Goal: Task Accomplishment & Management: Use online tool/utility

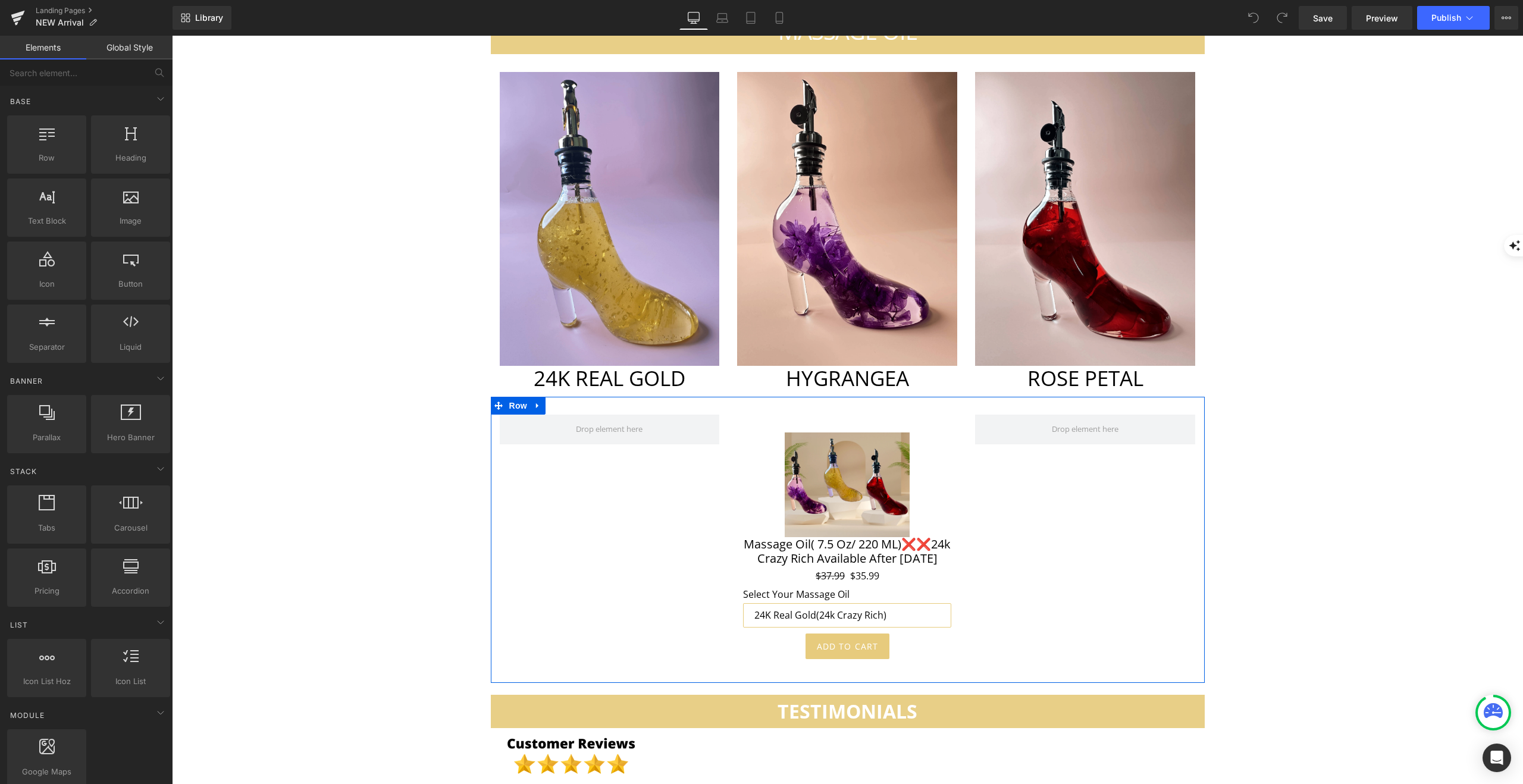
scroll to position [3668, 0]
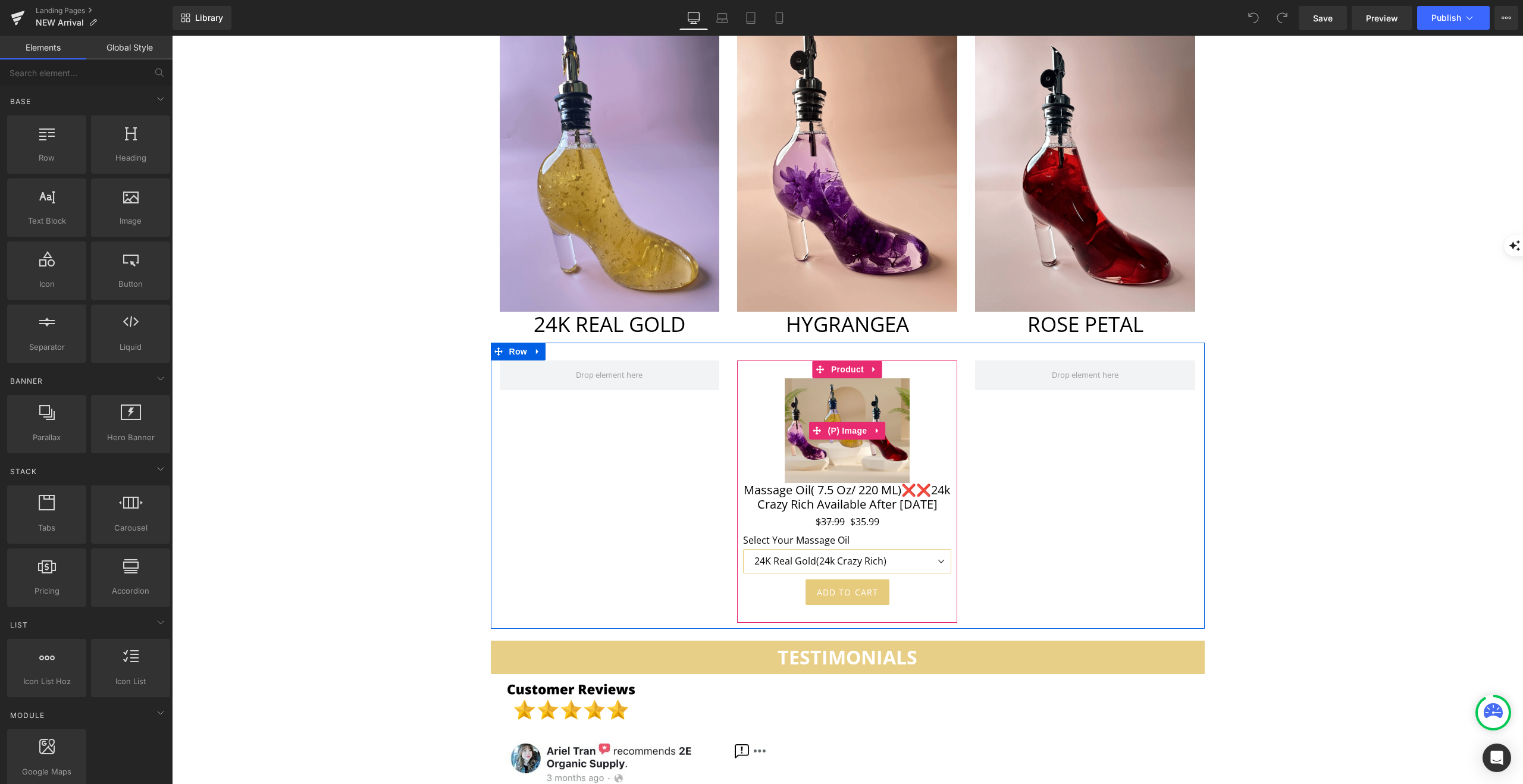
click at [850, 430] on img at bounding box center [848, 431] width 125 height 105
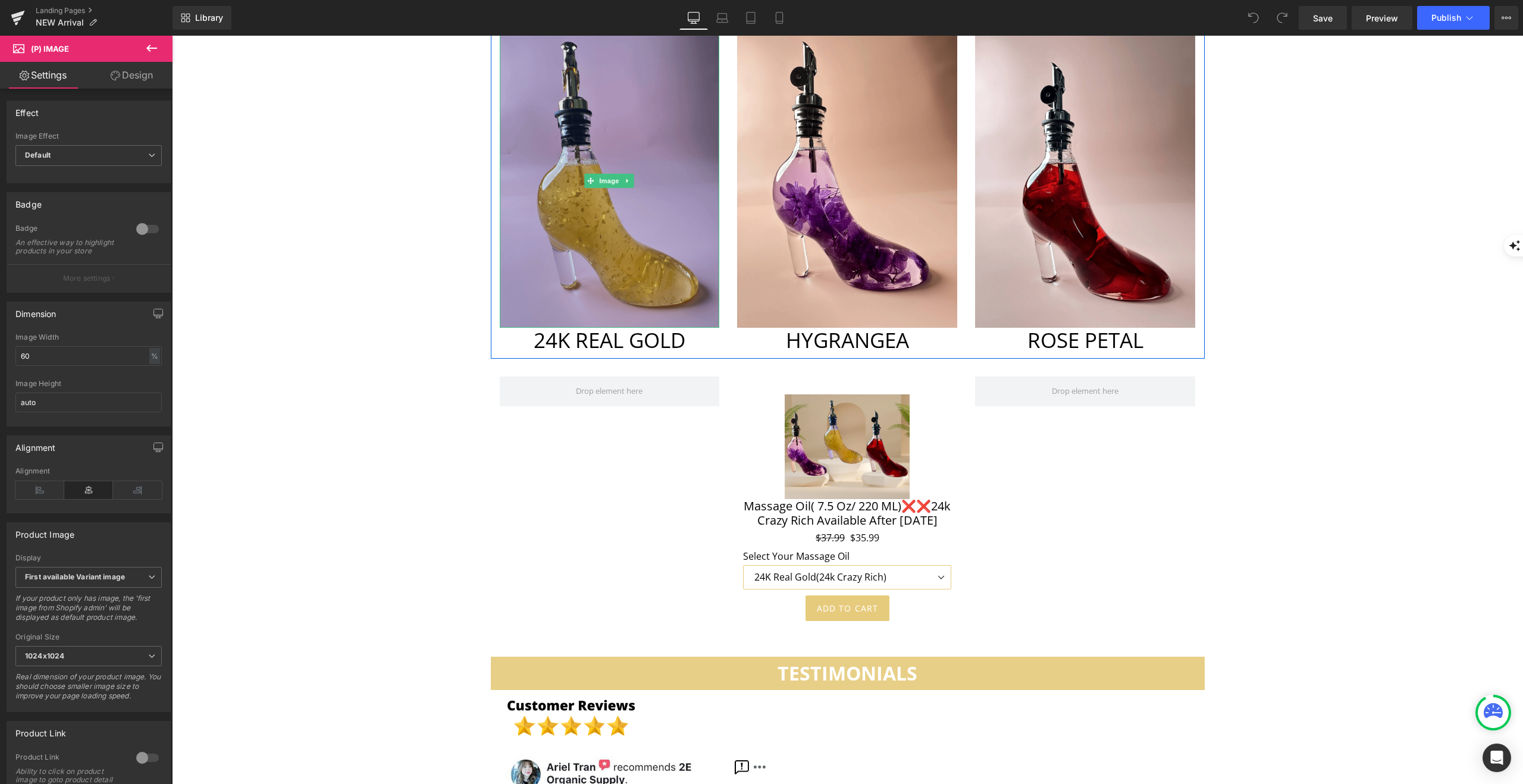
scroll to position [3643, 0]
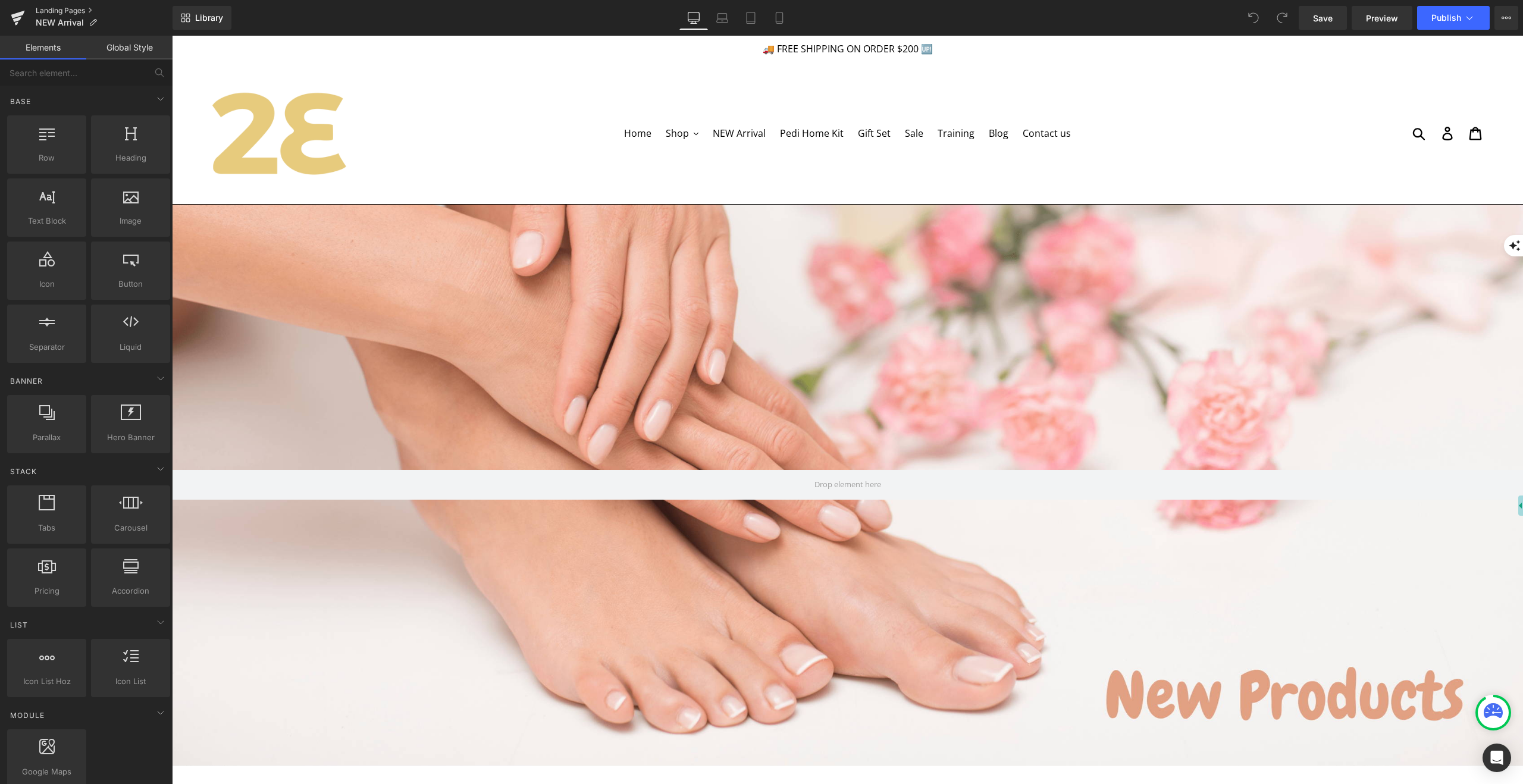
click at [79, 11] on link "Landing Pages" at bounding box center [104, 11] width 137 height 9
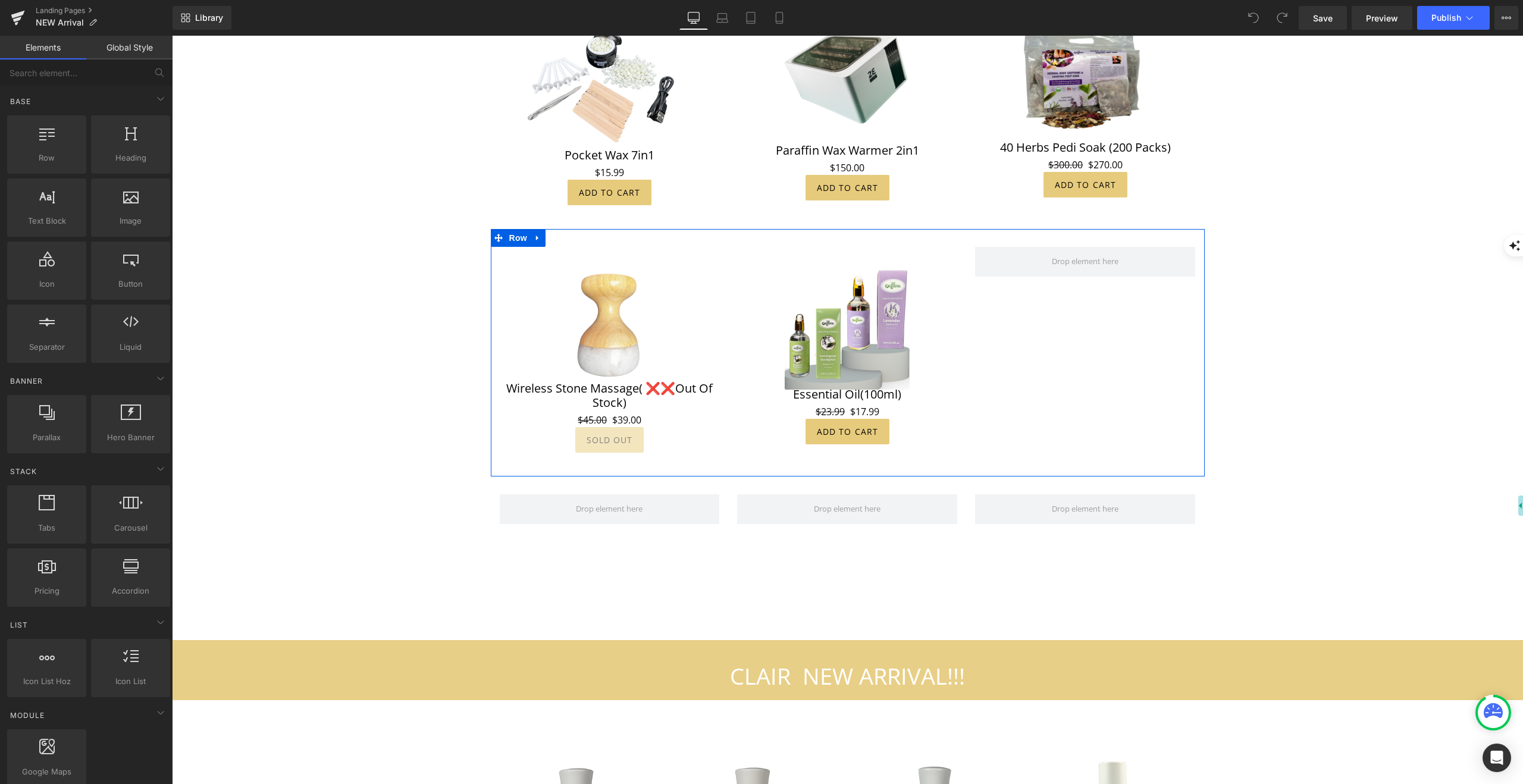
scroll to position [1355, 0]
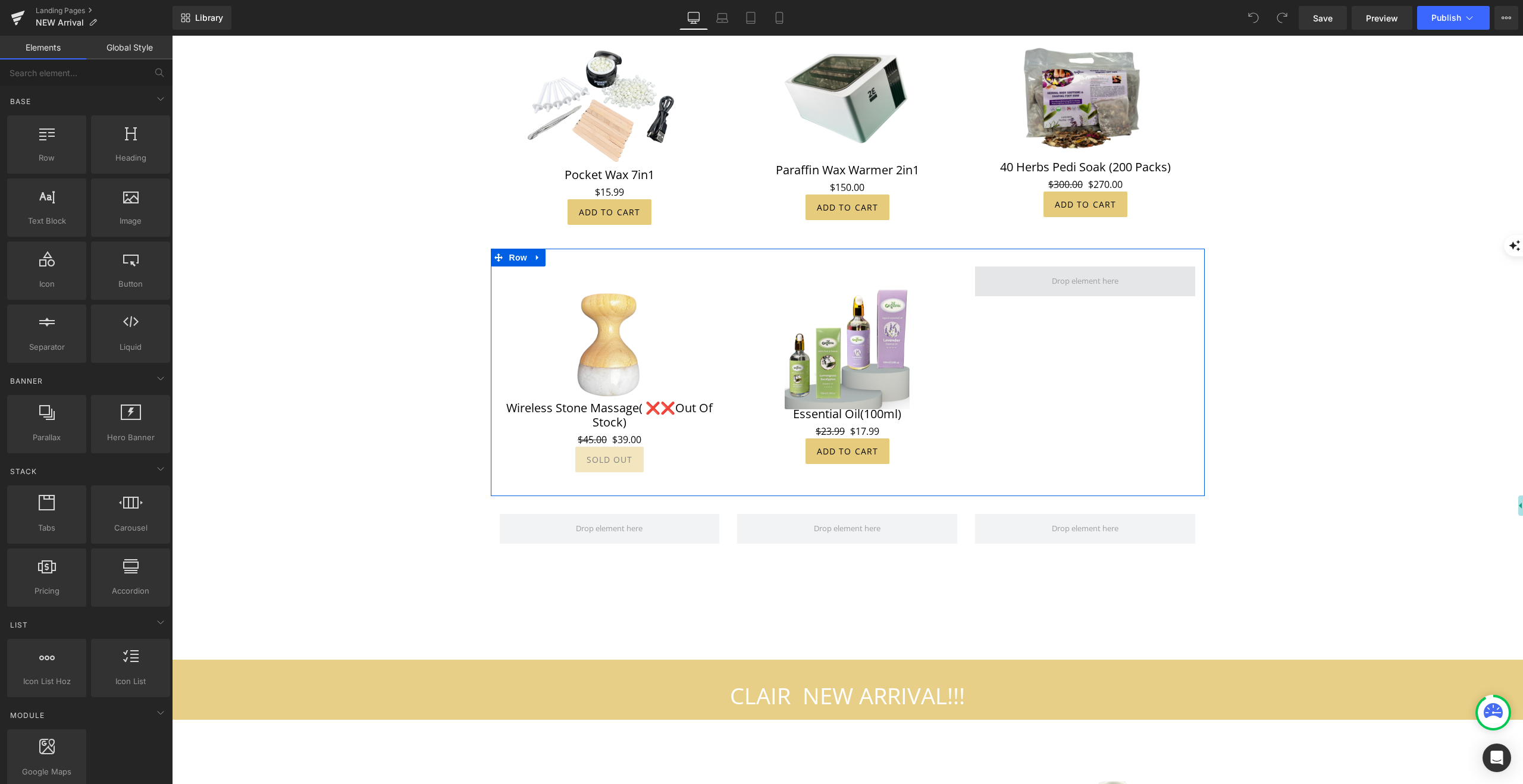
click at [1086, 272] on span at bounding box center [1085, 281] width 75 height 18
click at [850, 267] on span "Product" at bounding box center [848, 275] width 39 height 18
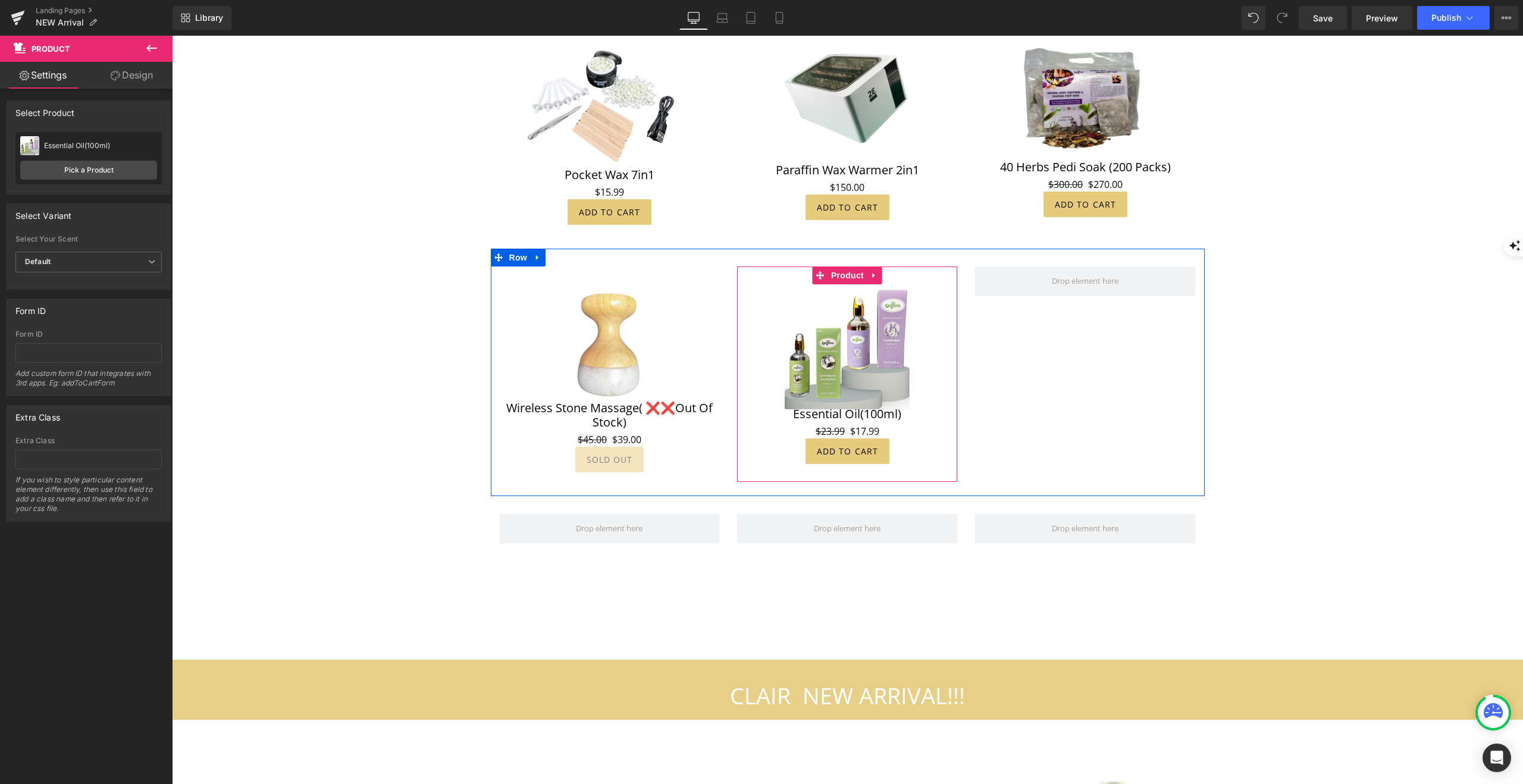
click at [881, 267] on link at bounding box center [874, 275] width 15 height 18
click at [865, 271] on icon at bounding box center [867, 275] width 8 height 8
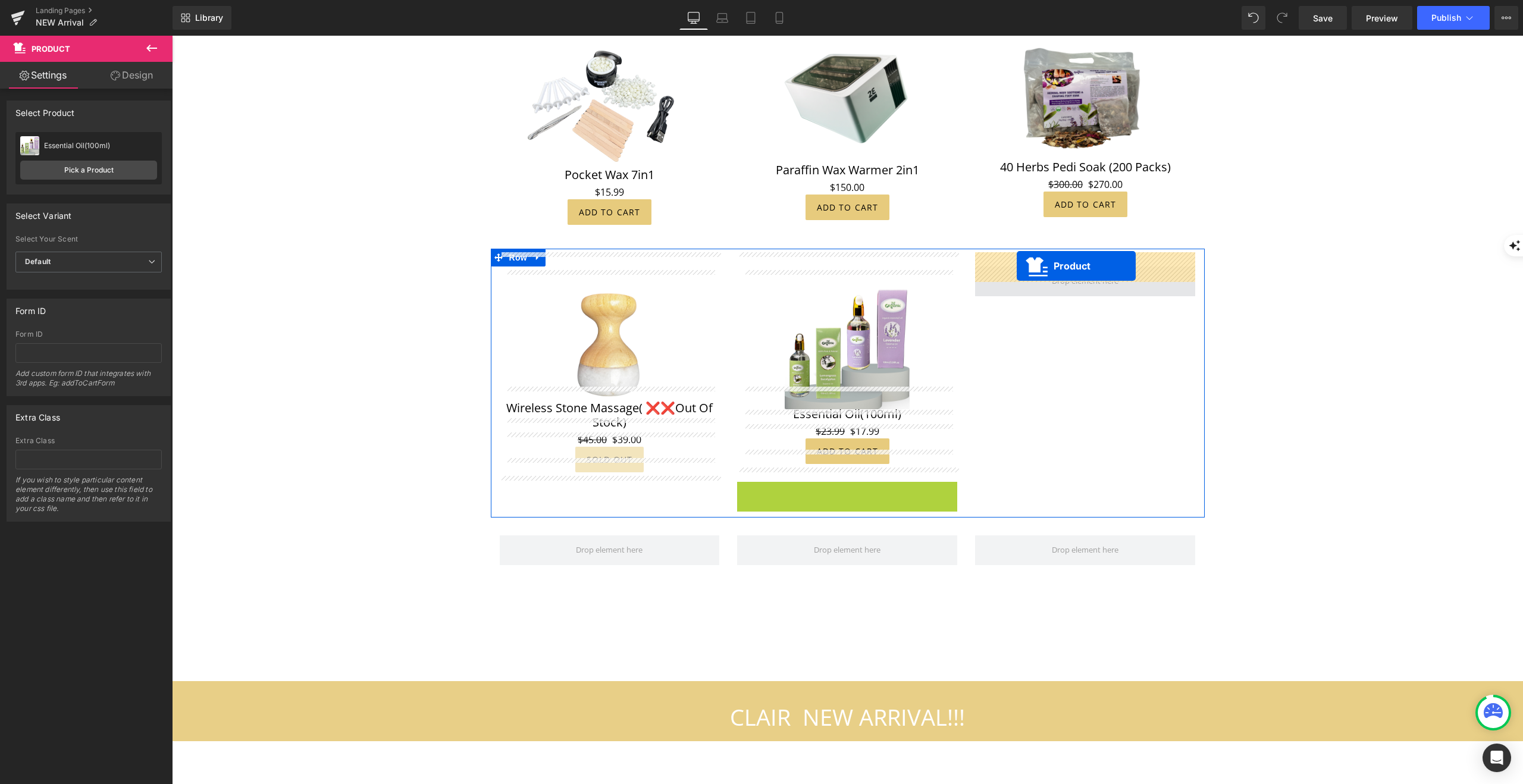
drag, startPoint x: 817, startPoint y: 474, endPoint x: 1017, endPoint y: 266, distance: 288.6
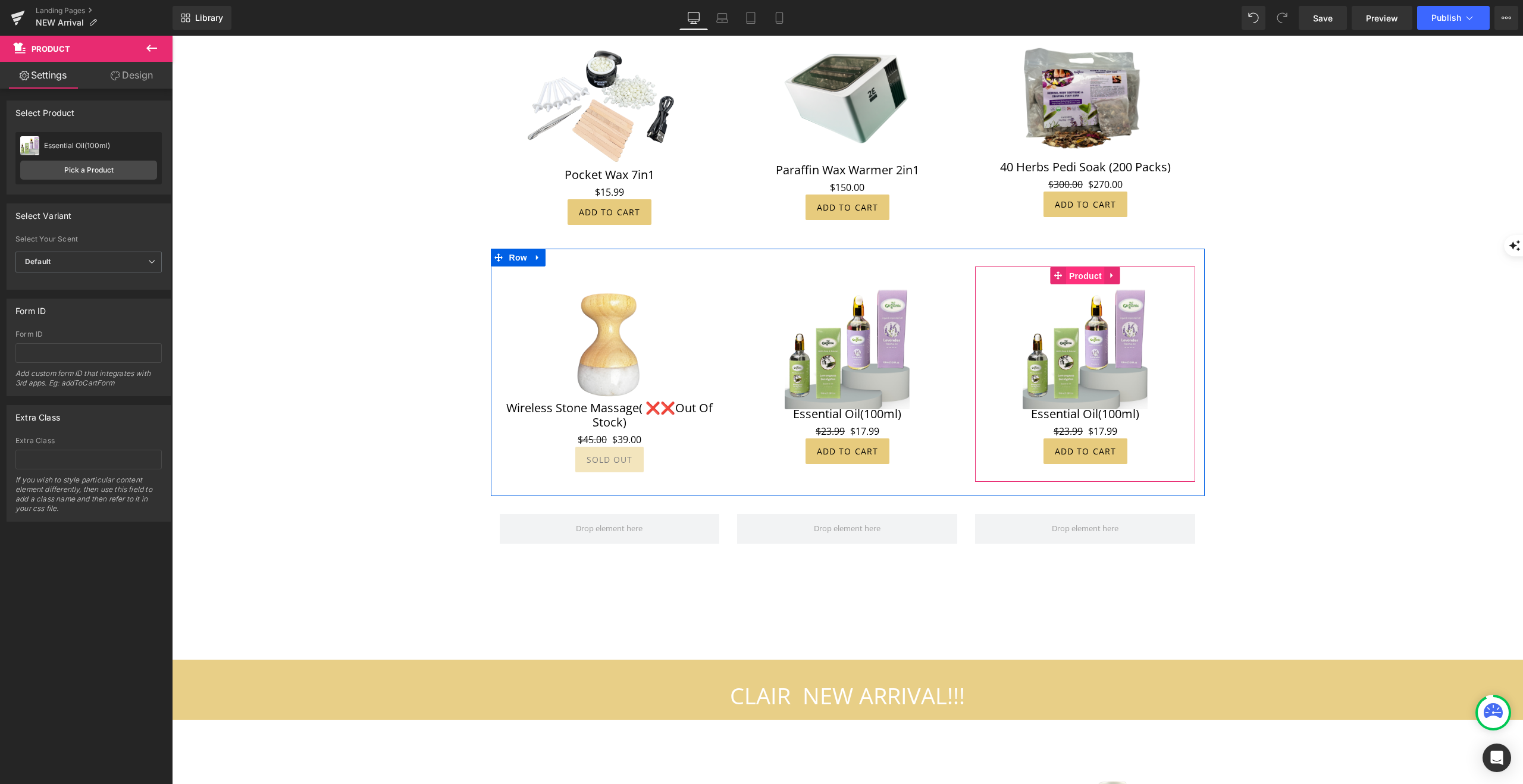
click at [1087, 267] on span "Product" at bounding box center [1085, 275] width 39 height 18
click at [87, 167] on link "Pick a Product" at bounding box center [89, 170] width 137 height 19
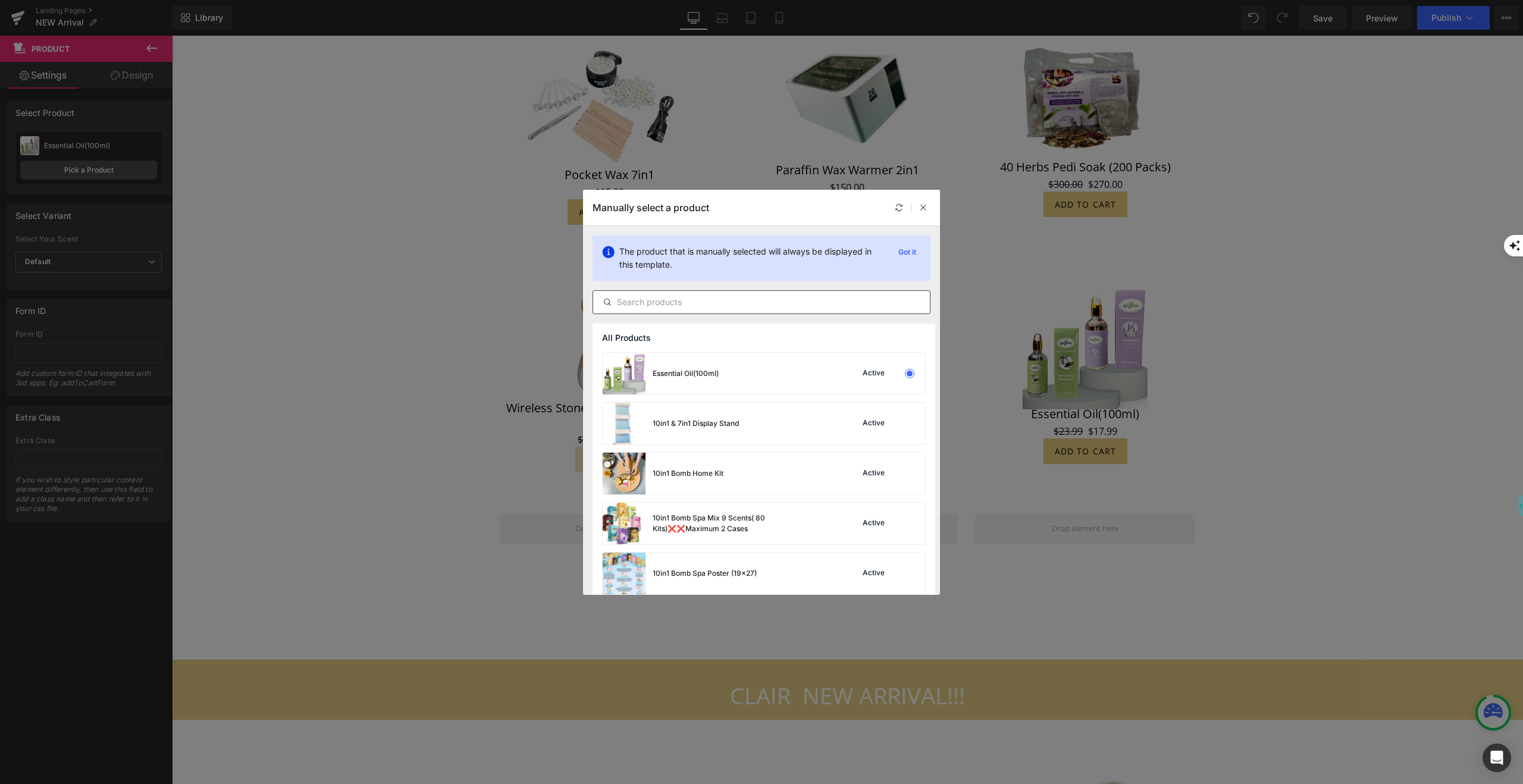
click at [671, 300] on input "text" at bounding box center [762, 302] width 337 height 14
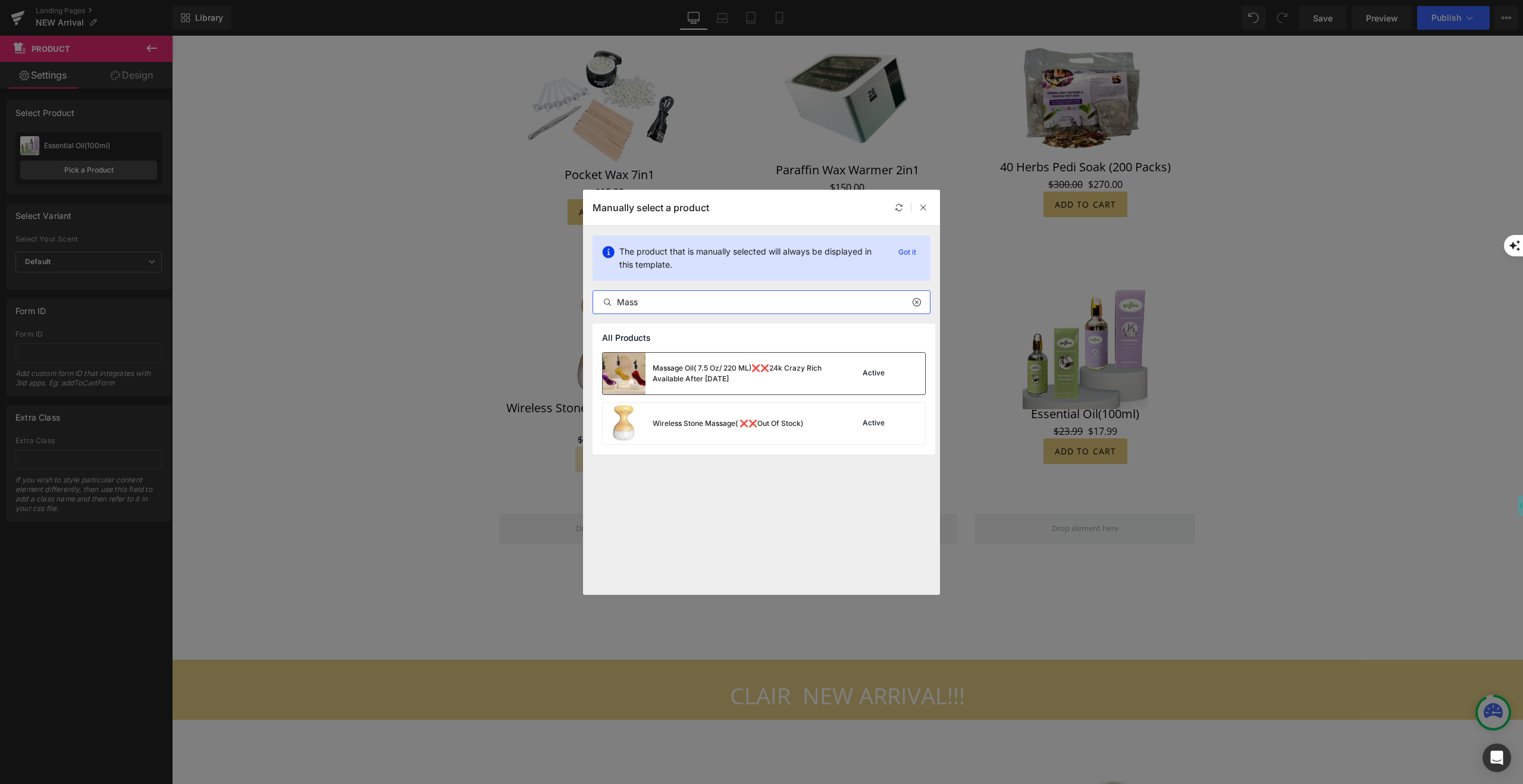
type input "Mass"
click at [646, 370] on div "Massage Oil( 7.5 Oz/ 220 ML)❌❌24k Crazy Rich Available After [DATE]" at bounding box center [717, 374] width 229 height 42
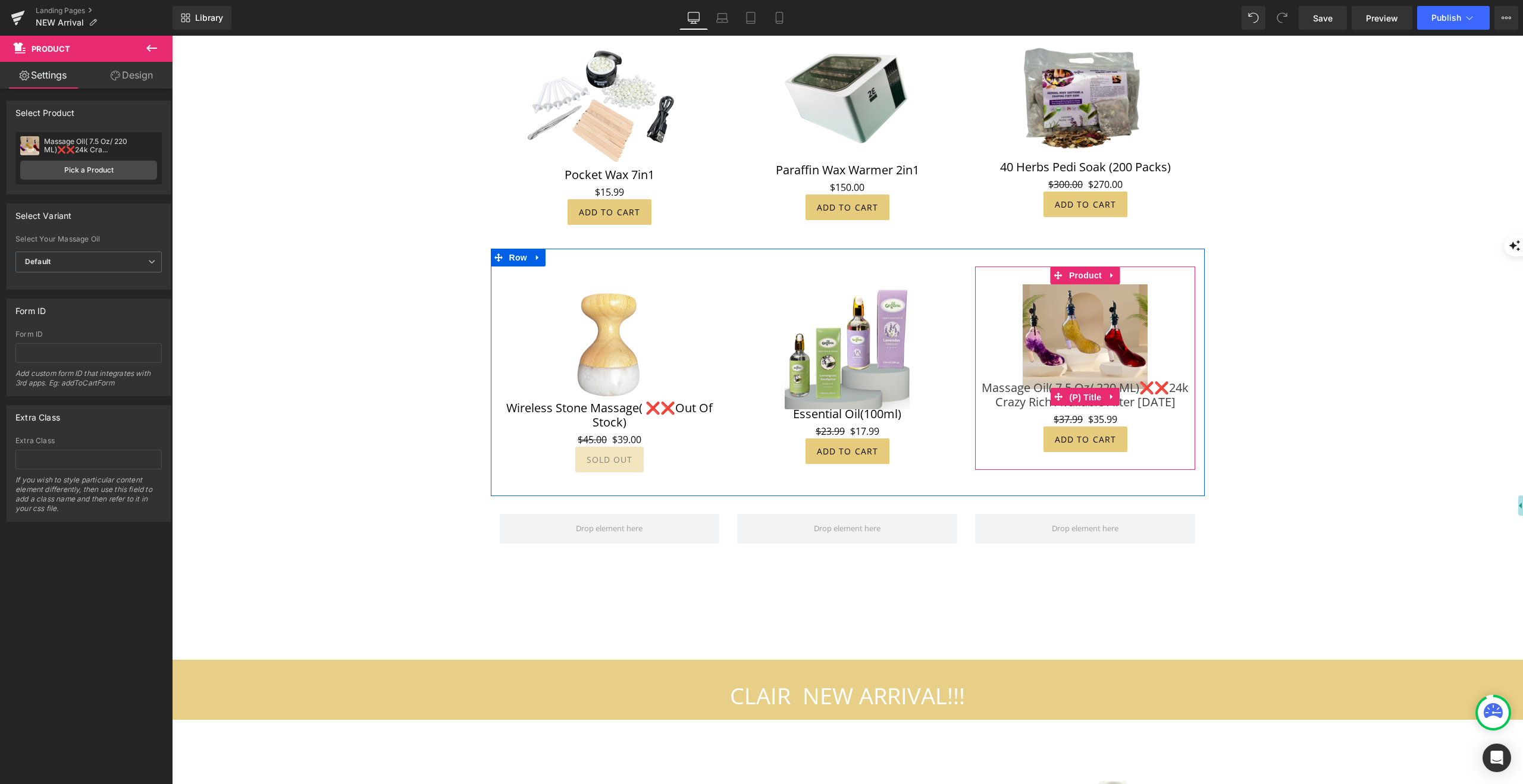
click at [1092, 388] on span "(P) Title" at bounding box center [1085, 397] width 38 height 18
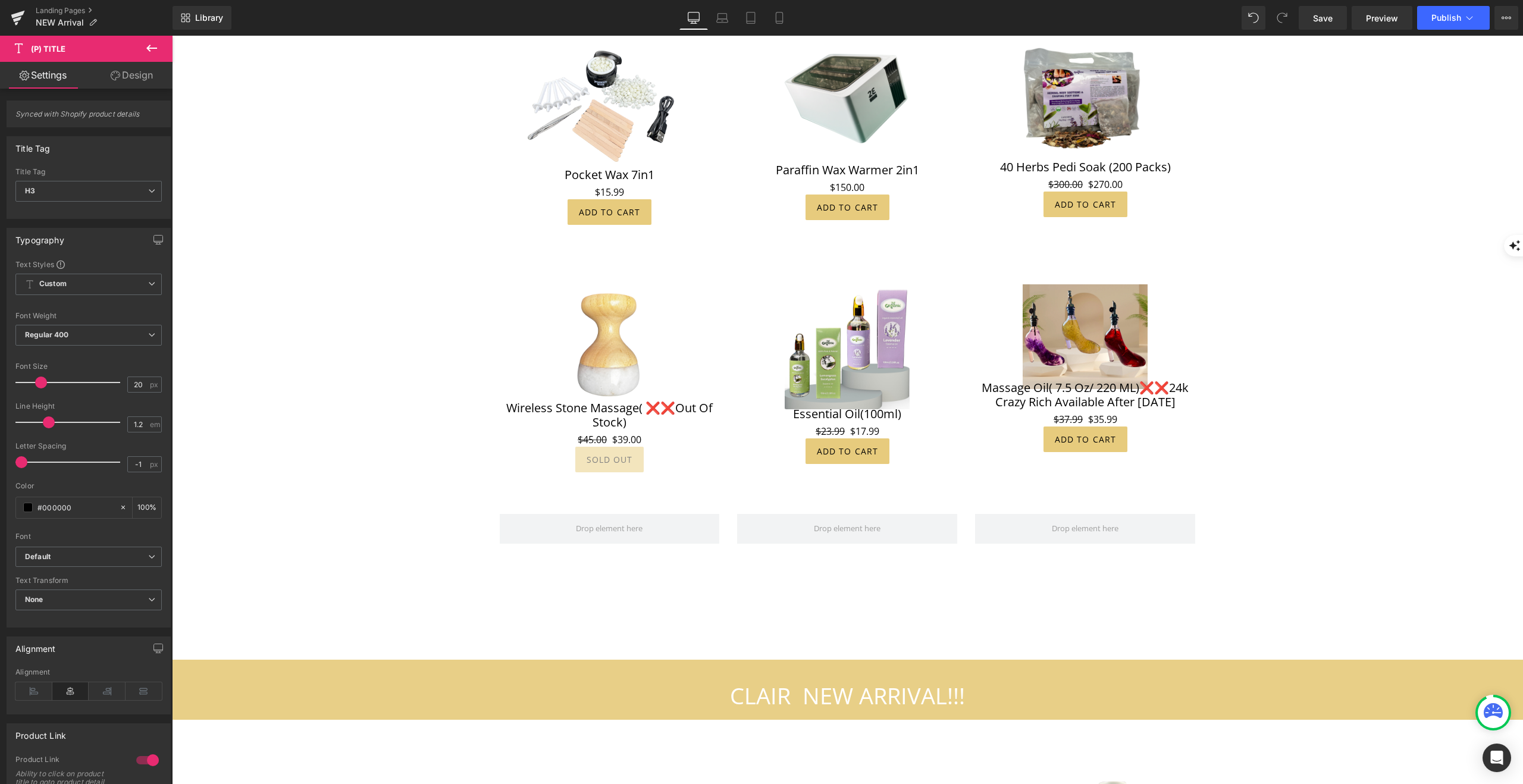
click at [132, 76] on link "Design" at bounding box center [132, 75] width 86 height 27
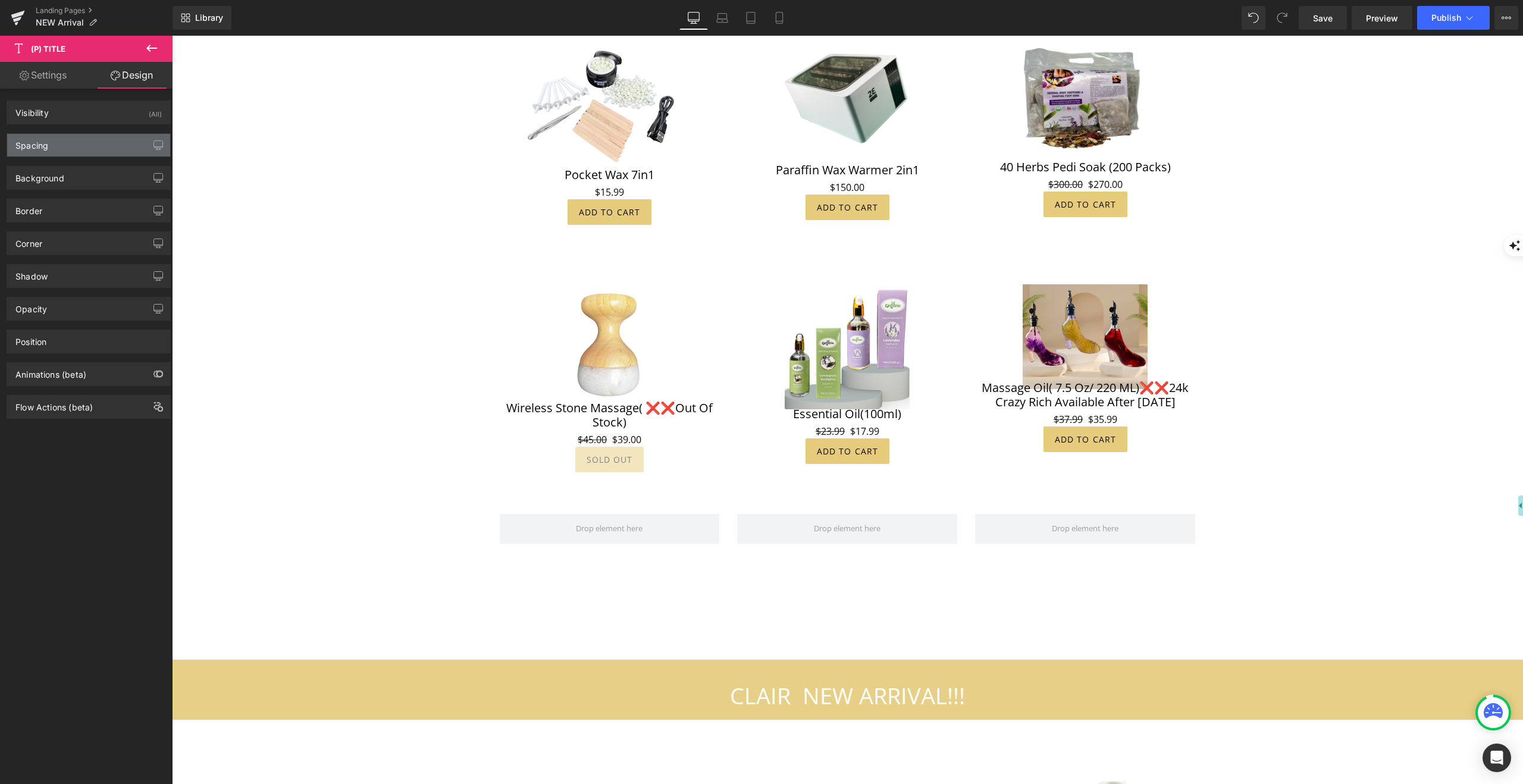
click at [56, 146] on div "Spacing" at bounding box center [89, 145] width 163 height 23
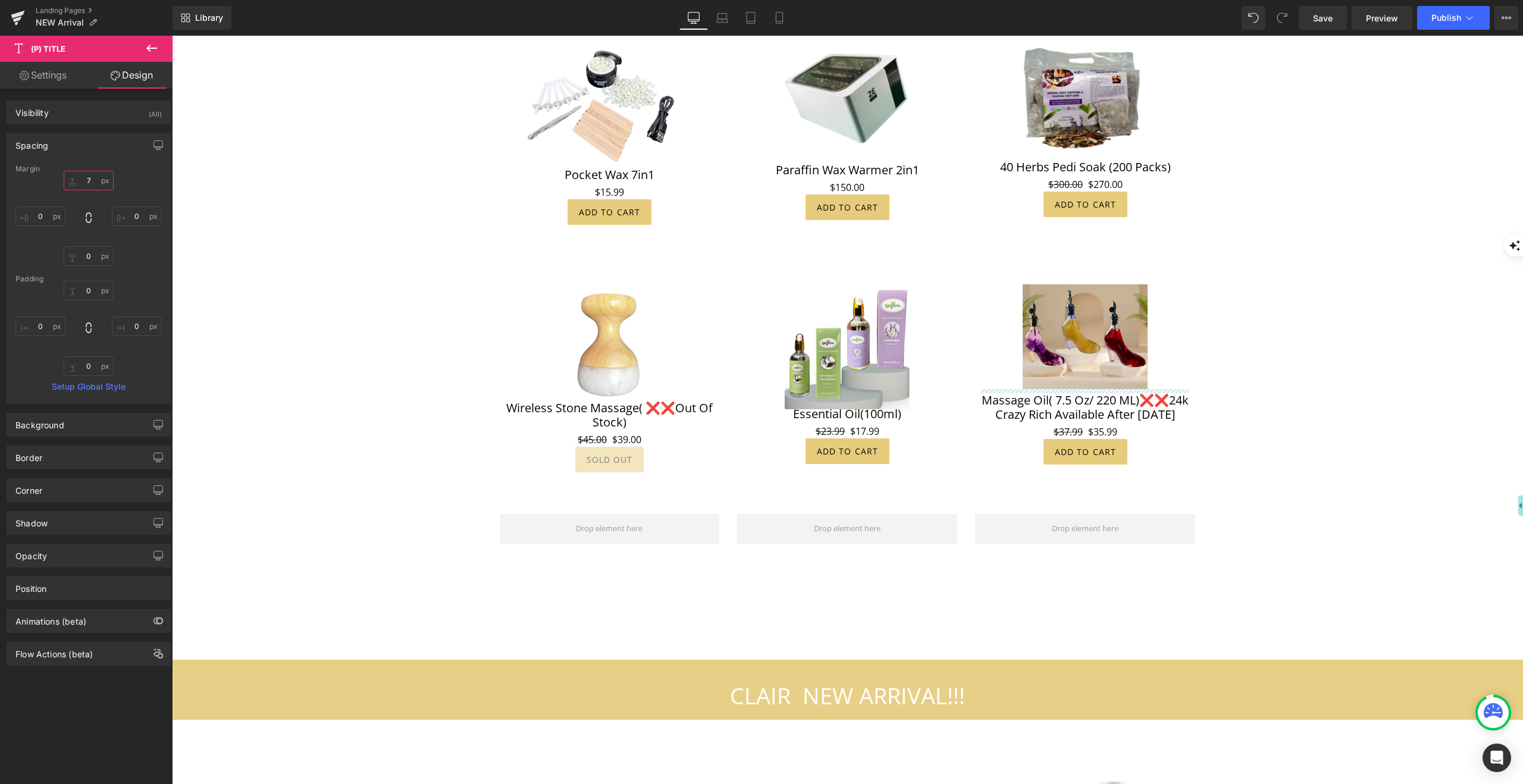
click at [73, 181] on input "-14" at bounding box center [89, 180] width 50 height 19
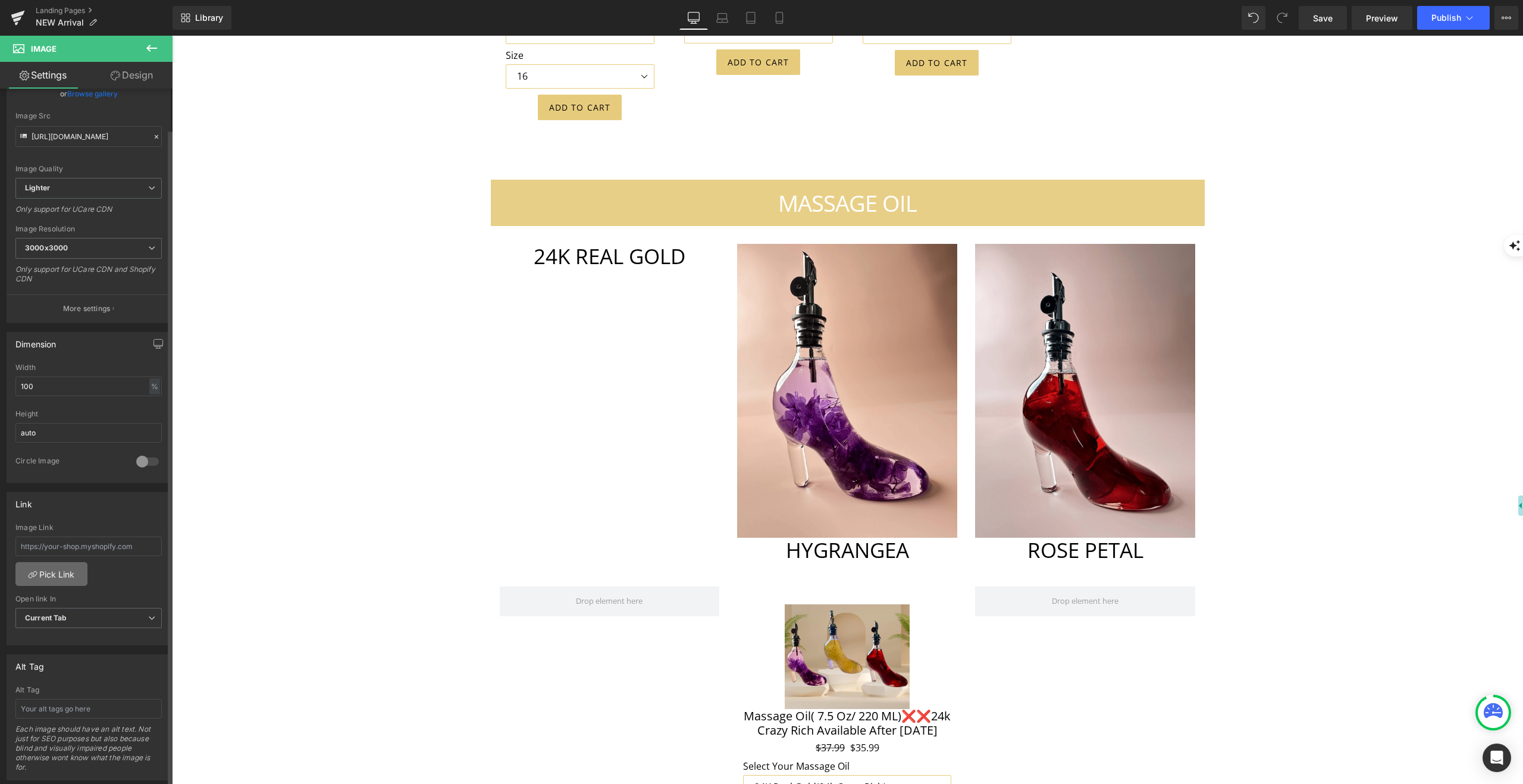
scroll to position [120, 0]
click at [58, 566] on link "Pick Link" at bounding box center [51, 572] width 72 height 24
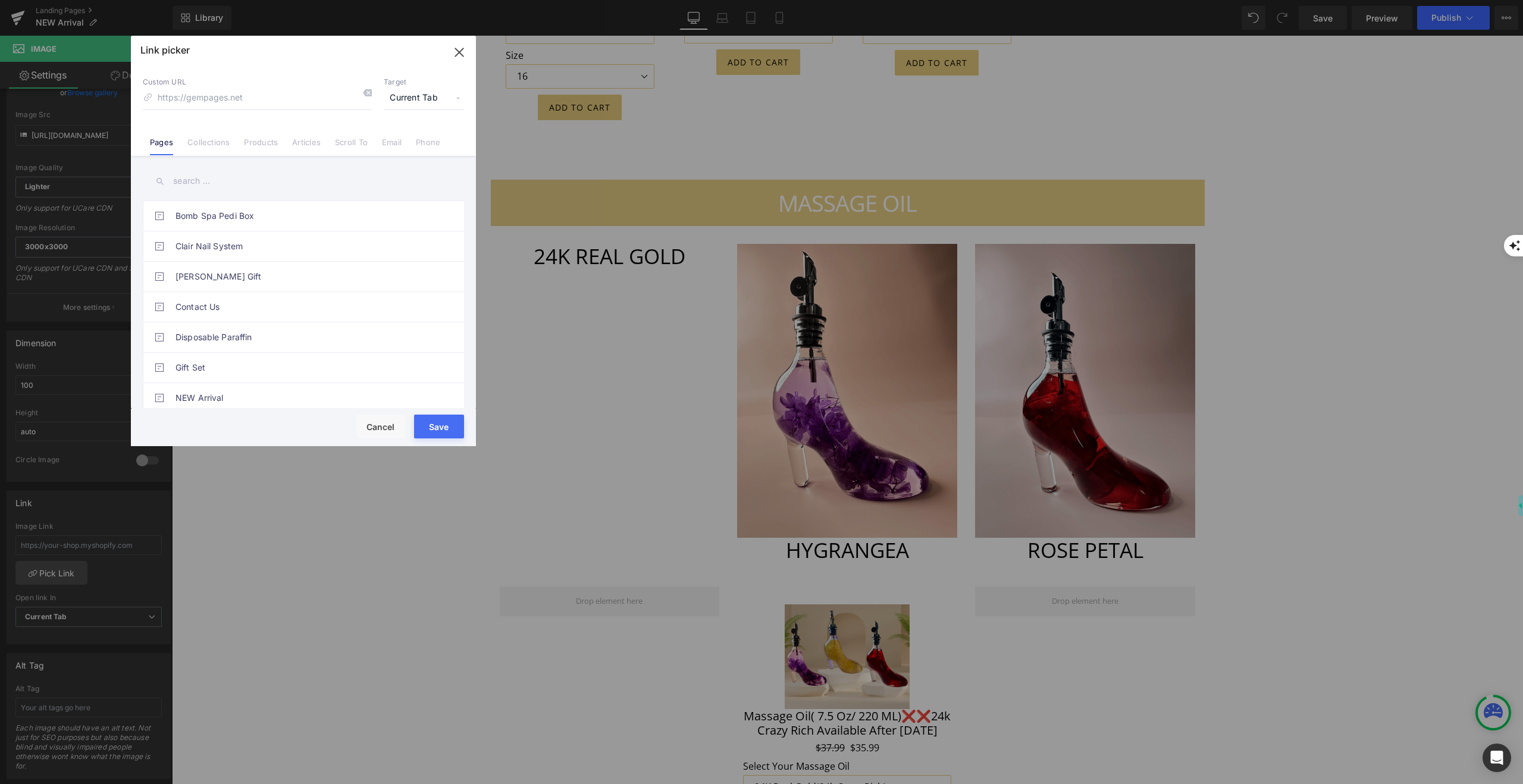
click at [262, 141] on link "Products" at bounding box center [261, 146] width 34 height 18
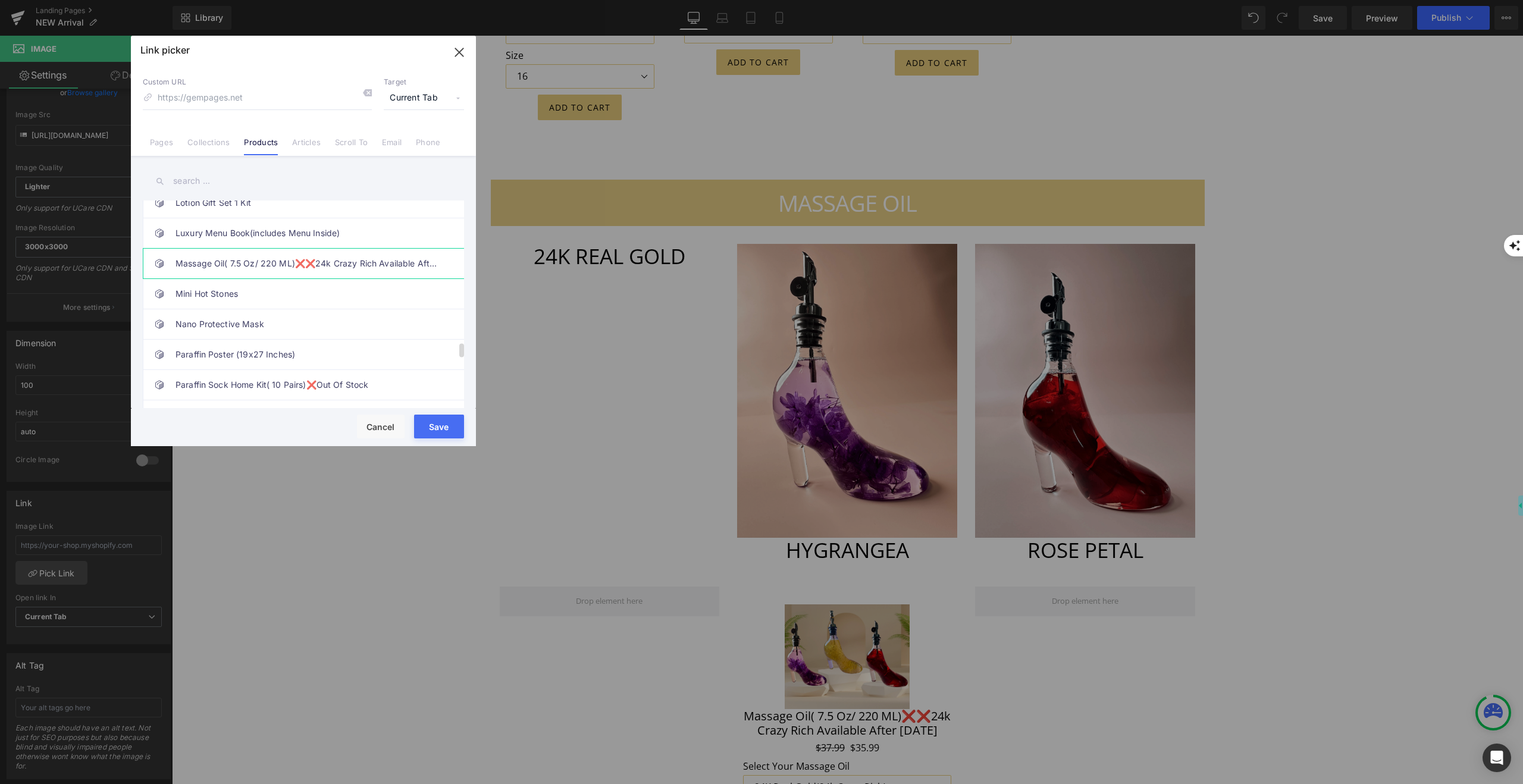
click at [248, 261] on link "Massage Oil( 7.5 Oz/ 220 ML)❌❌24k Crazy Rich Available After [DATE]" at bounding box center [306, 263] width 262 height 30
click at [436, 424] on button "Save" at bounding box center [439, 426] width 50 height 24
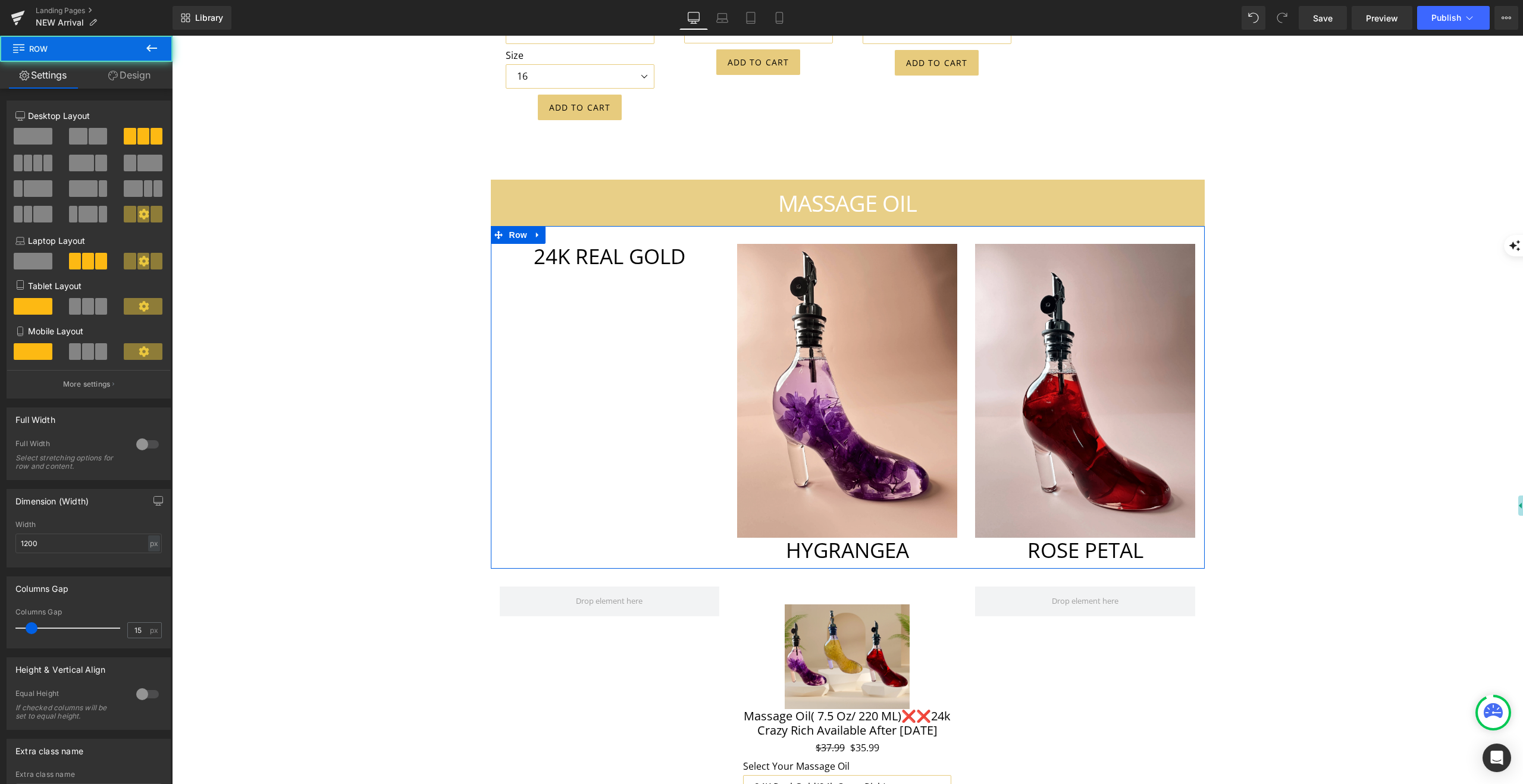
click at [593, 329] on div "24K REAL GOLD Heading Image HYGRANGEA Heading Image ROSE PETAL Heading Row" at bounding box center [848, 396] width 714 height 342
click at [848, 384] on span "Image" at bounding box center [848, 390] width 25 height 14
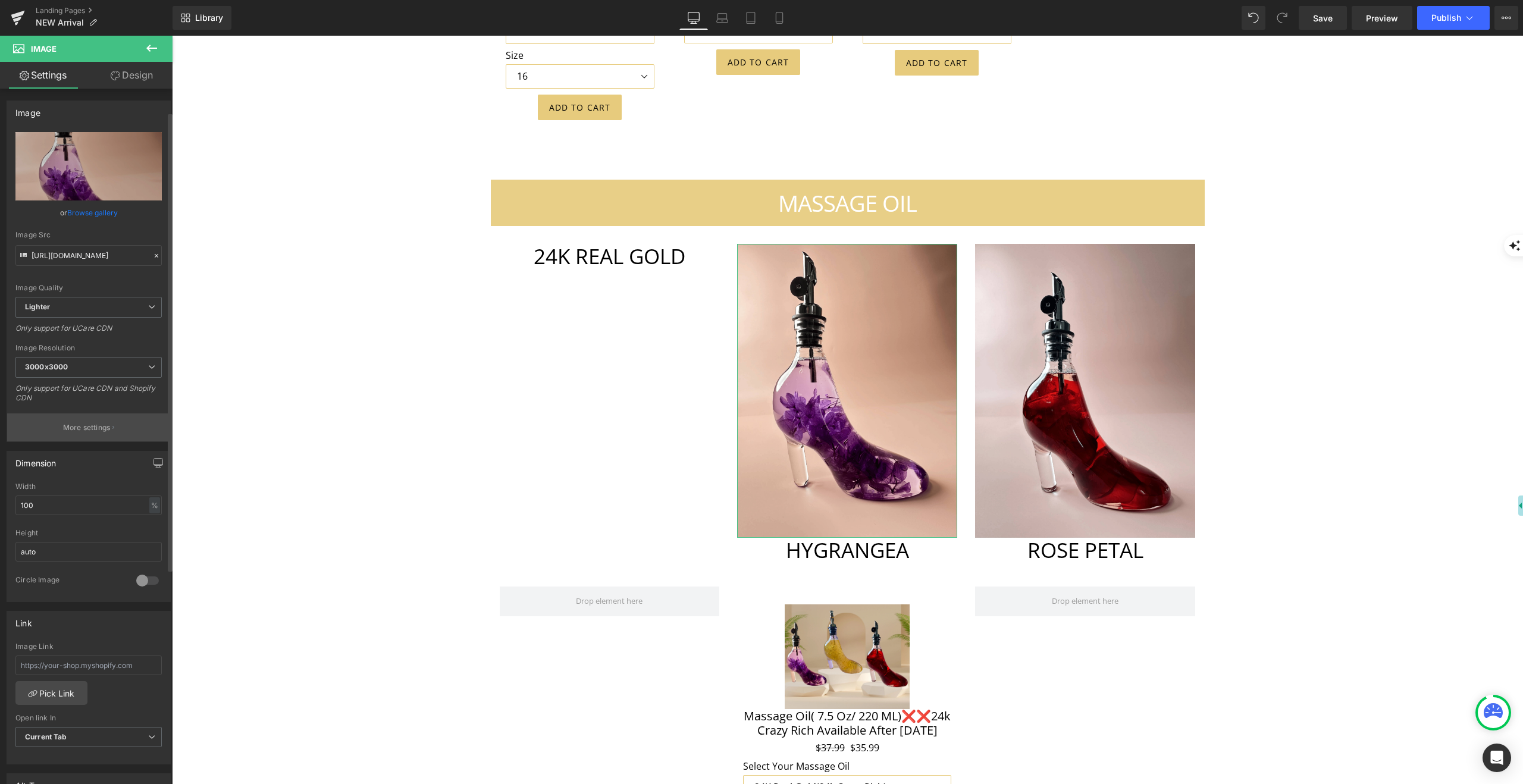
scroll to position [360, 0]
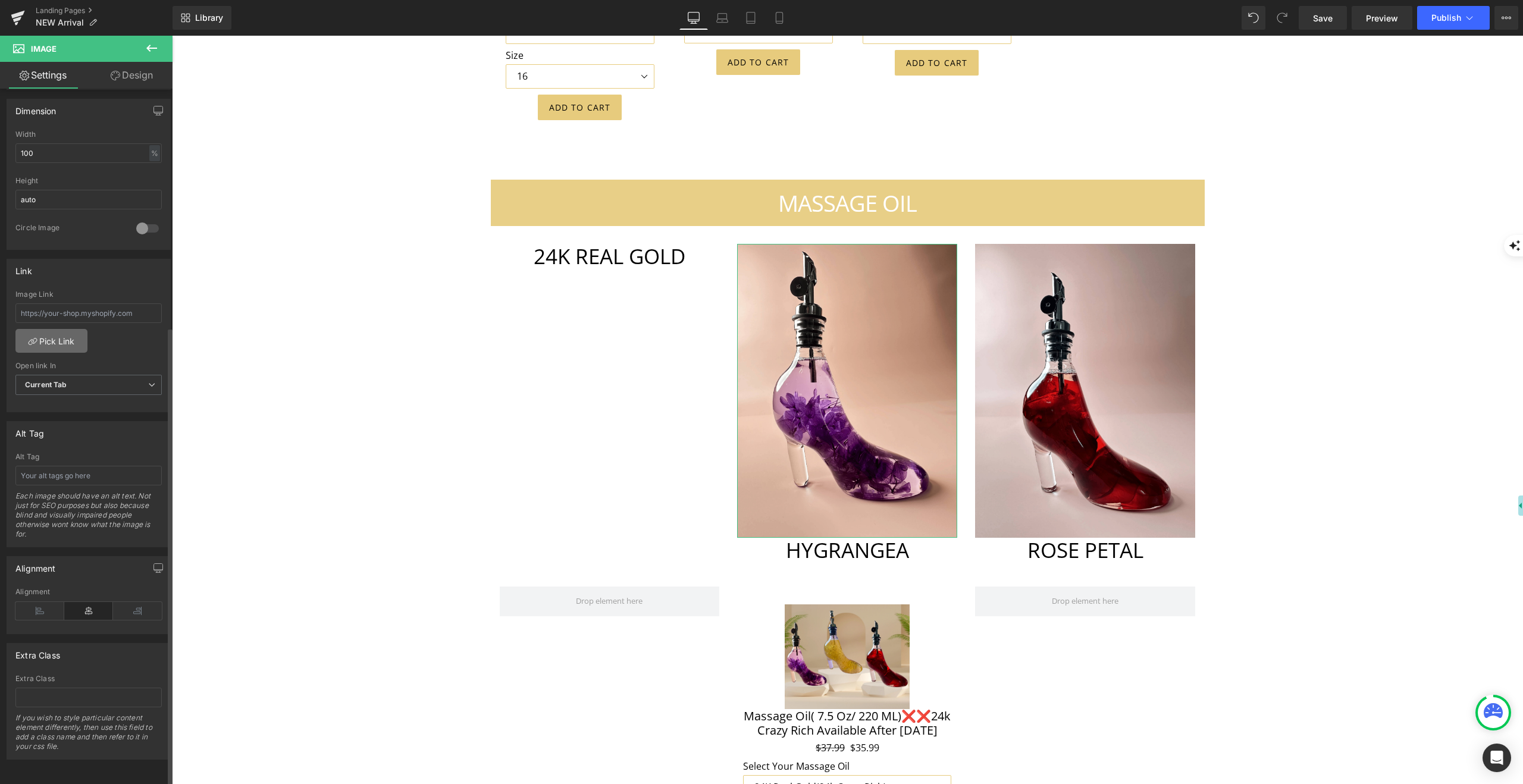
click at [66, 329] on link "Pick Link" at bounding box center [51, 341] width 72 height 24
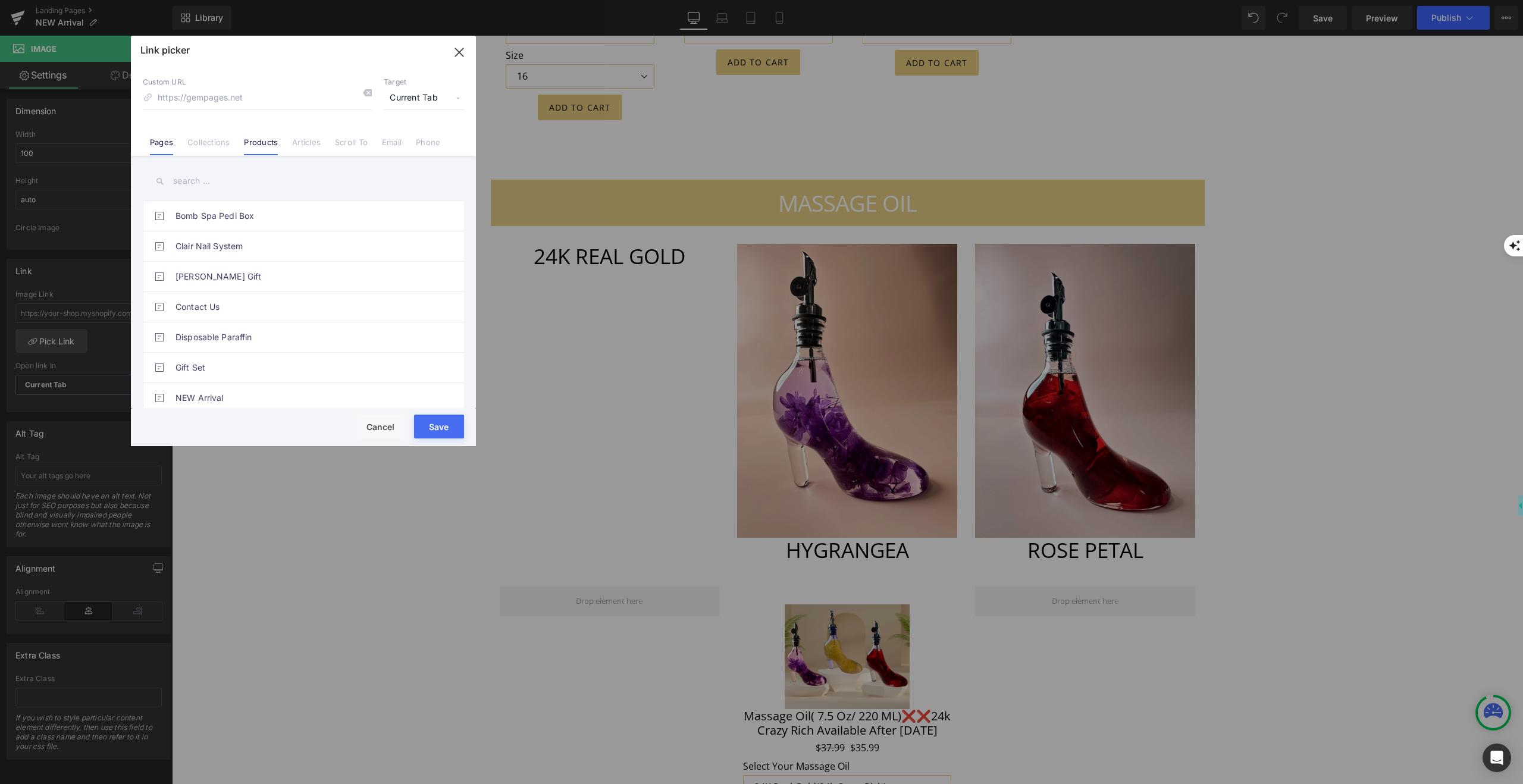
click at [256, 142] on link "Products" at bounding box center [261, 146] width 34 height 18
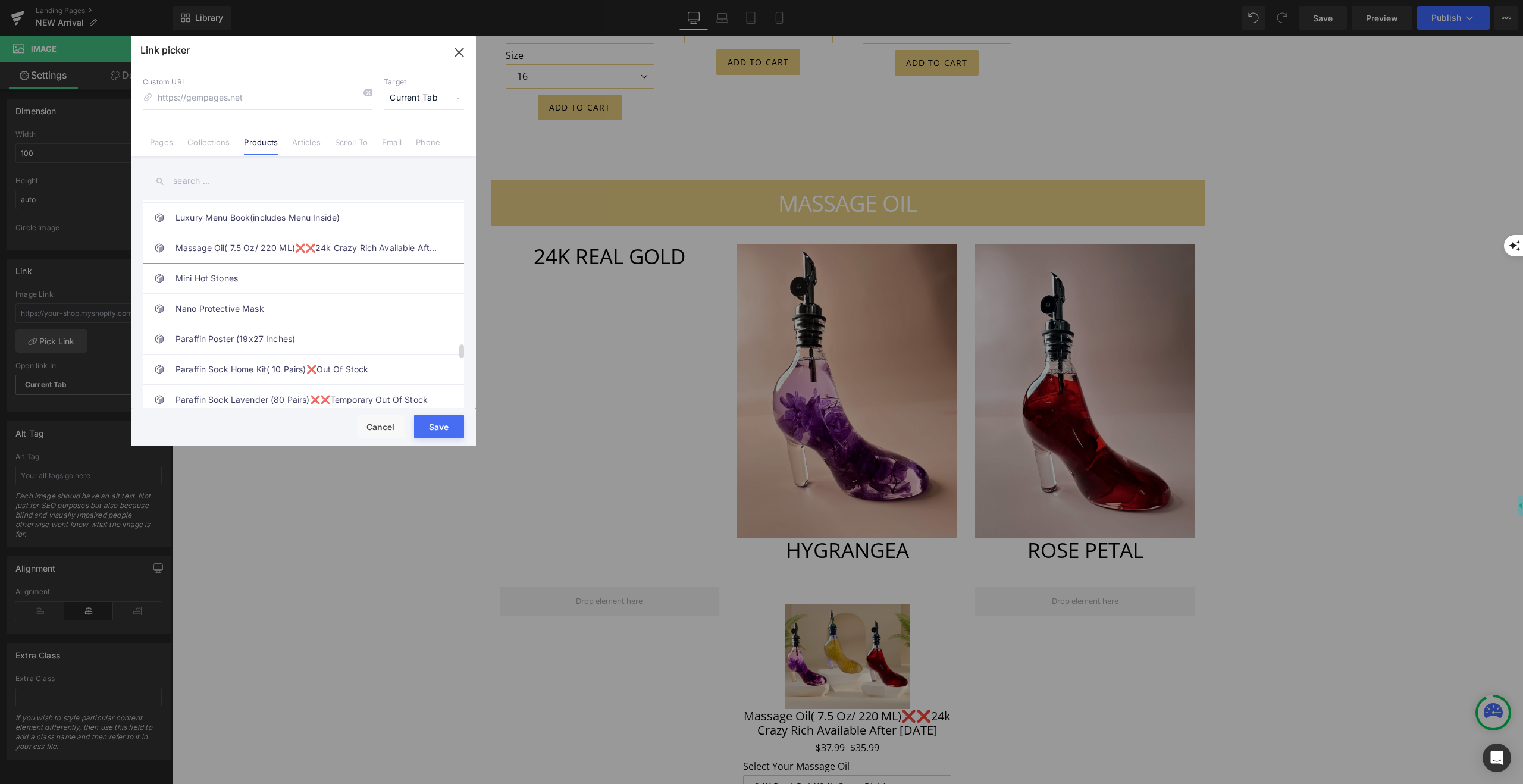
click at [254, 245] on link "Massage Oil( 7.5 Oz/ 220 ML)❌❌24k Crazy Rich Available After [DATE]" at bounding box center [306, 248] width 262 height 30
click at [444, 422] on button "Save" at bounding box center [439, 426] width 50 height 24
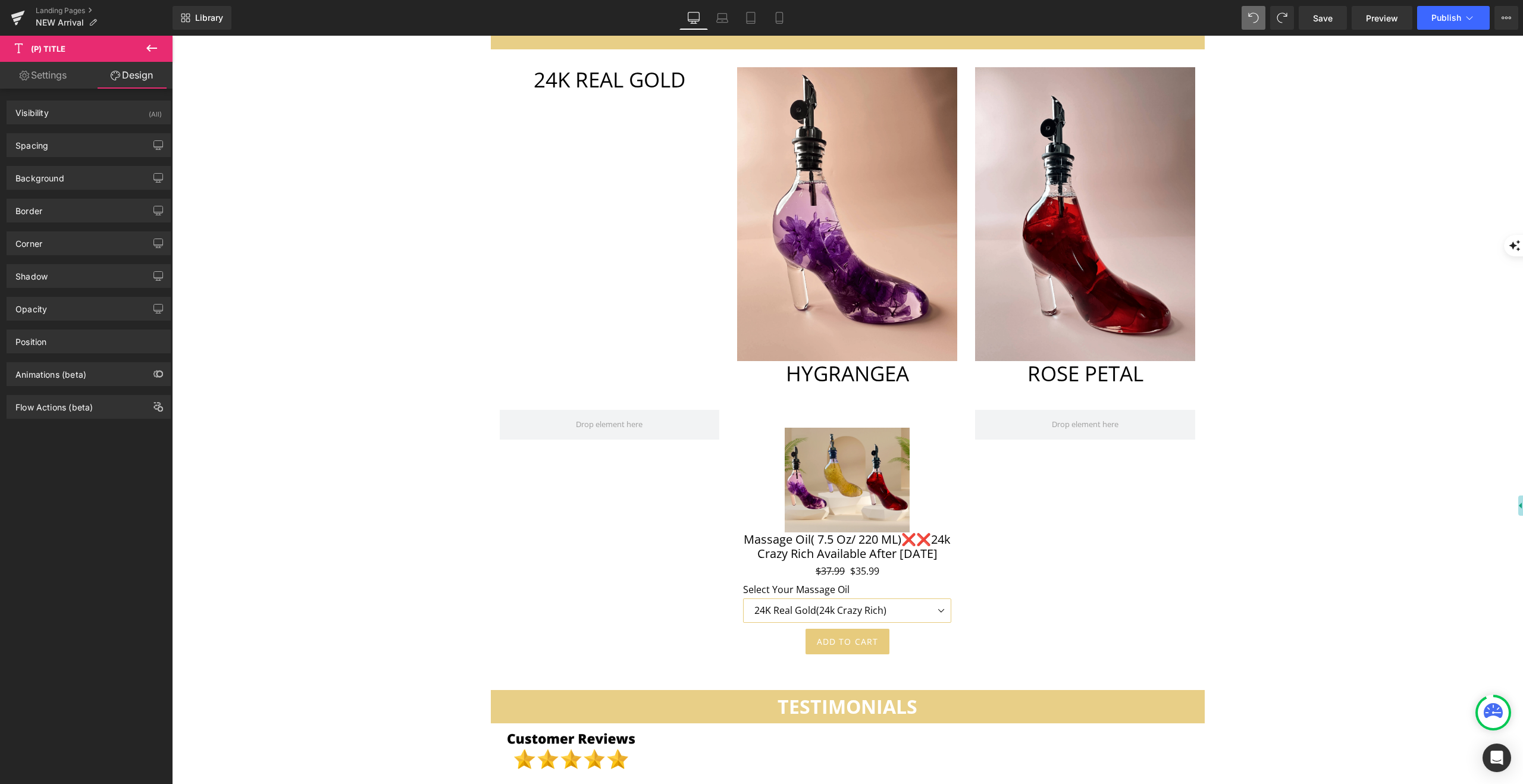
scroll to position [5421, 0]
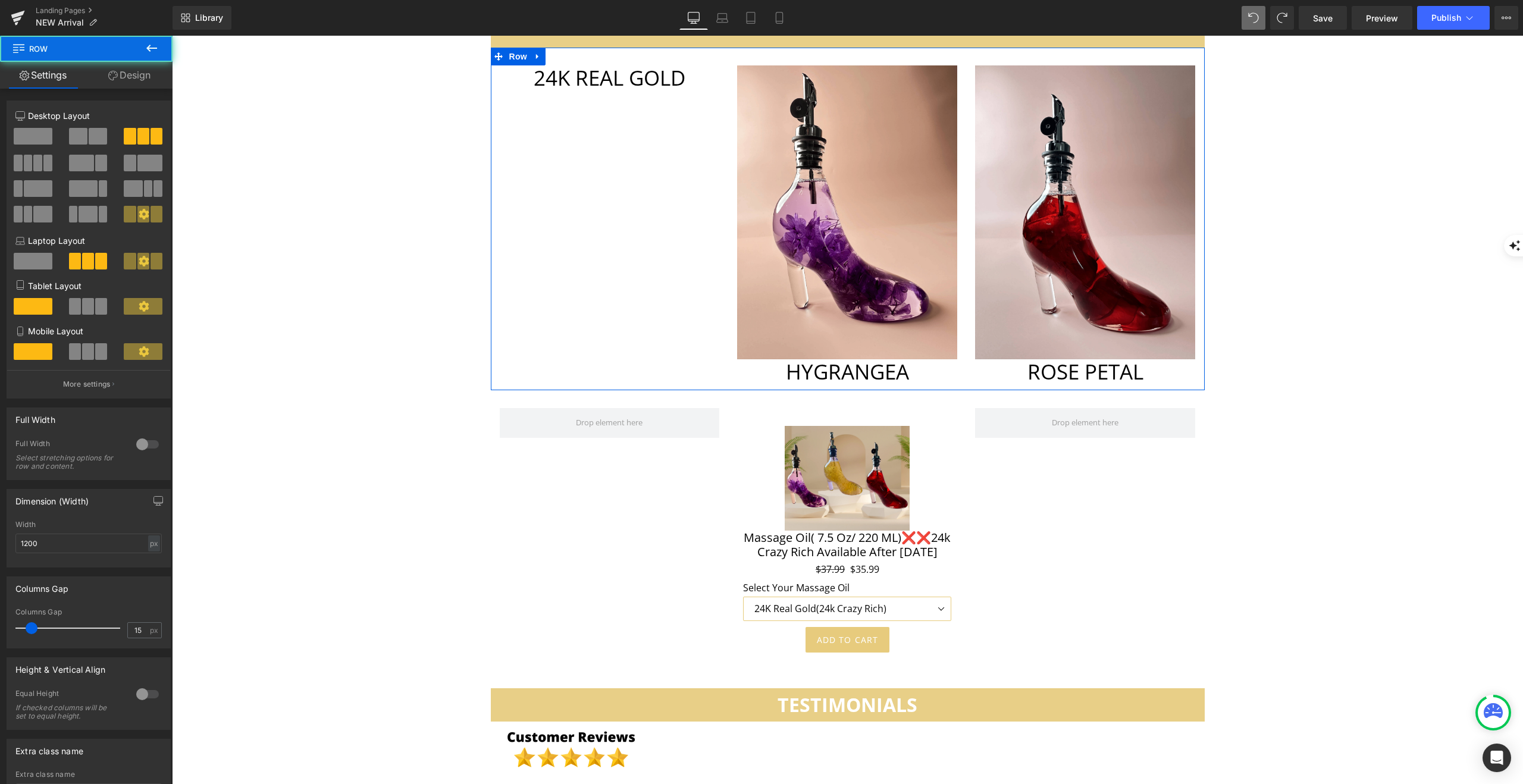
click at [587, 193] on div "24K REAL GOLD Heading Image HYGRANGEA Heading Image ROSE PETAL Heading Row" at bounding box center [848, 218] width 714 height 342
click at [589, 193] on div "24K REAL GOLD Heading Image HYGRANGEA Heading Image ROSE PETAL Heading Row" at bounding box center [848, 218] width 714 height 342
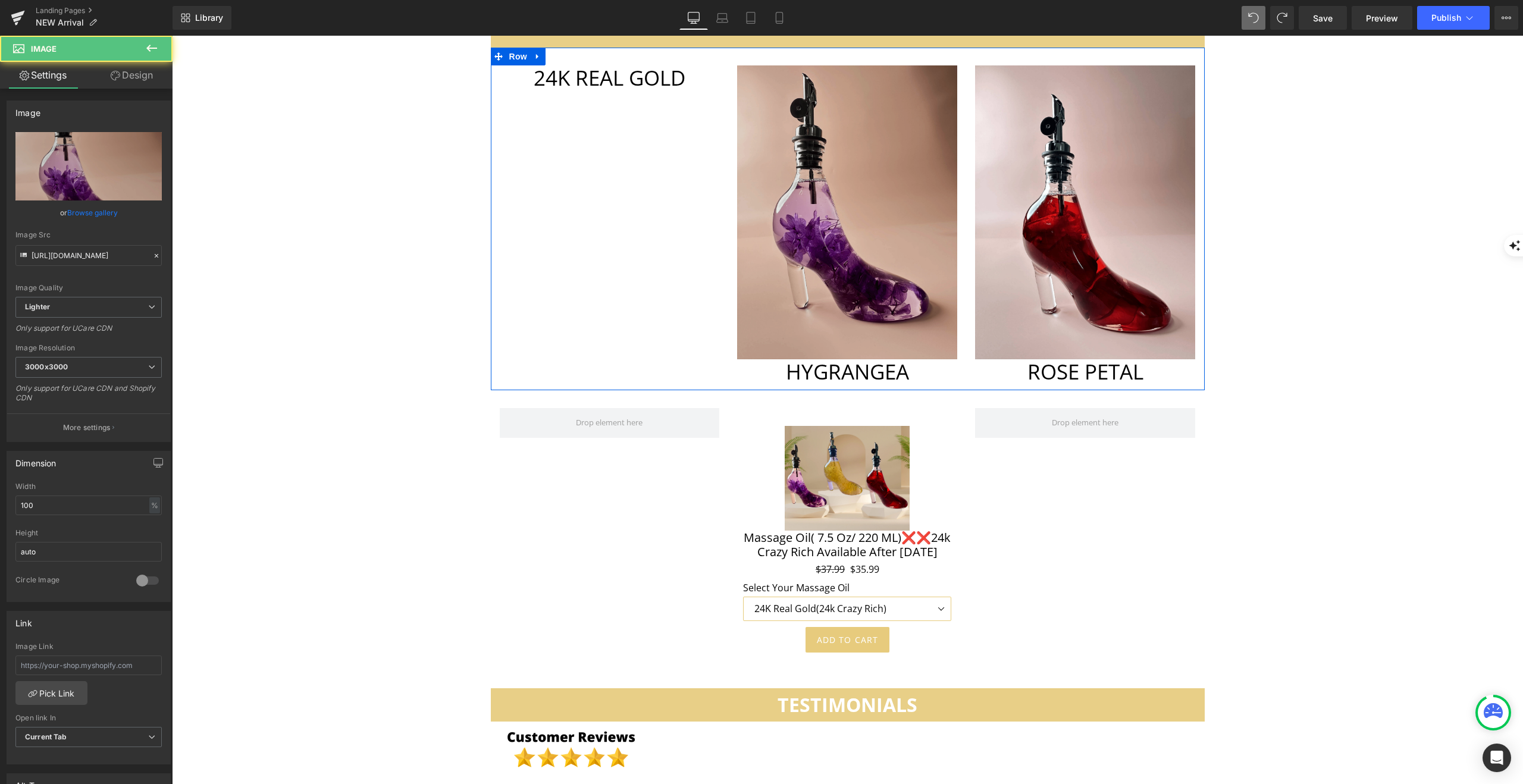
click at [796, 161] on img at bounding box center [848, 212] width 220 height 293
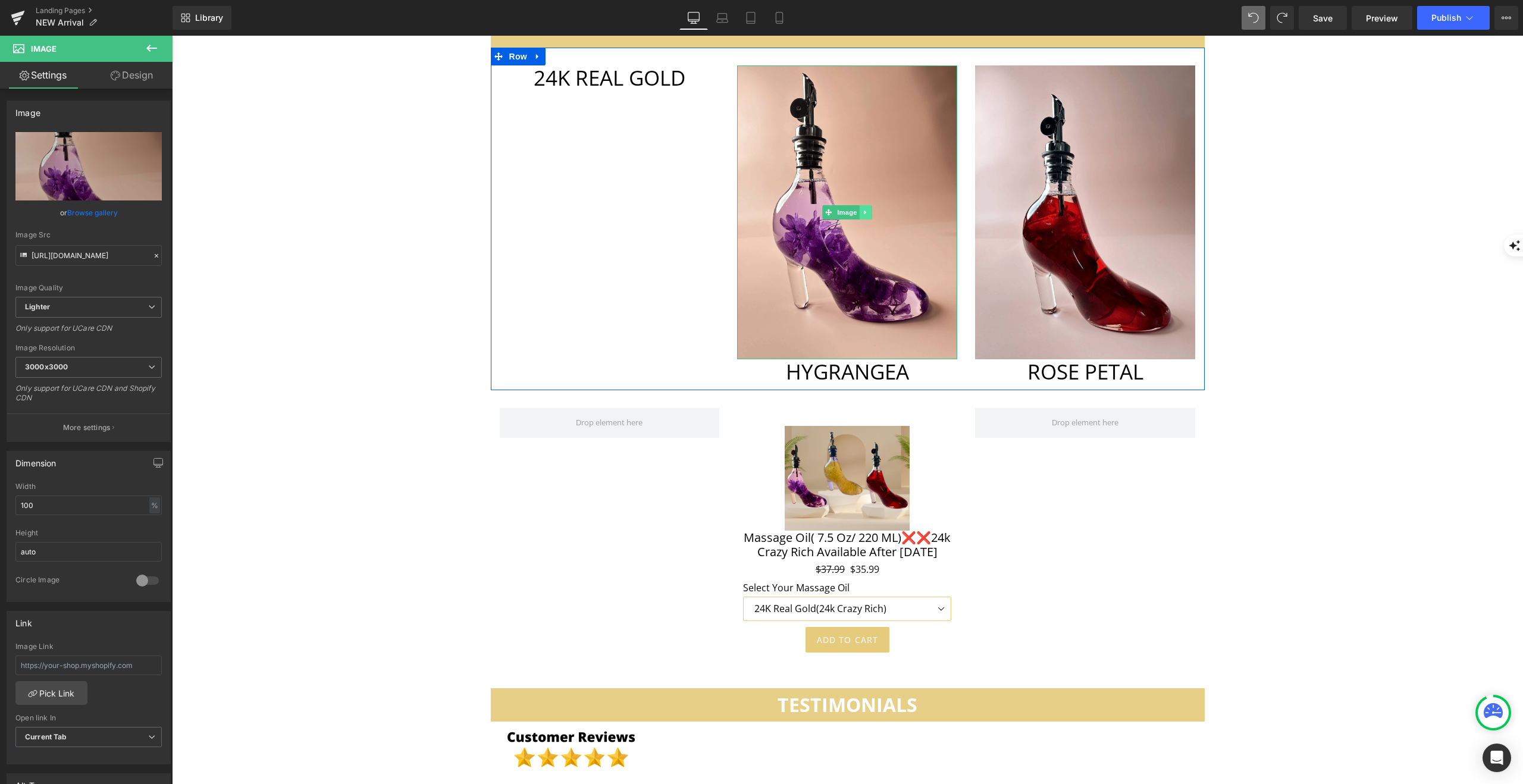
click at [866, 209] on icon at bounding box center [866, 212] width 7 height 7
click at [860, 209] on icon at bounding box center [860, 212] width 7 height 7
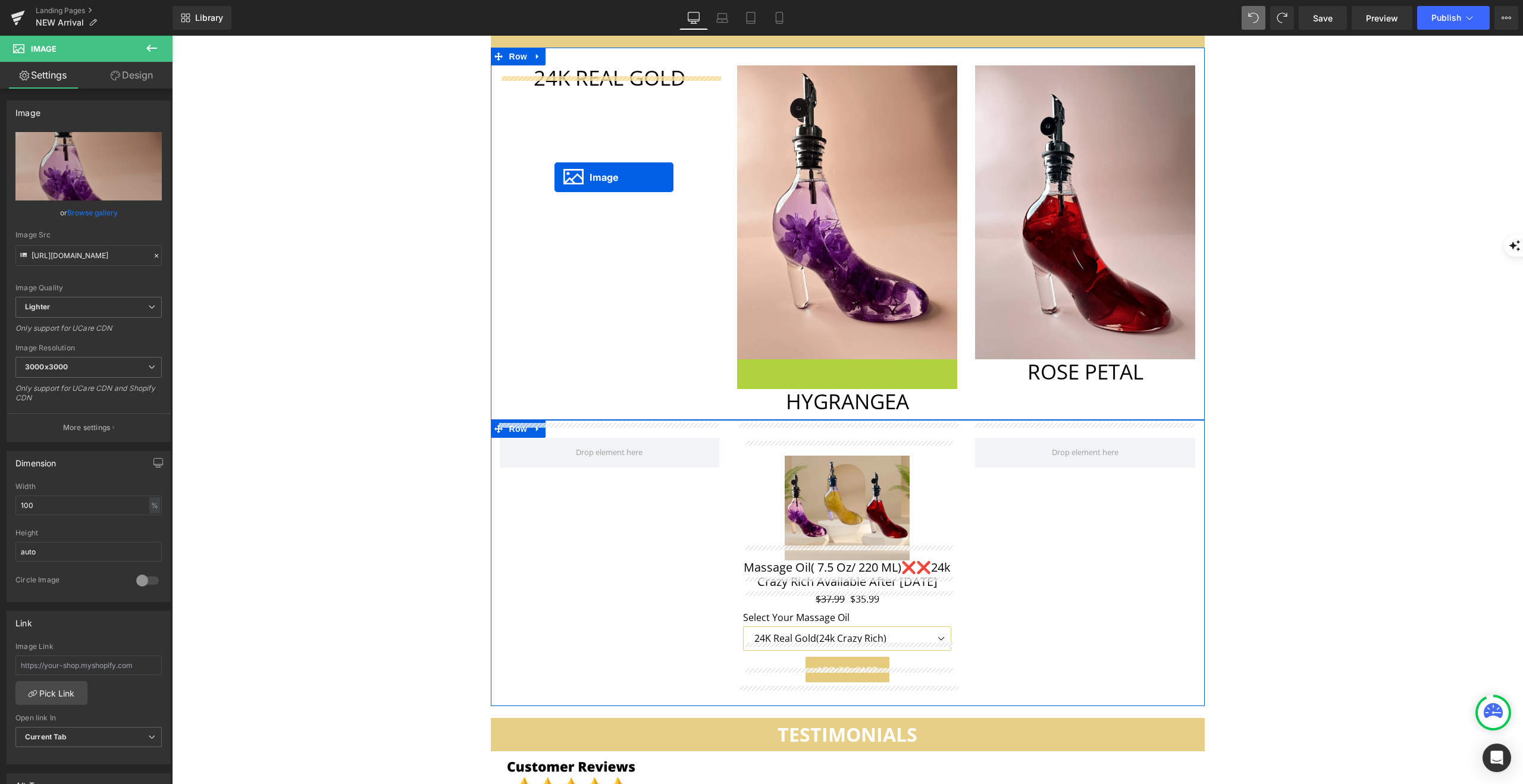
drag, startPoint x: 839, startPoint y: 490, endPoint x: 557, endPoint y: 157, distance: 436.4
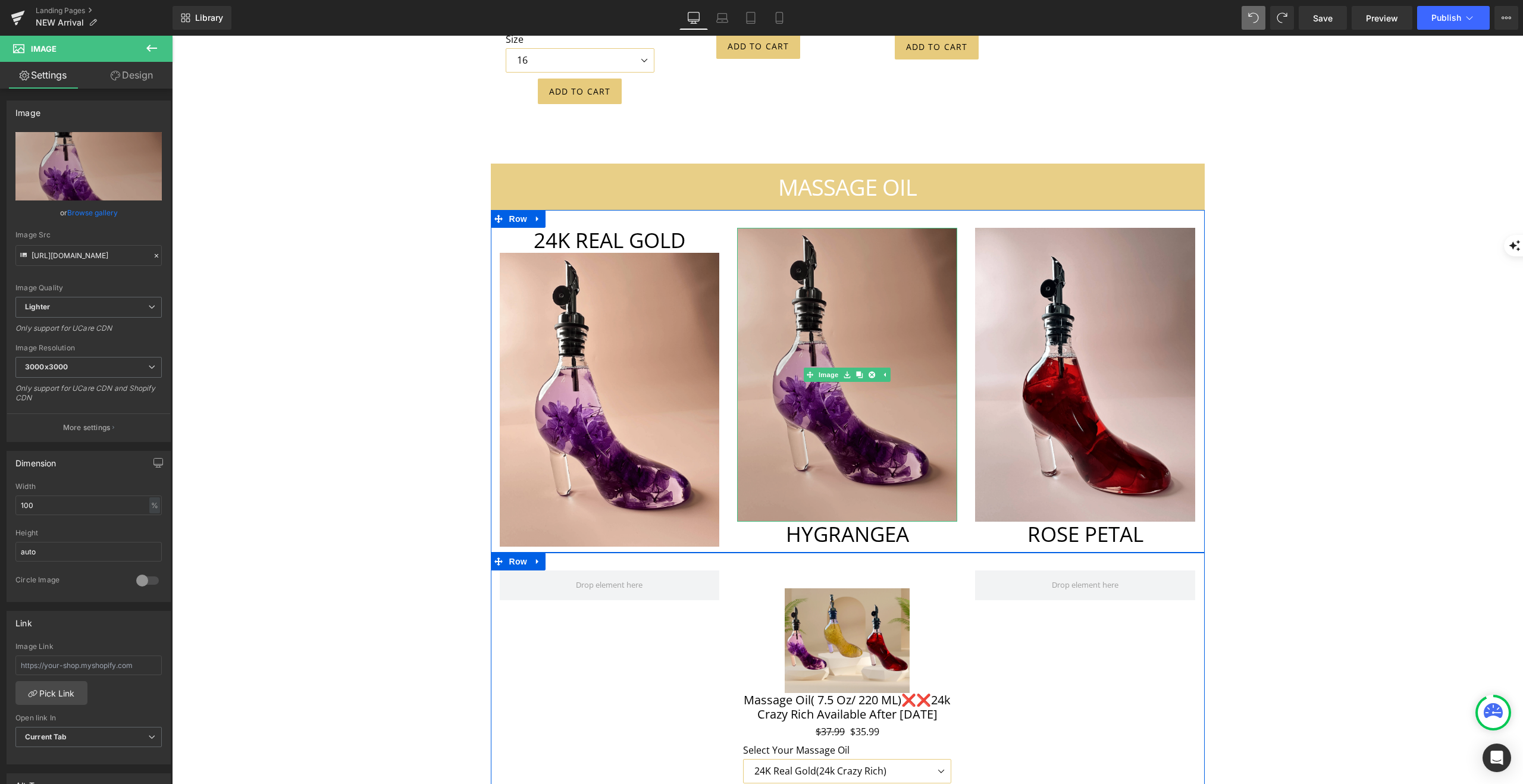
scroll to position [5258, 0]
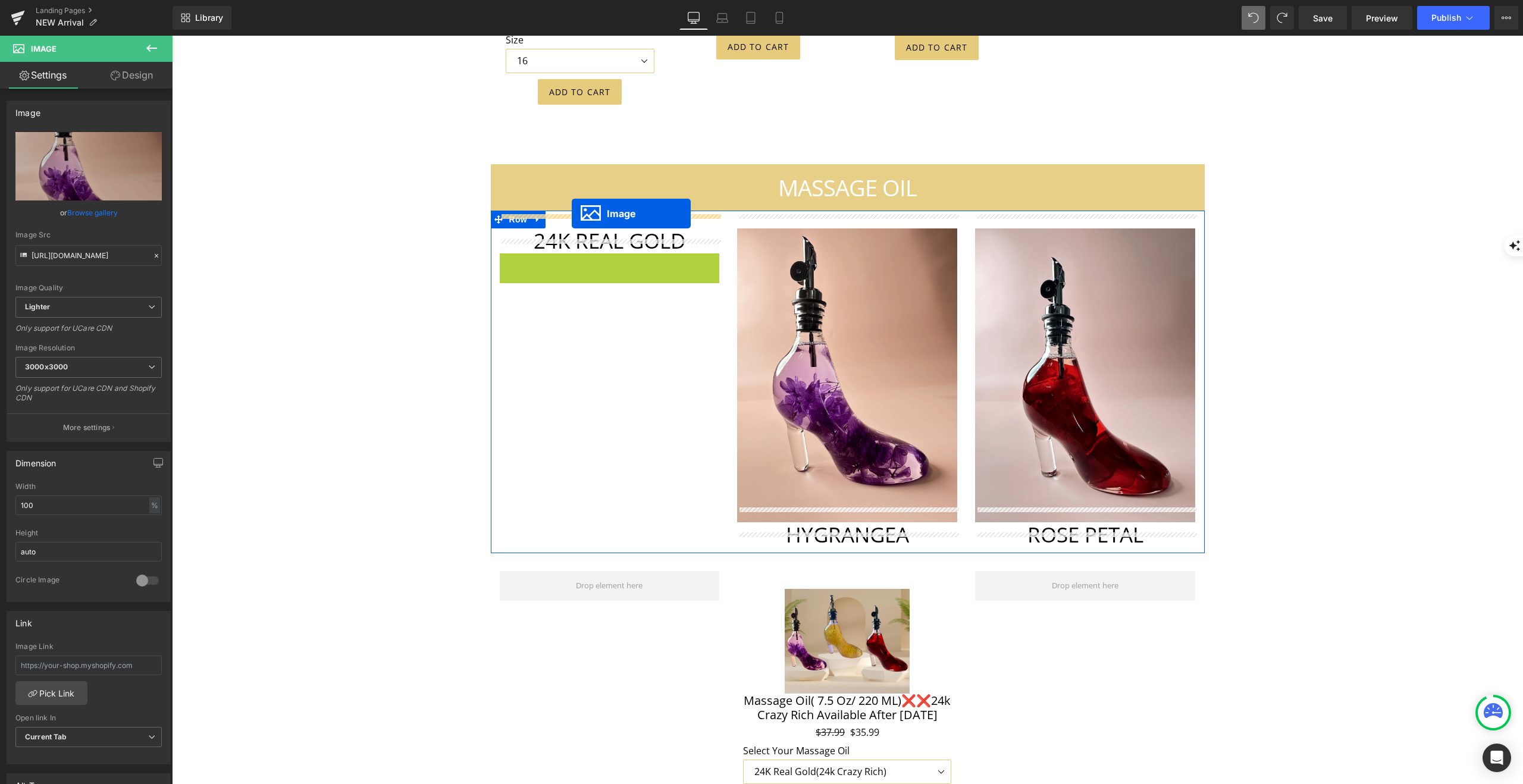
drag, startPoint x: 590, startPoint y: 384, endPoint x: 571, endPoint y: 213, distance: 172.1
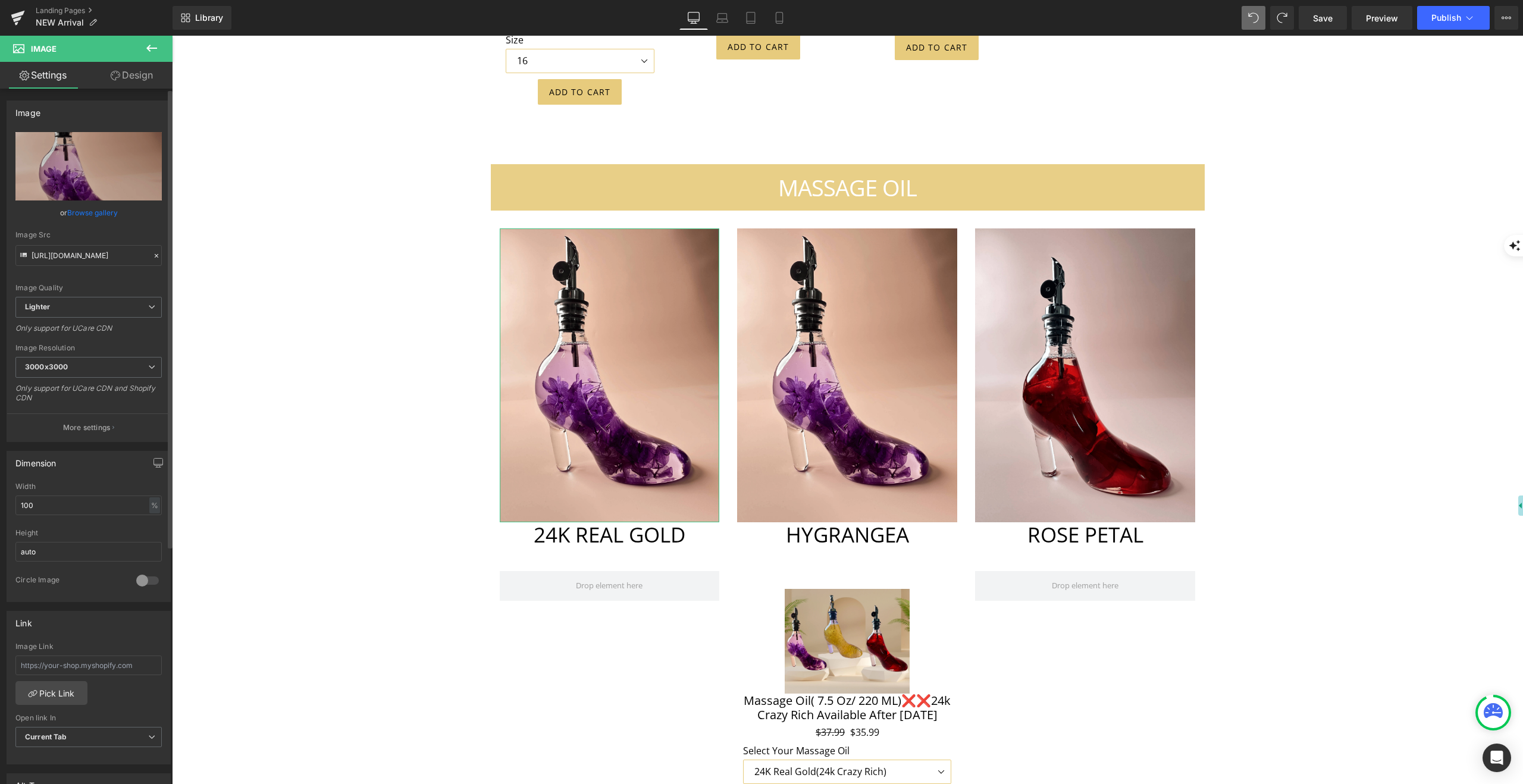
click at [93, 211] on link "Browse gallery" at bounding box center [92, 212] width 50 height 21
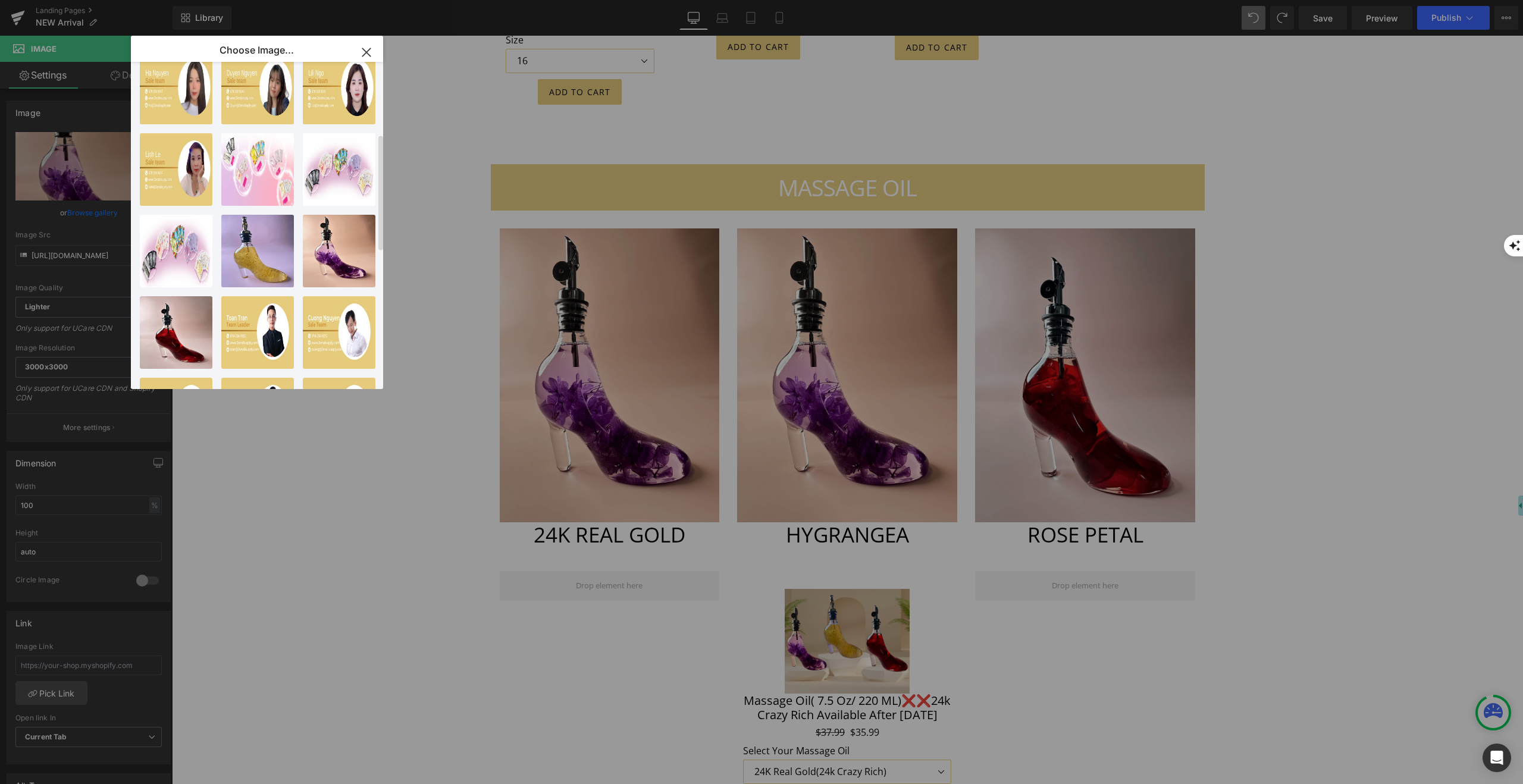
scroll to position [466, 0]
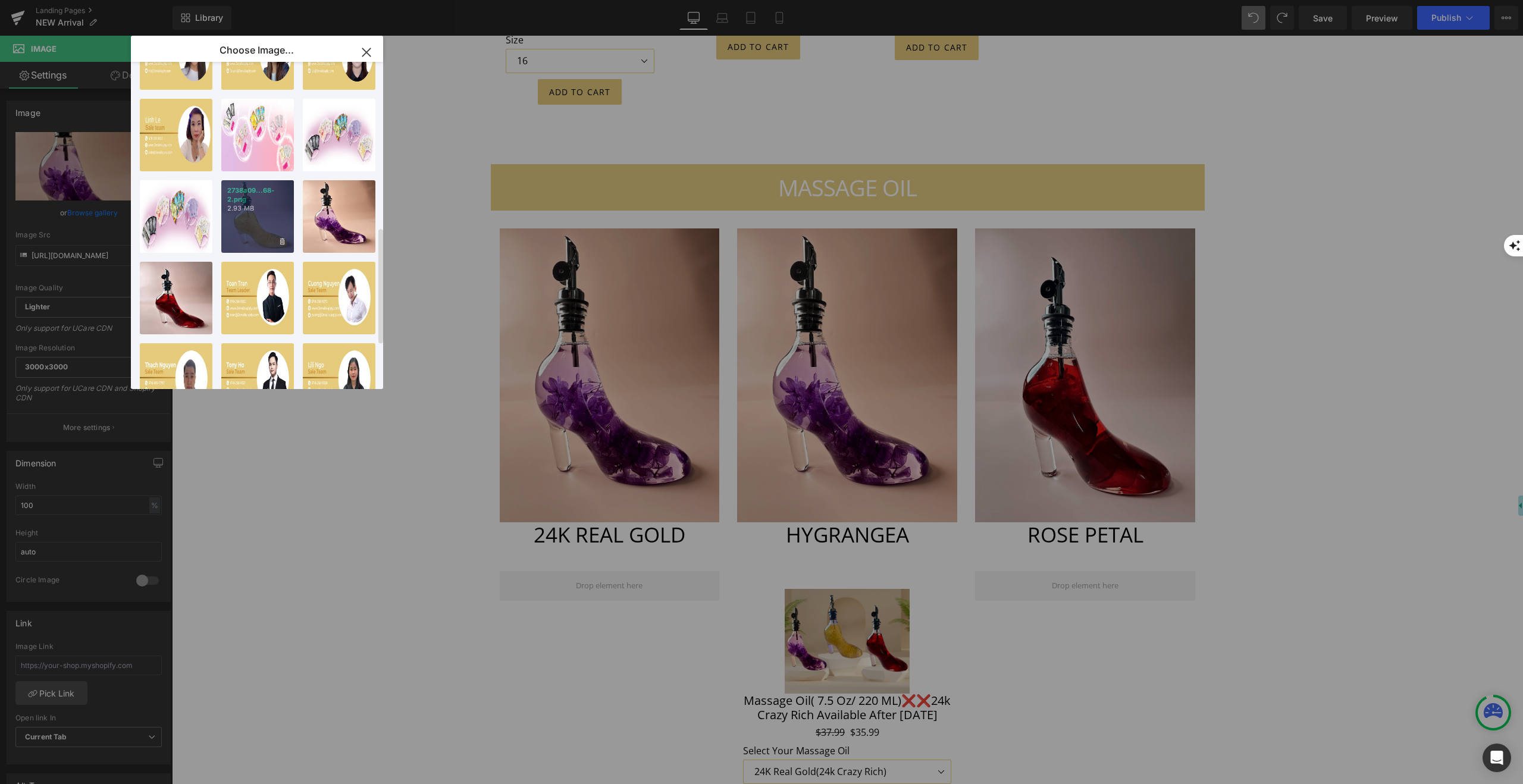
click at [251, 212] on p "2.93 MB" at bounding box center [257, 208] width 60 height 9
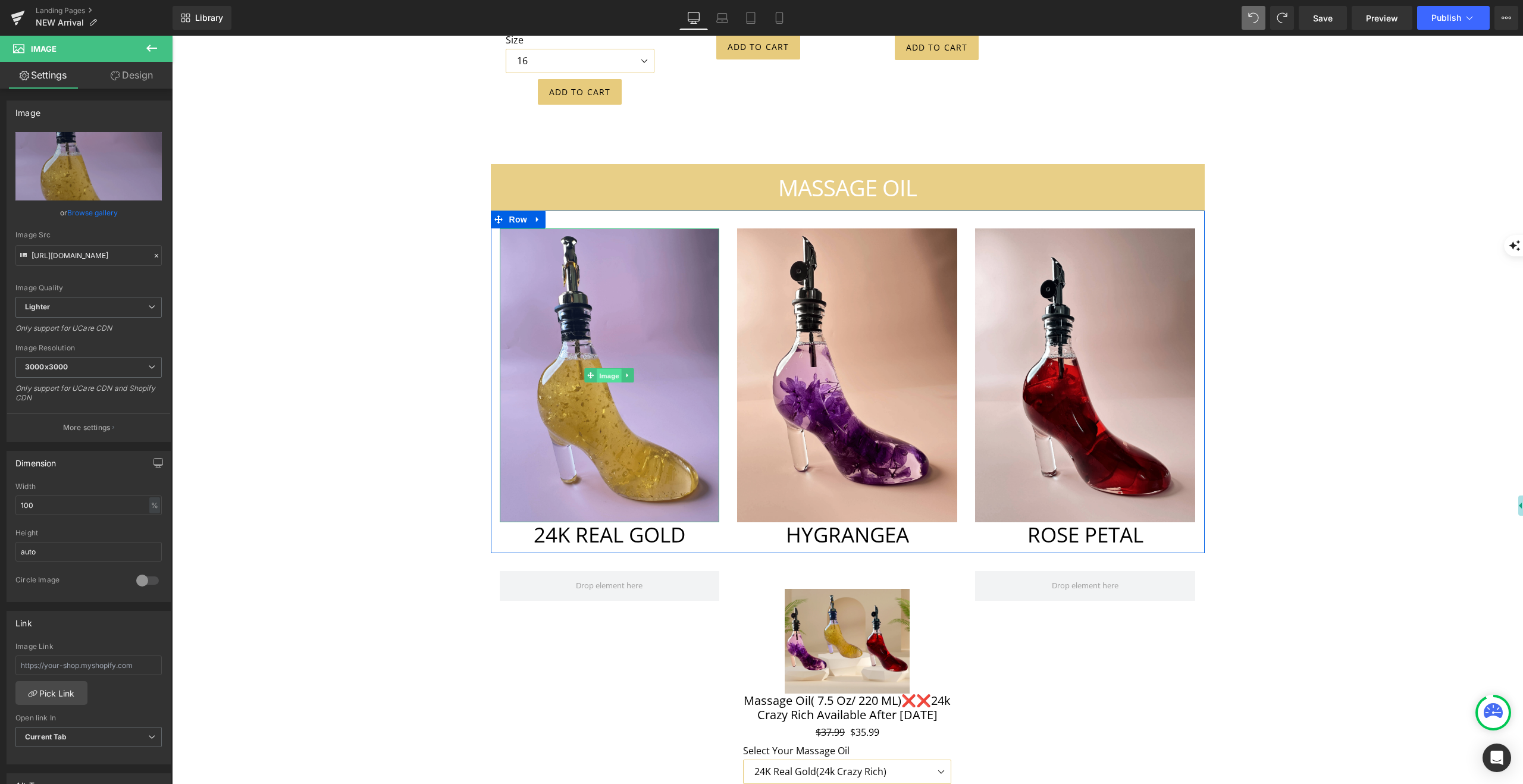
click at [607, 369] on span "Image" at bounding box center [610, 376] width 25 height 14
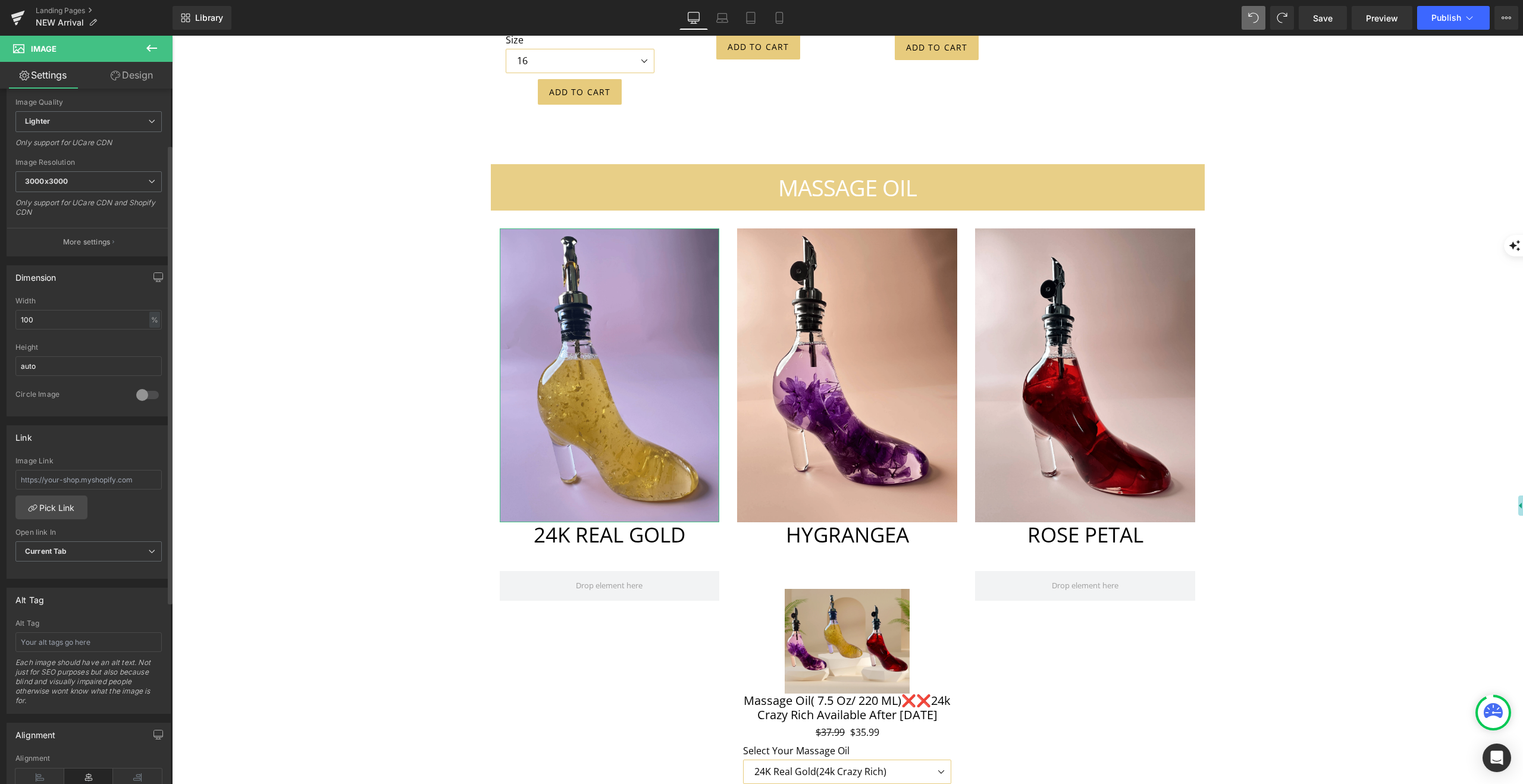
scroll to position [360, 0]
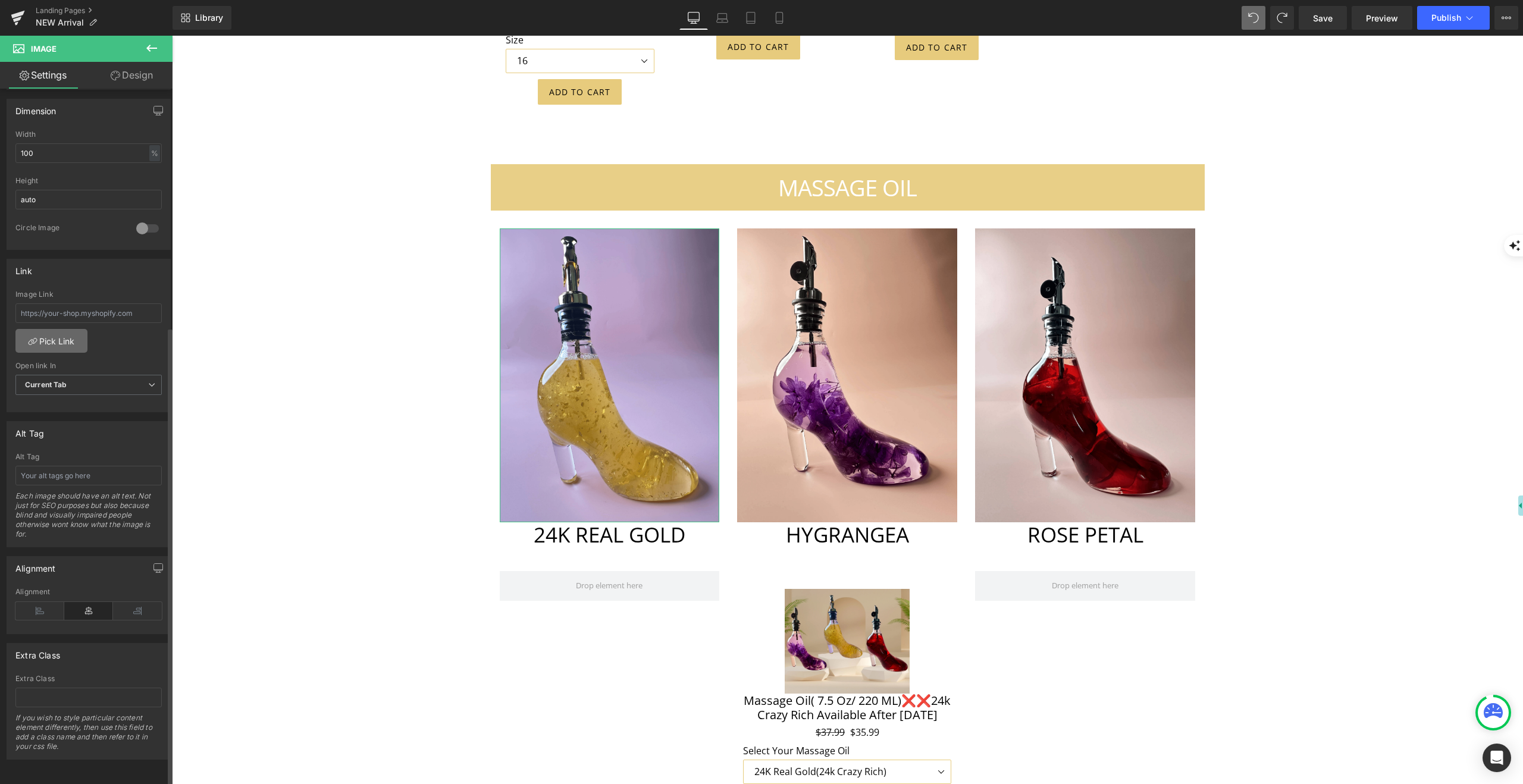
click at [60, 333] on link "Pick Link" at bounding box center [51, 341] width 72 height 24
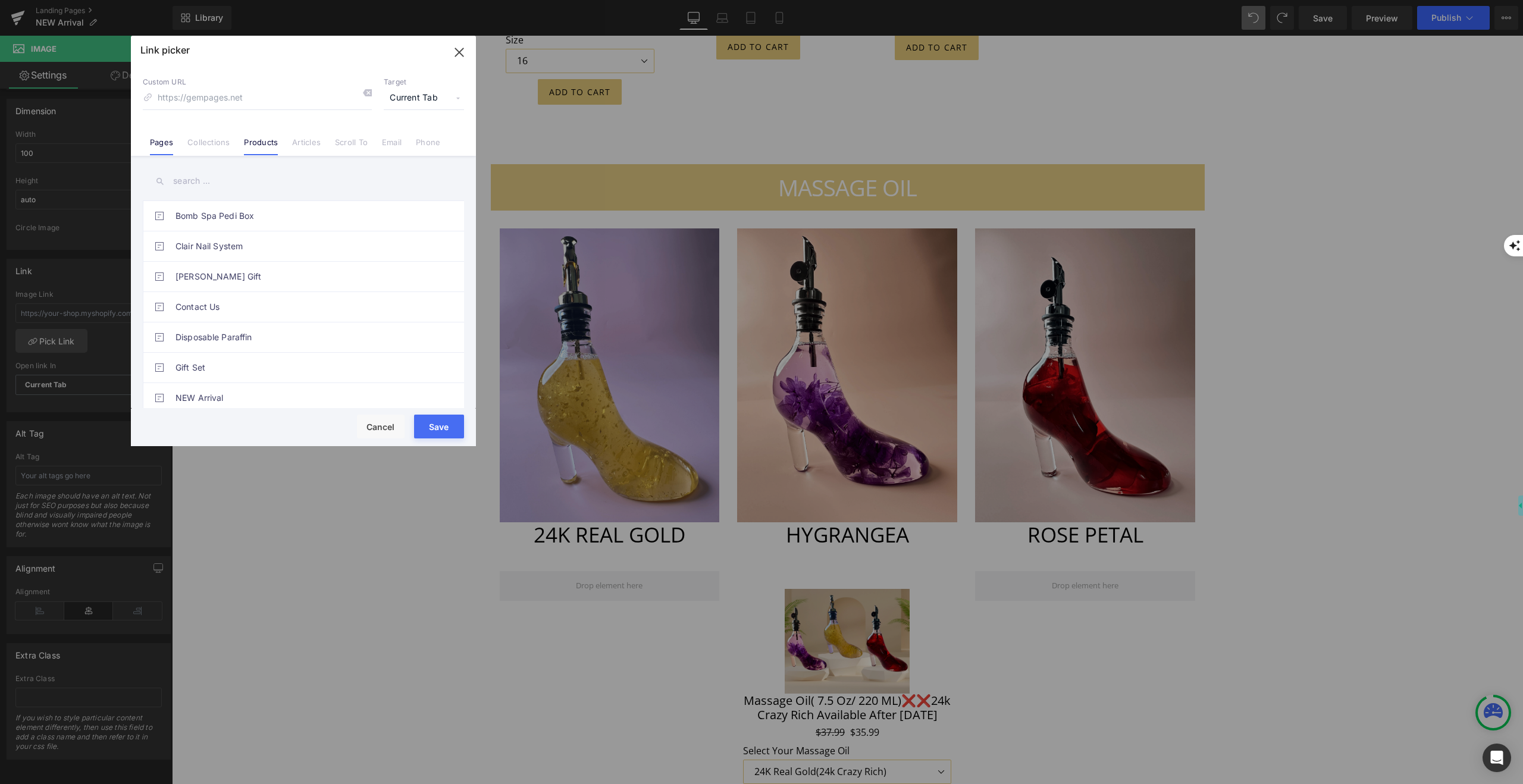
click at [265, 137] on link "Products" at bounding box center [261, 146] width 34 height 18
click at [252, 282] on link "Massage Oil( 7.5 Oz/ 220 ML)❌❌24k Crazy Rich Available After [DATE]" at bounding box center [306, 281] width 262 height 30
click at [449, 419] on button "Save" at bounding box center [439, 426] width 50 height 24
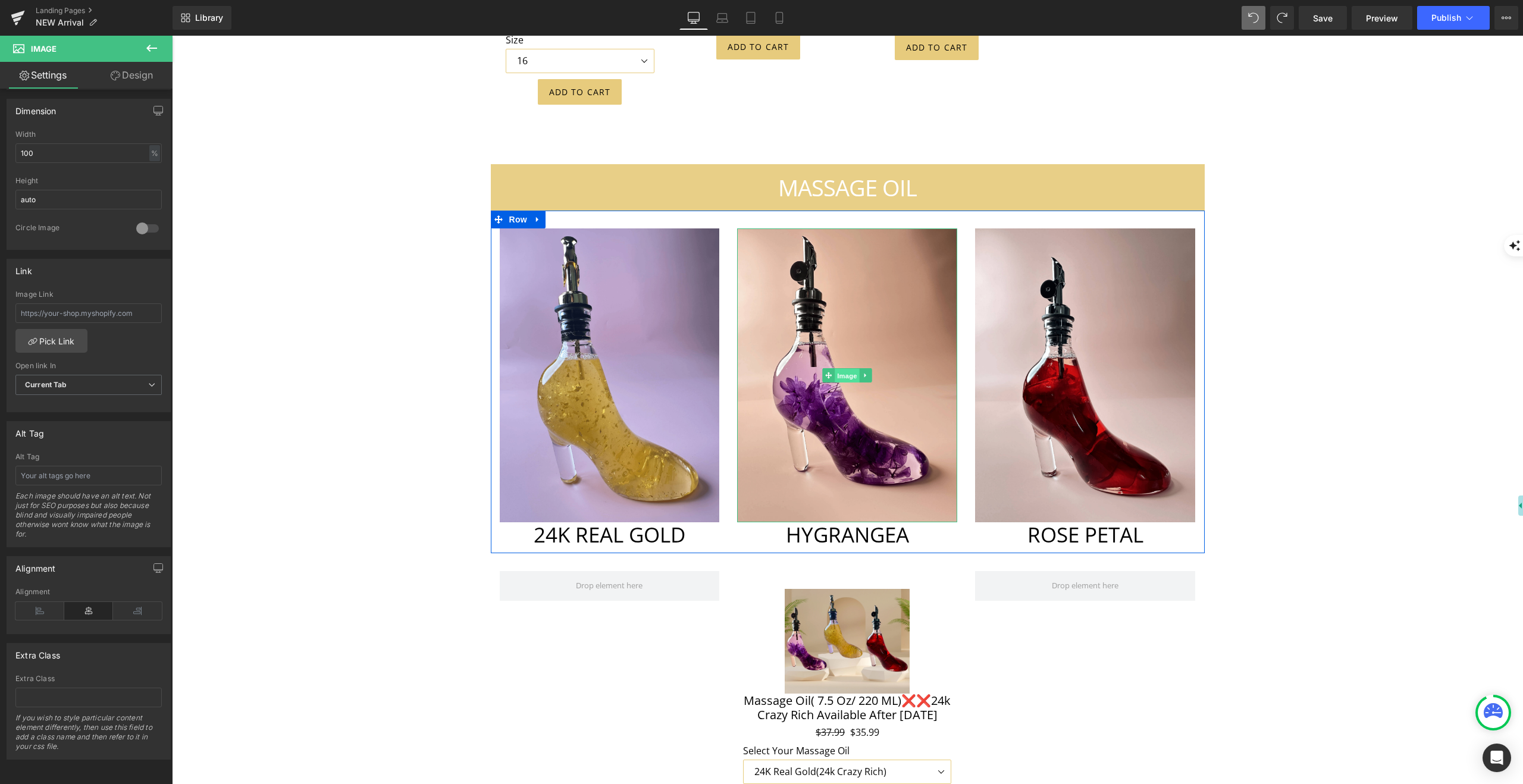
click at [835, 369] on span "Image" at bounding box center [848, 376] width 25 height 14
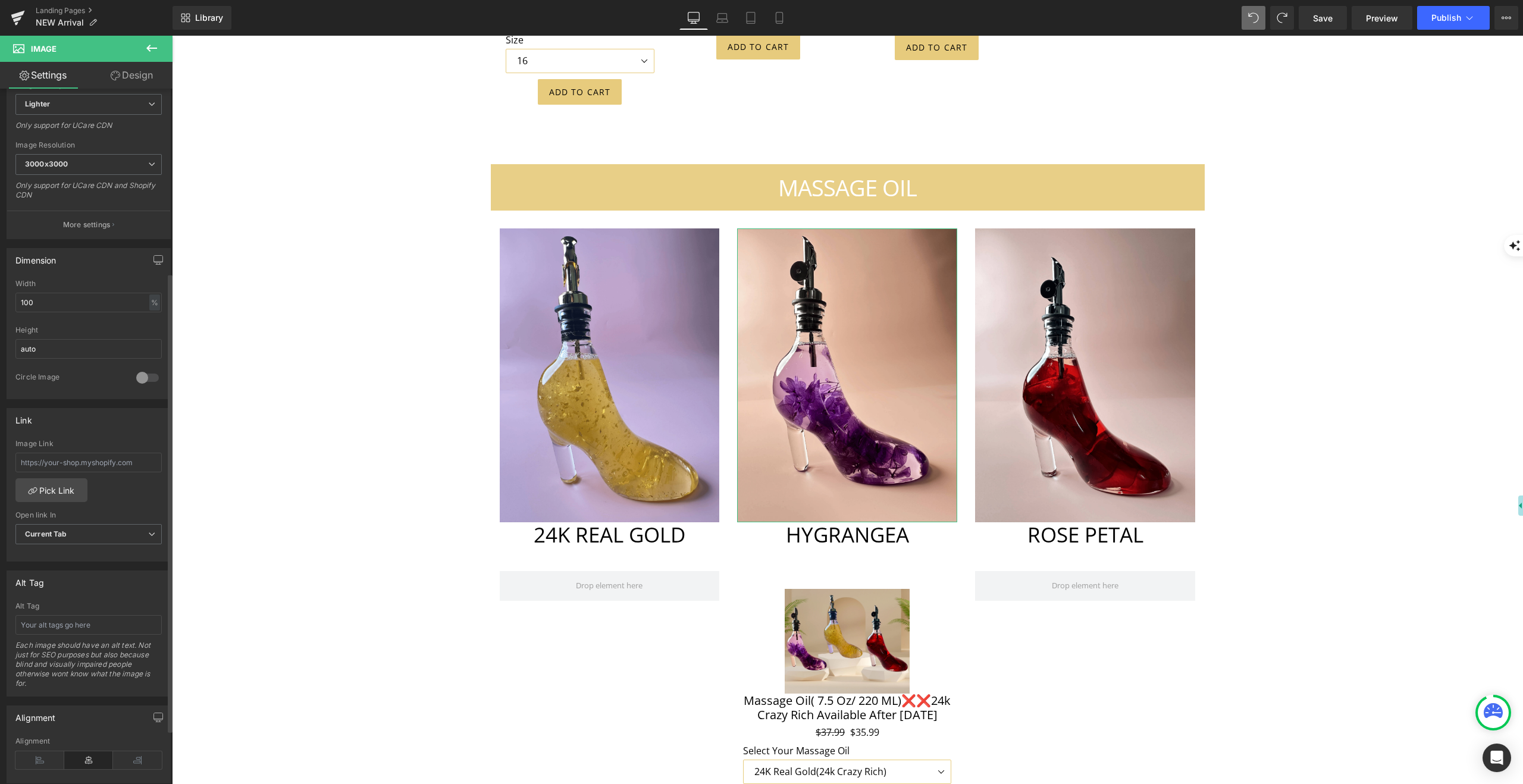
scroll to position [360, 0]
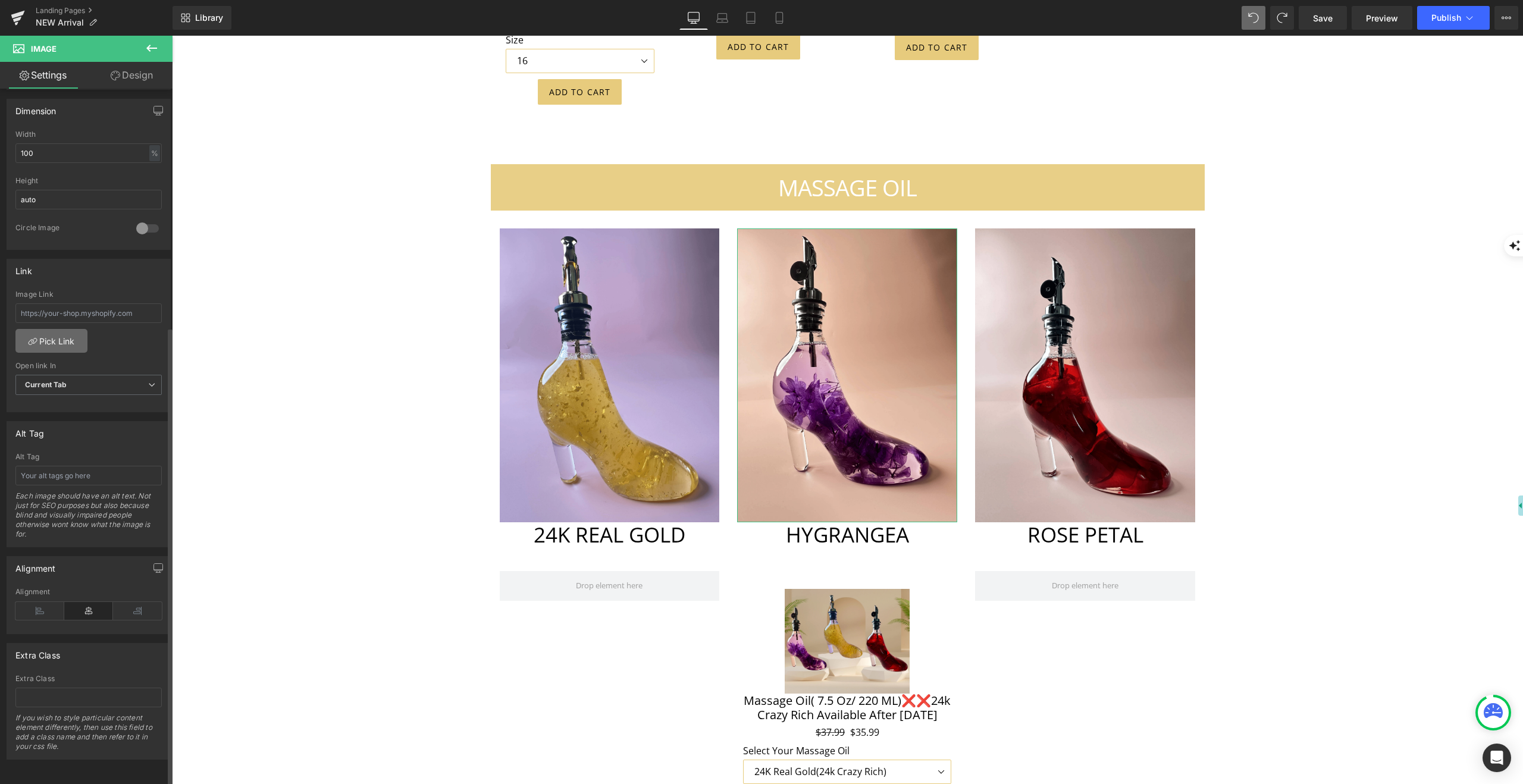
click at [65, 336] on link "Pick Link" at bounding box center [51, 341] width 72 height 24
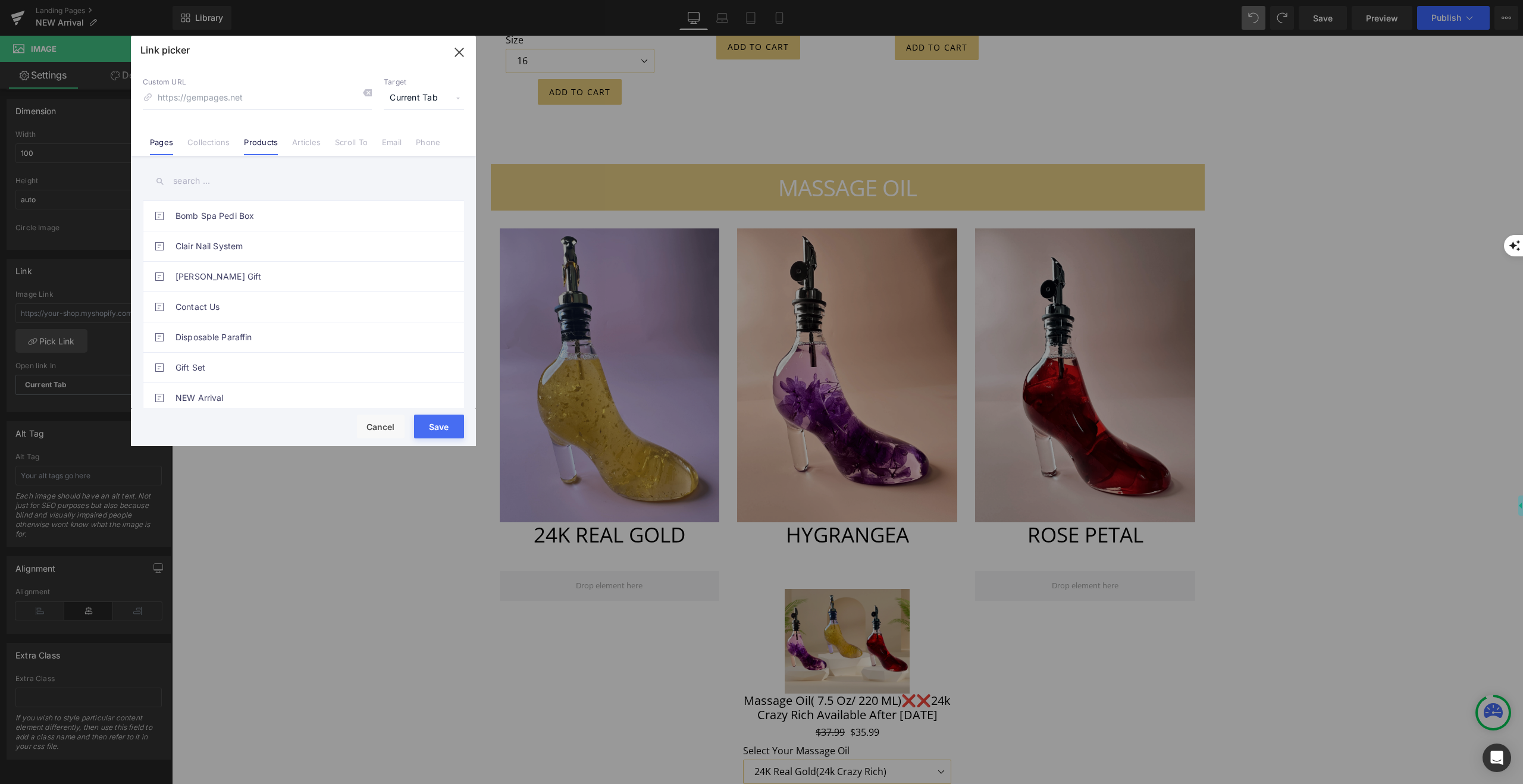
click at [262, 141] on link "Products" at bounding box center [261, 146] width 34 height 18
click at [247, 337] on link "Massage Oil( 7.5 Oz/ 220 ML)❌❌24k Crazy Rich Available After [DATE]" at bounding box center [306, 333] width 262 height 30
click at [440, 425] on button "Save" at bounding box center [439, 426] width 50 height 24
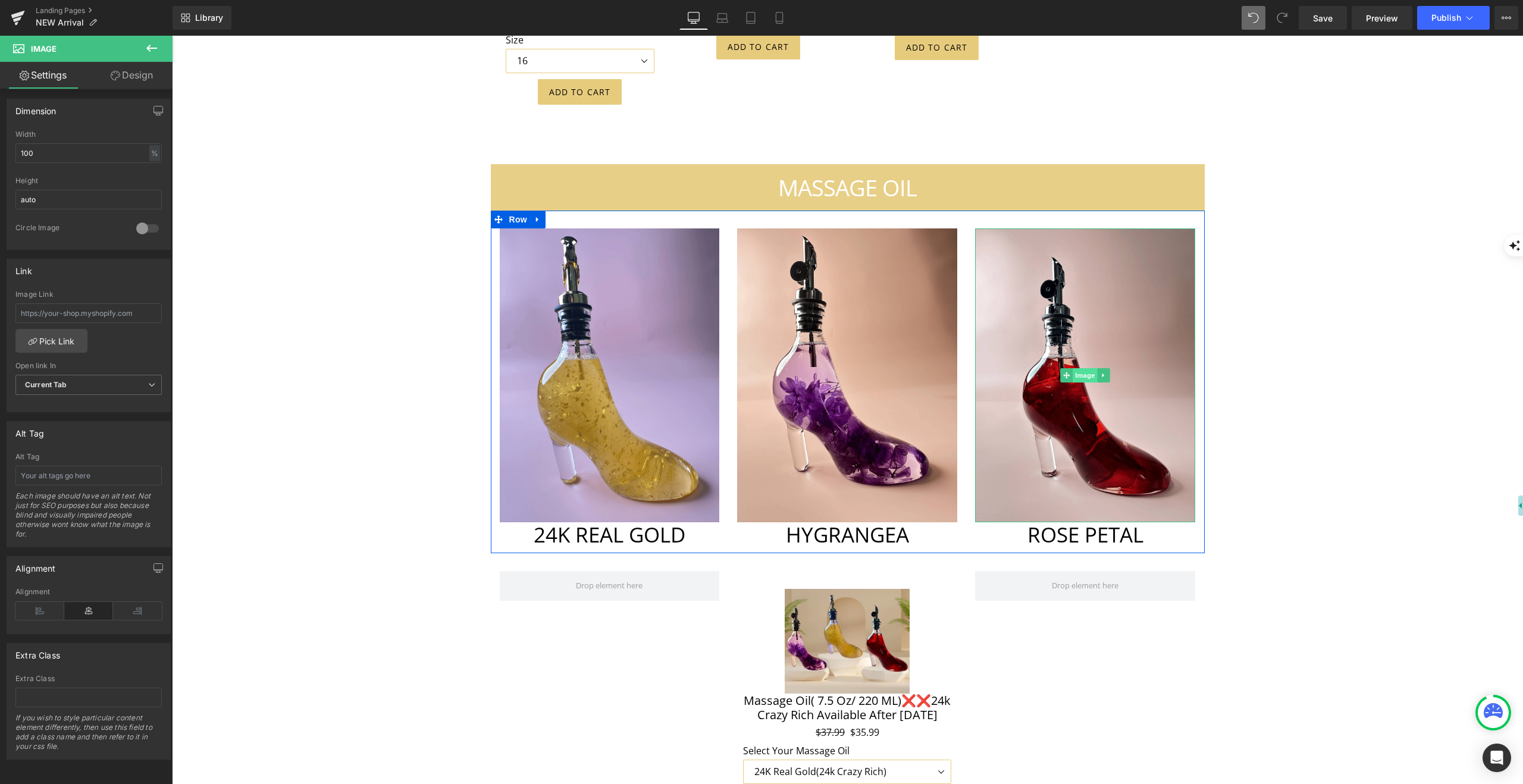
click at [1084, 368] on span "Image" at bounding box center [1085, 375] width 25 height 14
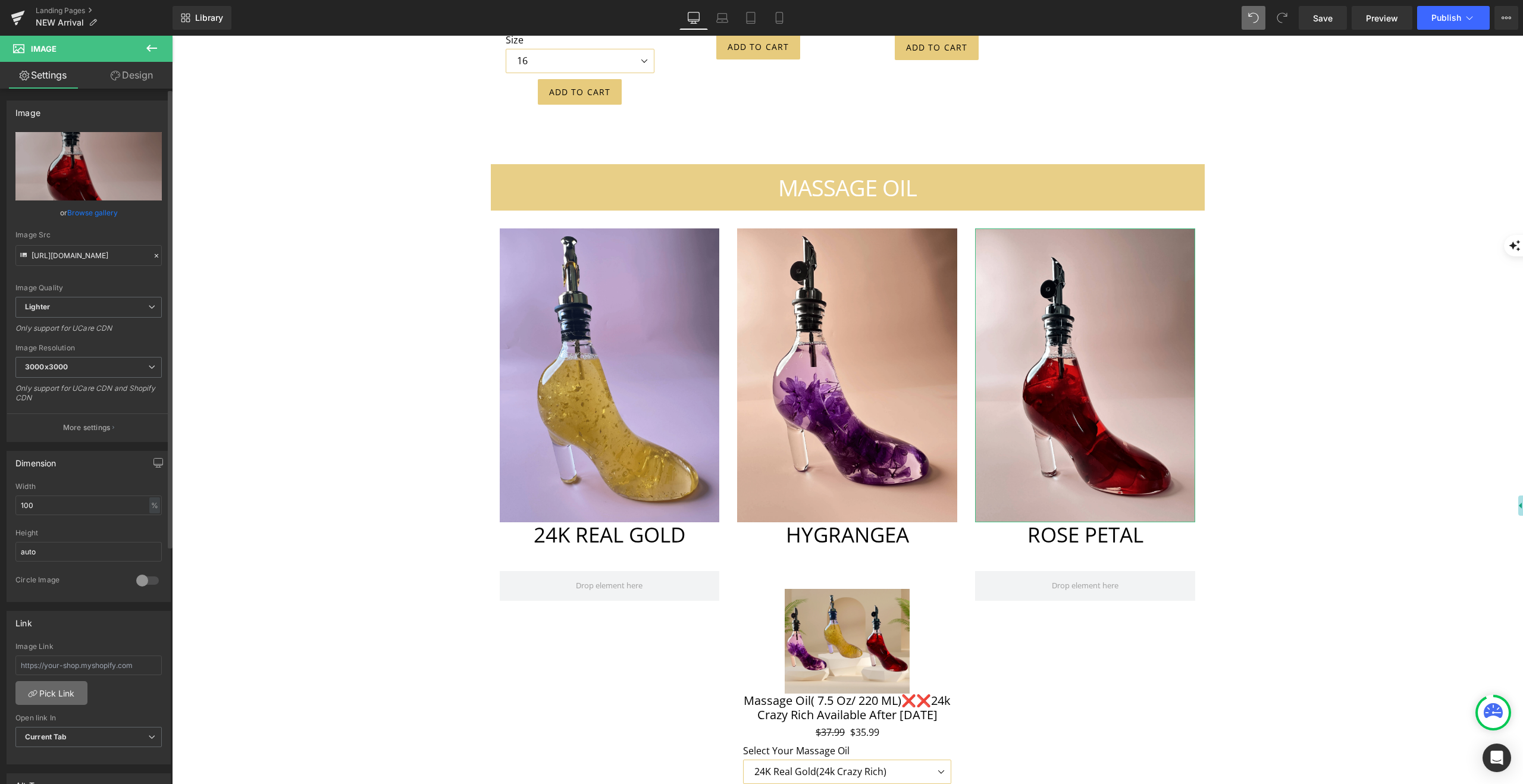
click at [54, 697] on link "Pick Link" at bounding box center [51, 693] width 72 height 24
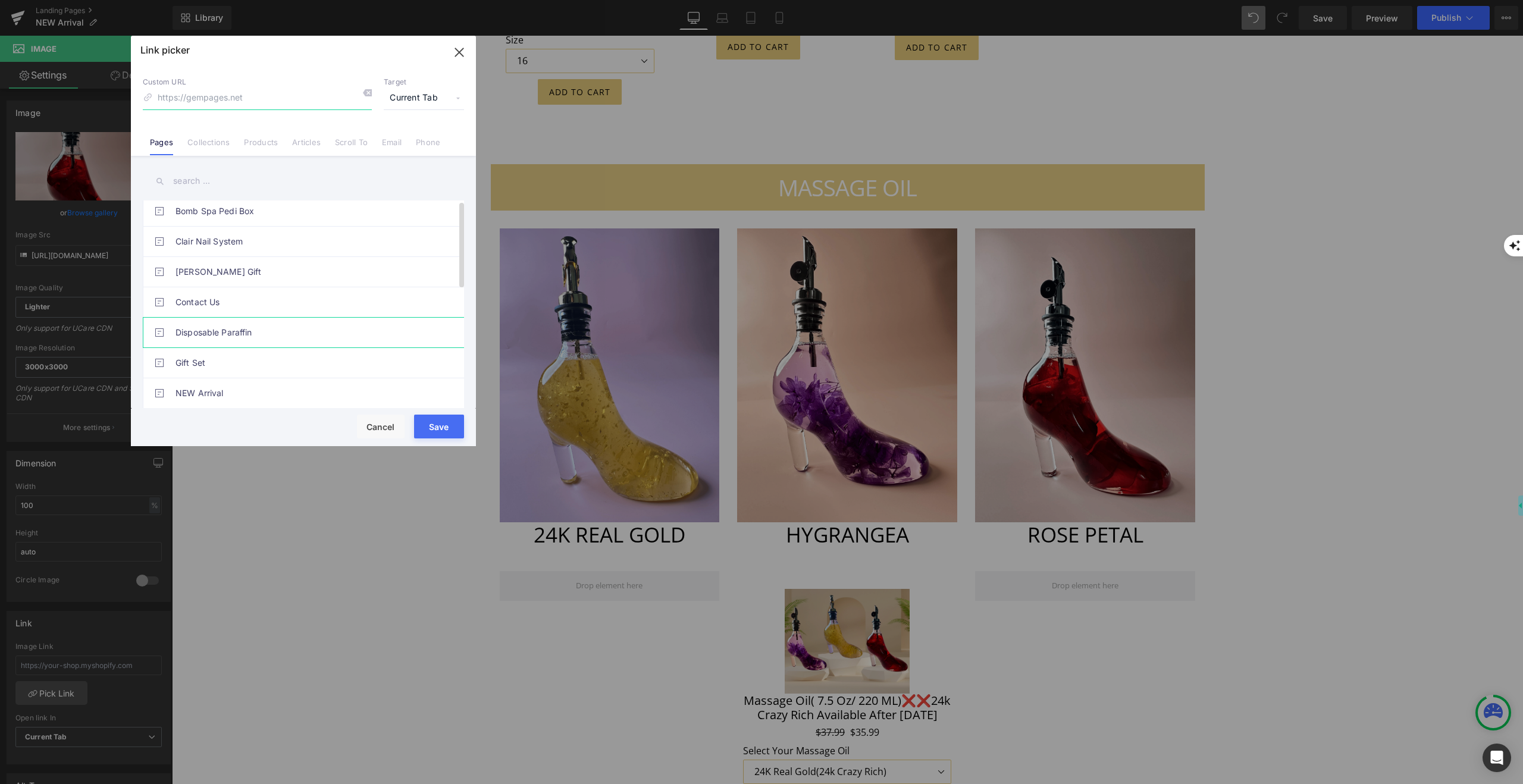
scroll to position [7, 0]
click at [263, 142] on link "Products" at bounding box center [261, 146] width 34 height 18
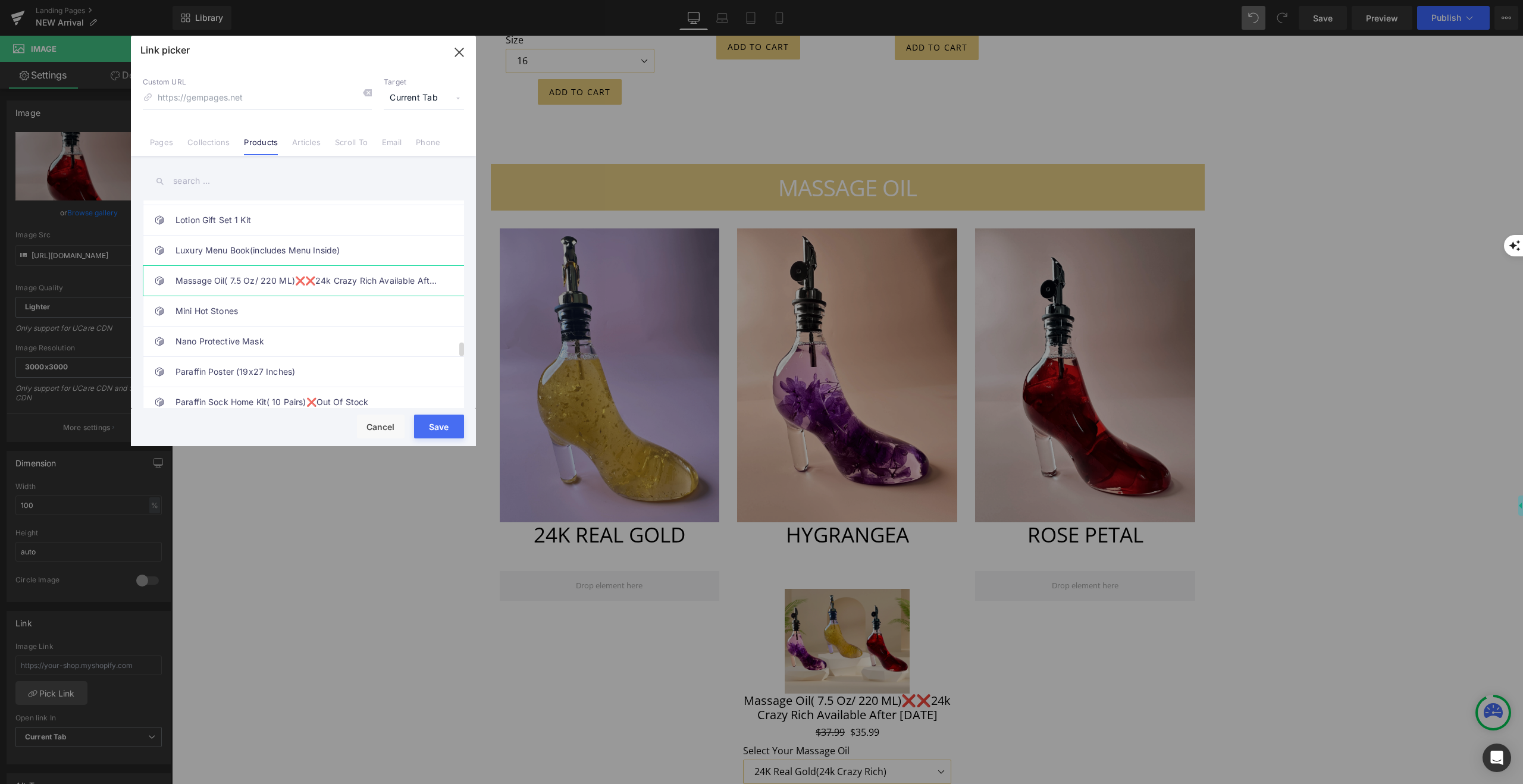
click at [228, 283] on link "Massage Oil( 7.5 Oz/ 220 ML)❌❌24k Crazy Rich Available After [DATE]" at bounding box center [306, 281] width 262 height 30
click at [438, 427] on button "Save" at bounding box center [439, 426] width 50 height 24
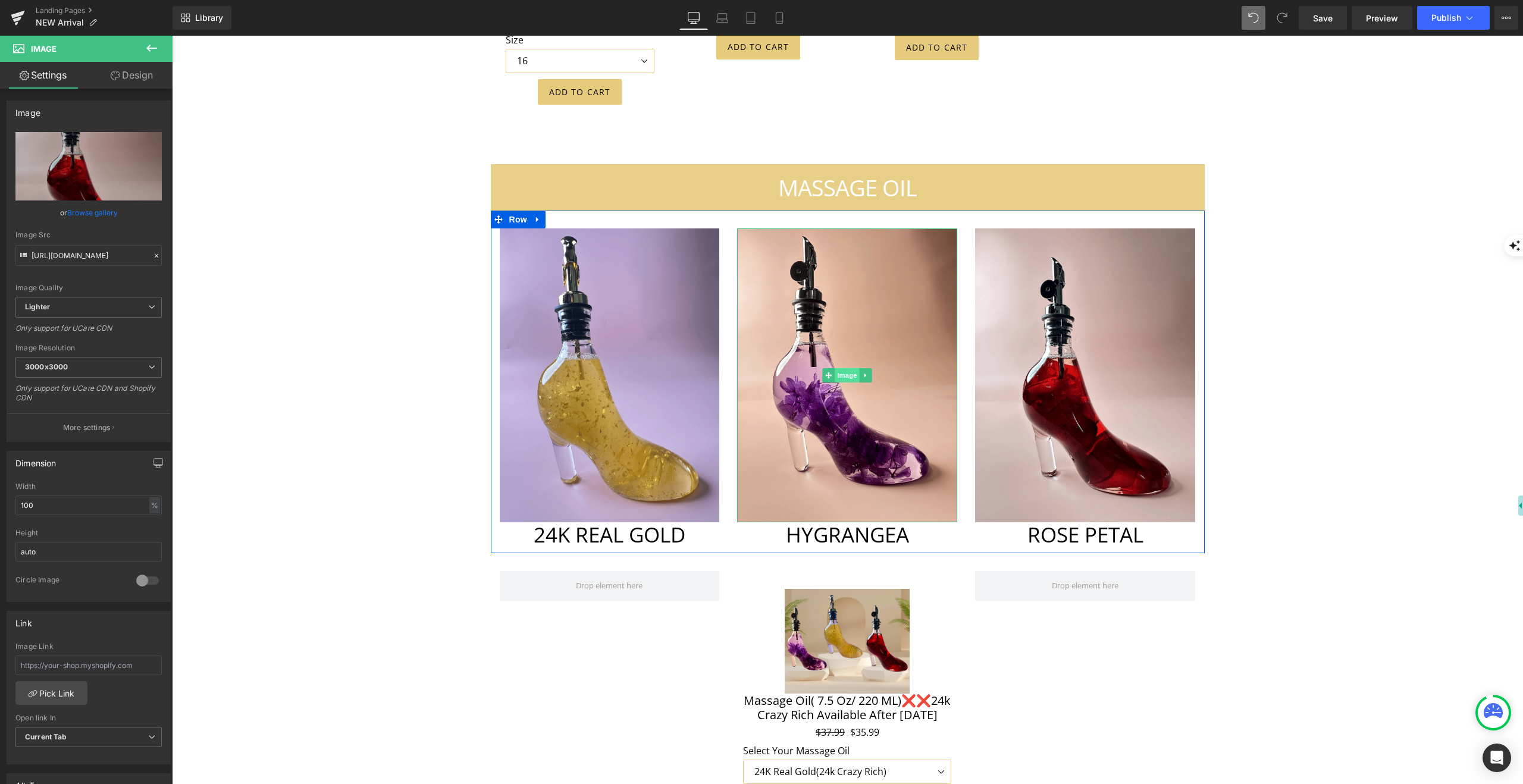
click at [848, 368] on span "Image" at bounding box center [848, 375] width 25 height 14
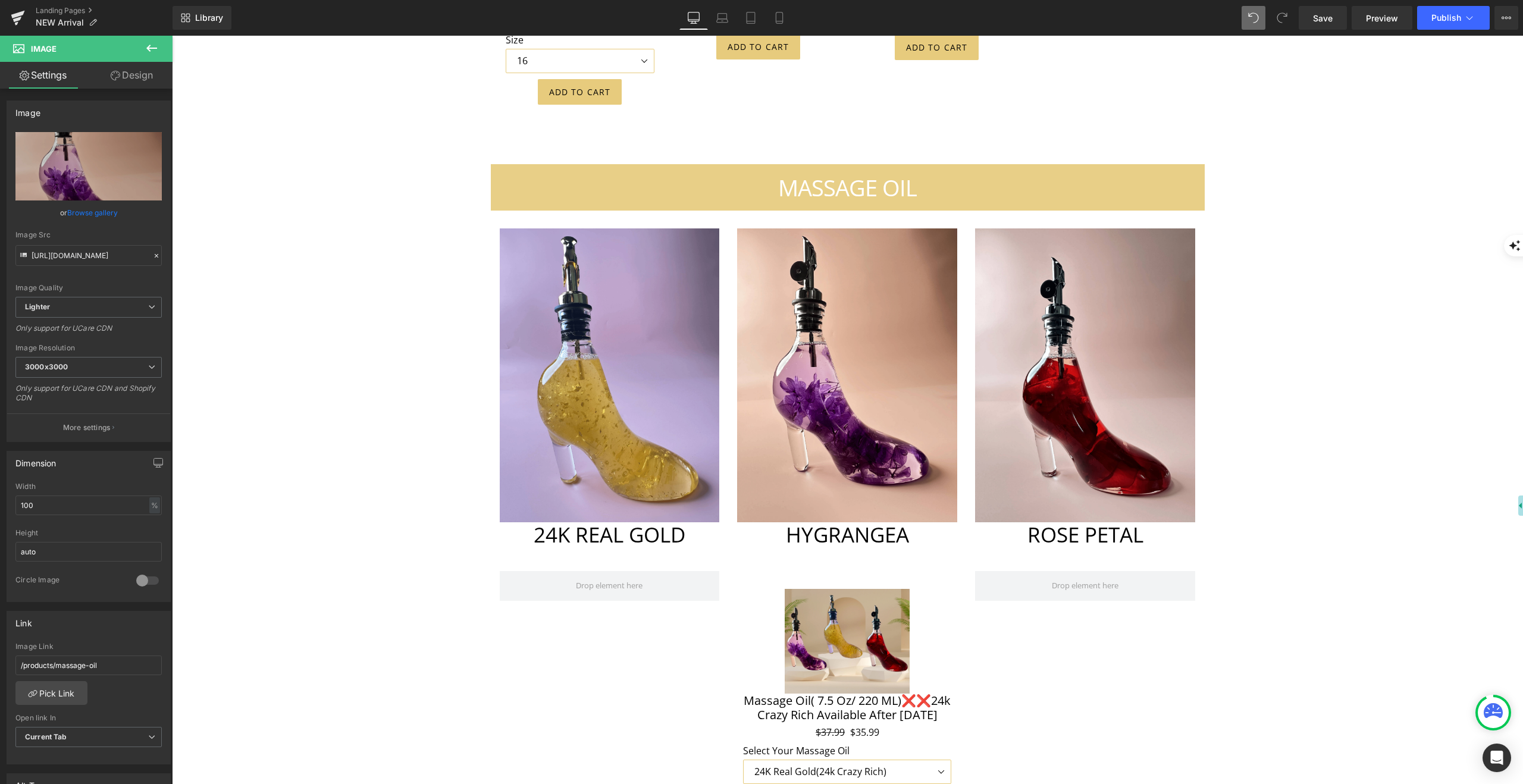
drag, startPoint x: 1327, startPoint y: 19, endPoint x: 1314, endPoint y: 30, distance: 17.0
click at [1327, 19] on span "Save" at bounding box center [1323, 18] width 19 height 13
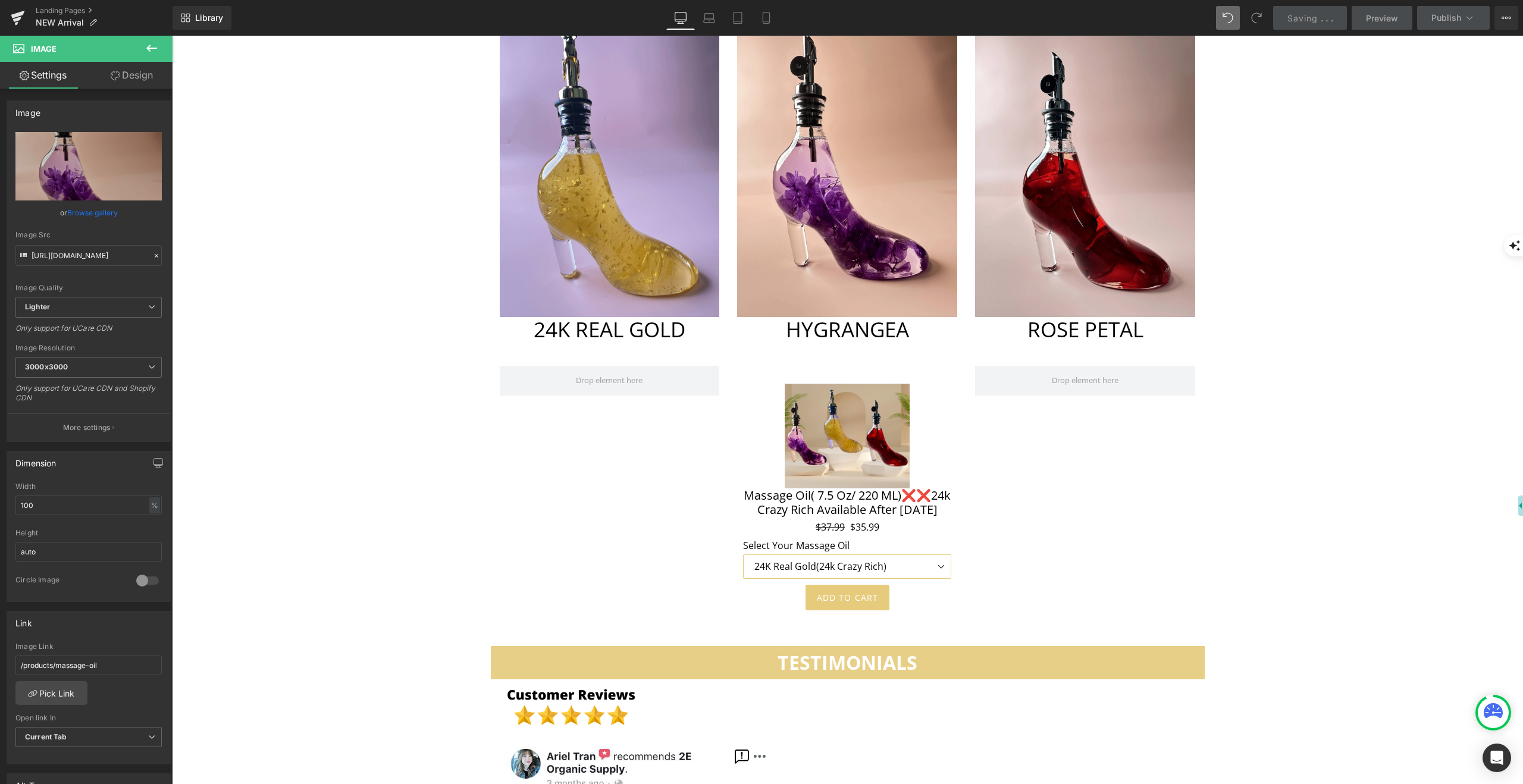
scroll to position [5610, 0]
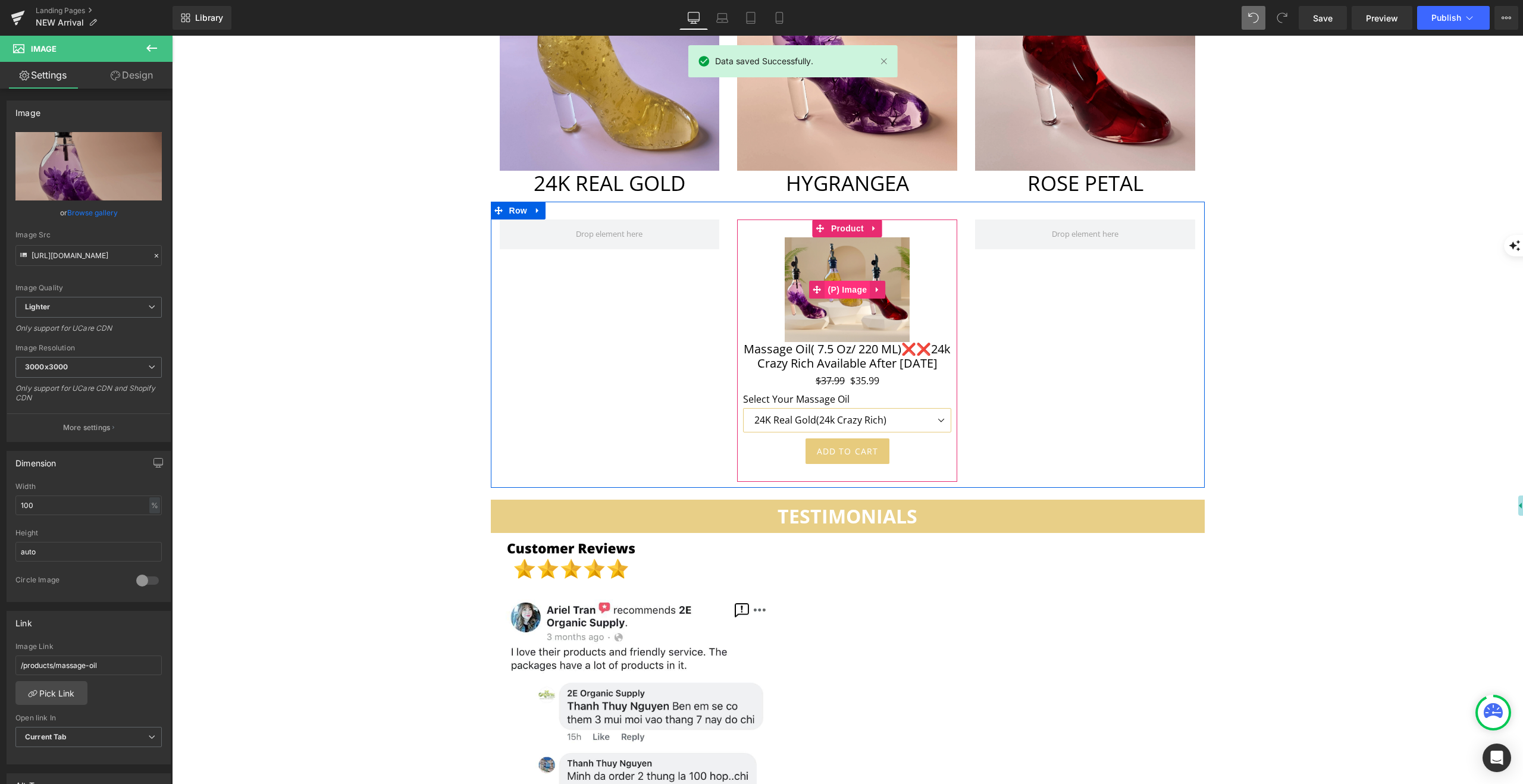
click at [847, 281] on span "(P) Image" at bounding box center [848, 290] width 45 height 18
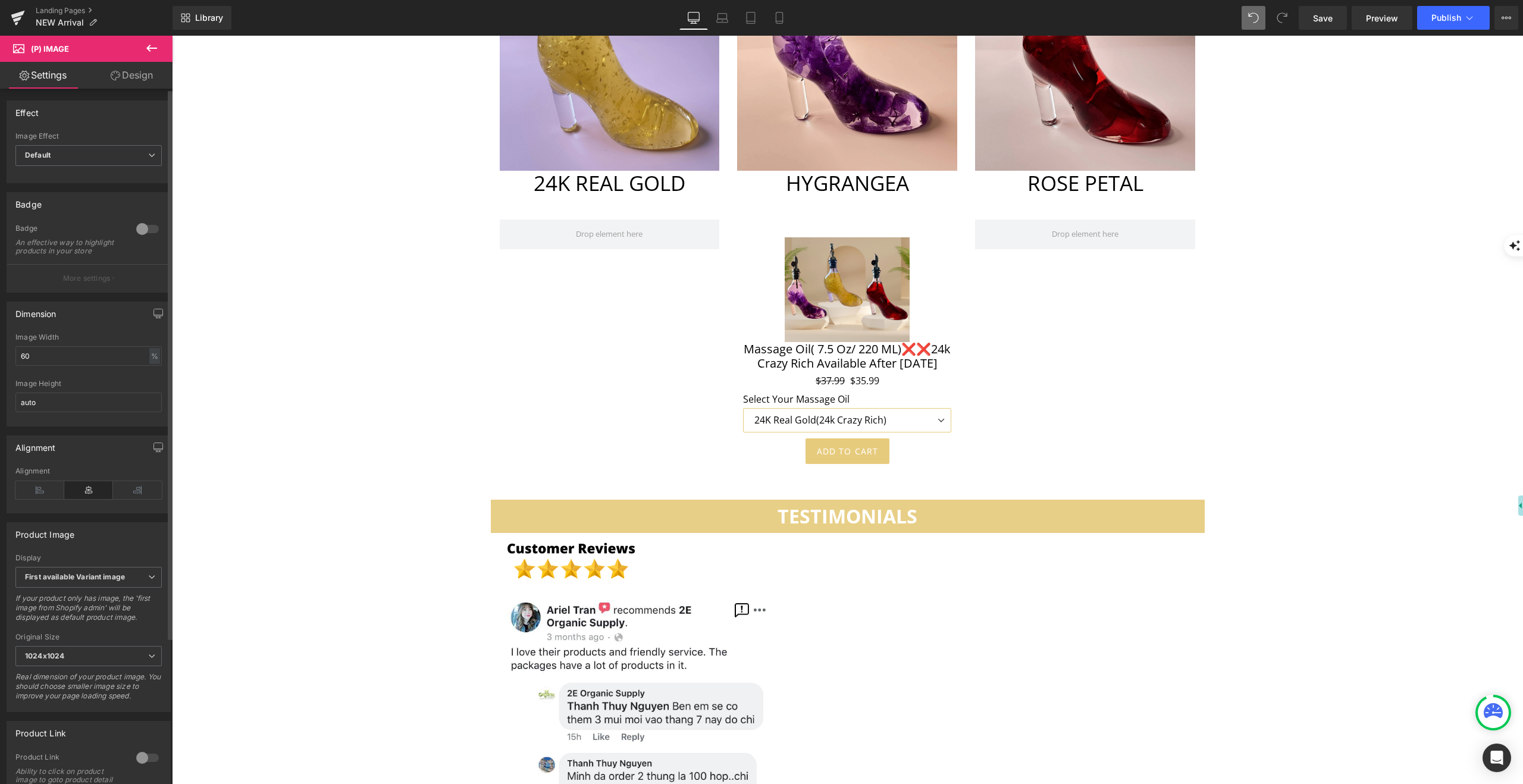
scroll to position [185, 0]
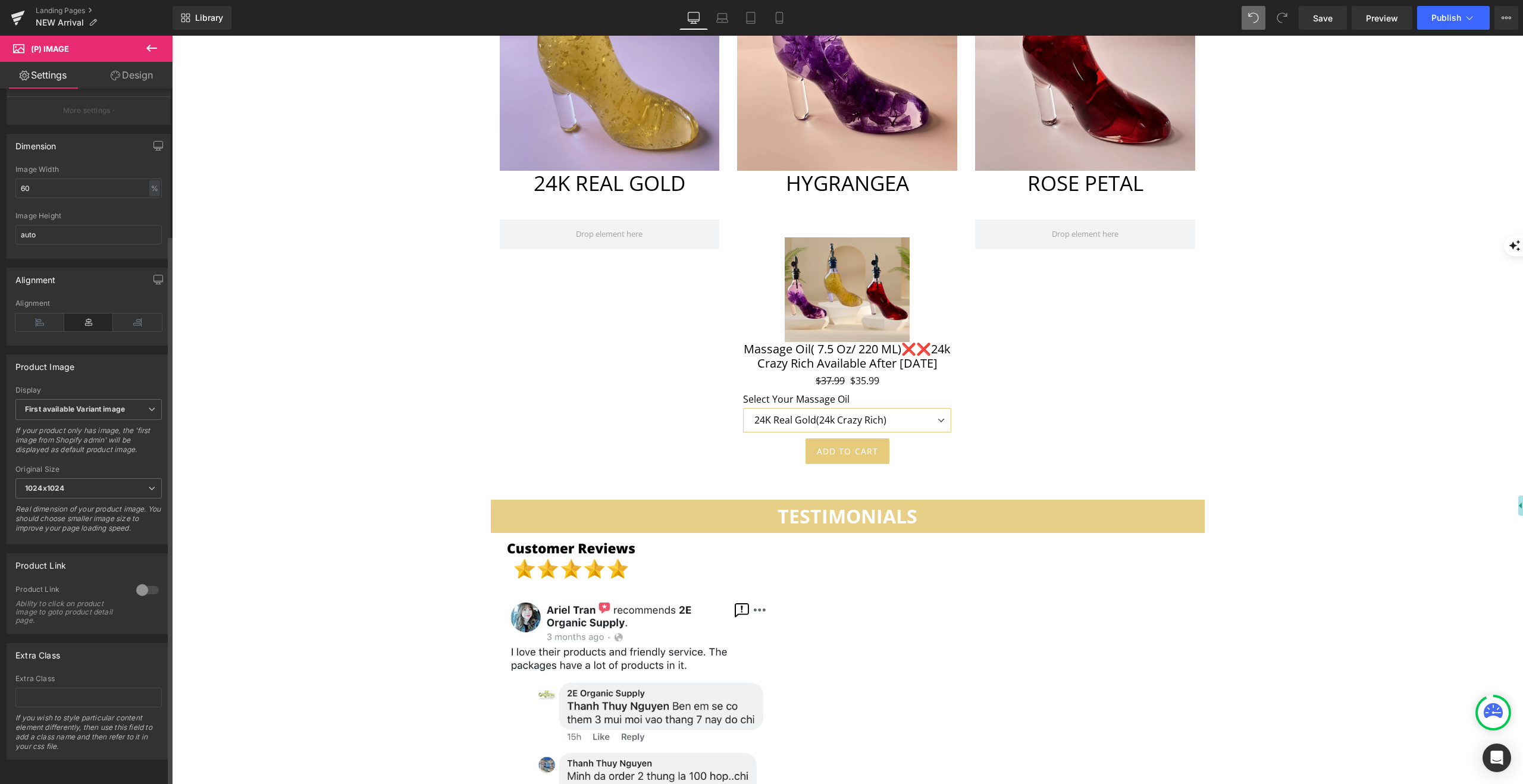
click at [149, 580] on div at bounding box center [147, 590] width 28 height 19
click at [1313, 18] on link "Save" at bounding box center [1323, 17] width 48 height 24
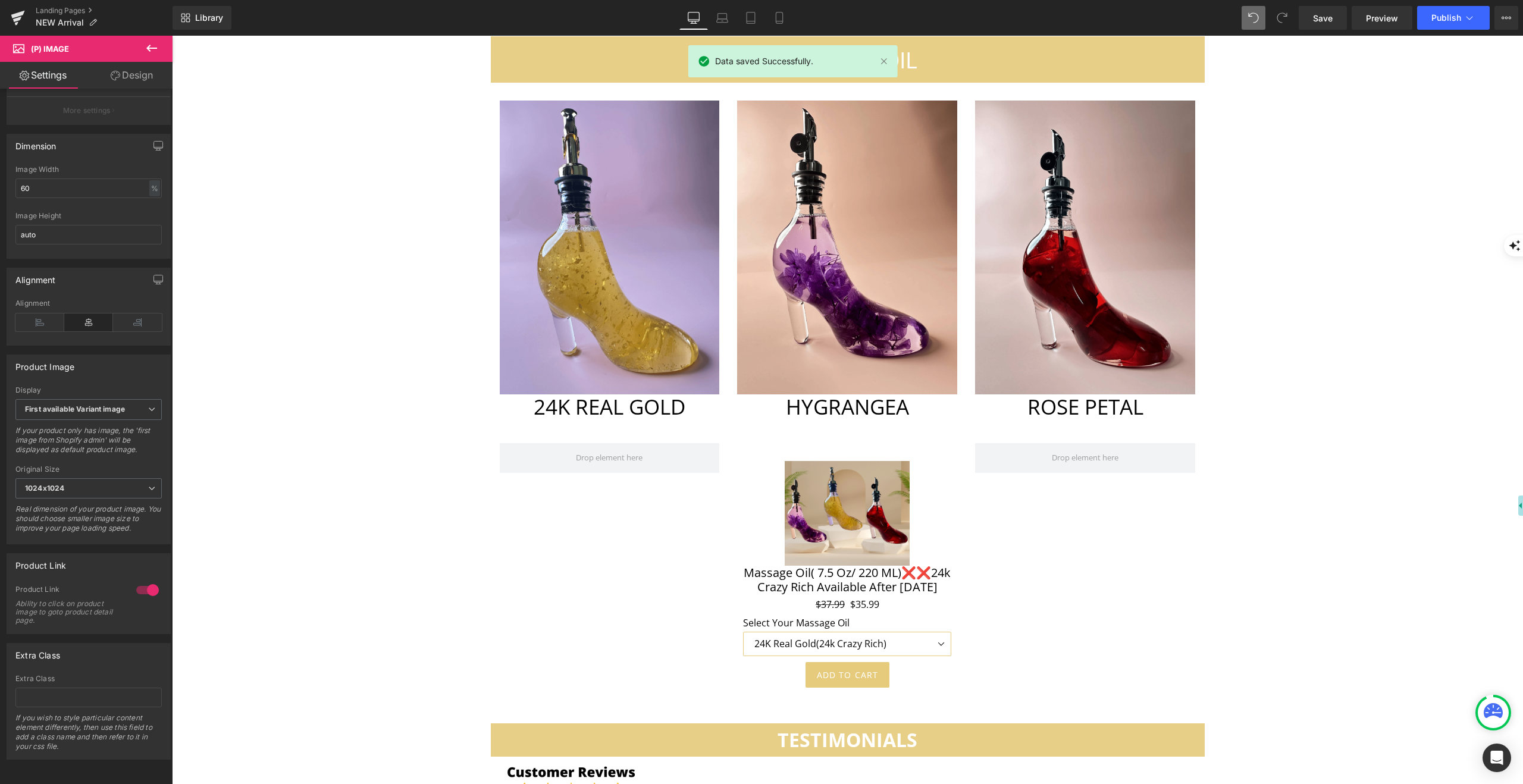
scroll to position [5387, 0]
click at [1454, 24] on button "Publish" at bounding box center [1454, 17] width 73 height 24
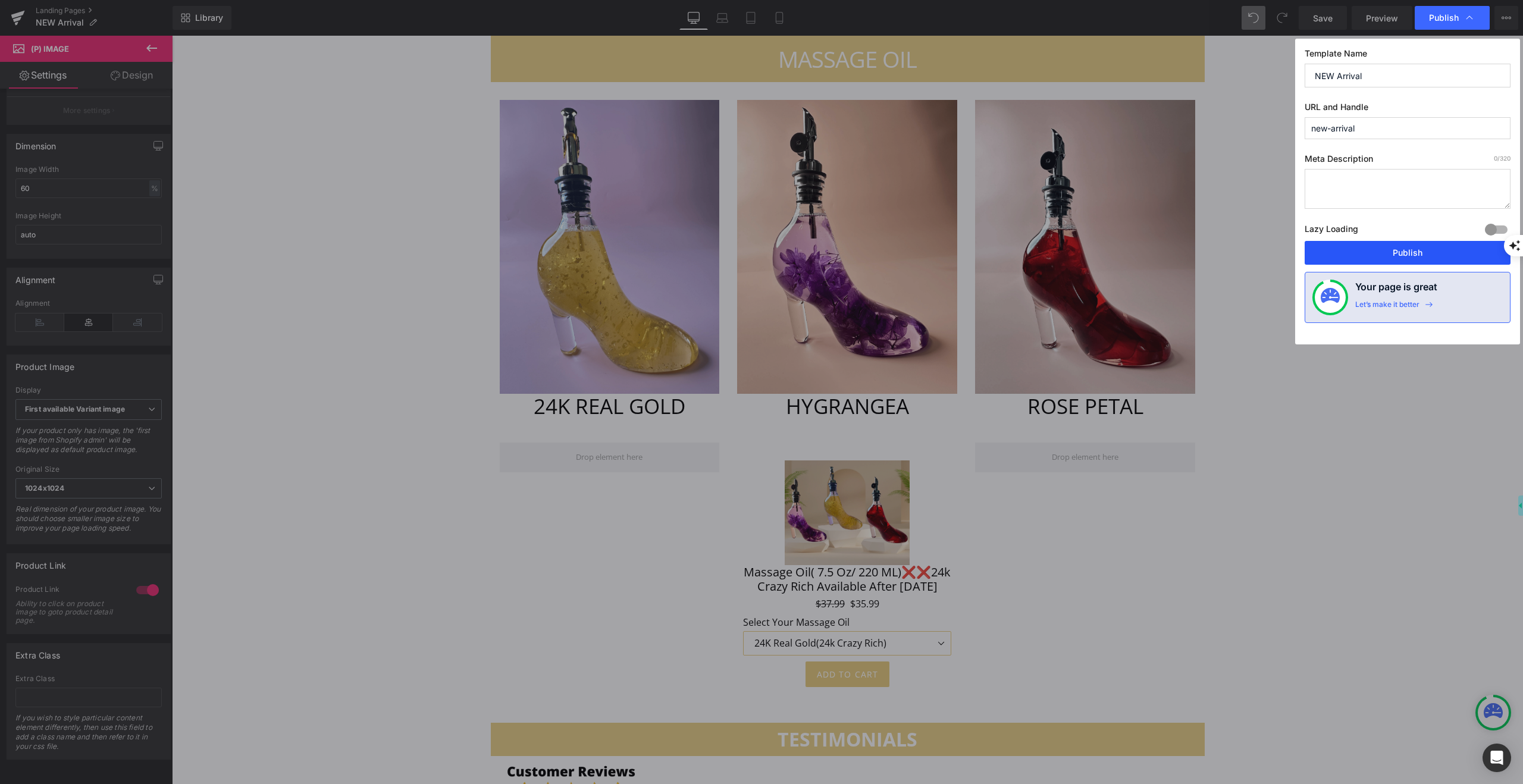
click at [1427, 251] on button "Publish" at bounding box center [1407, 253] width 206 height 24
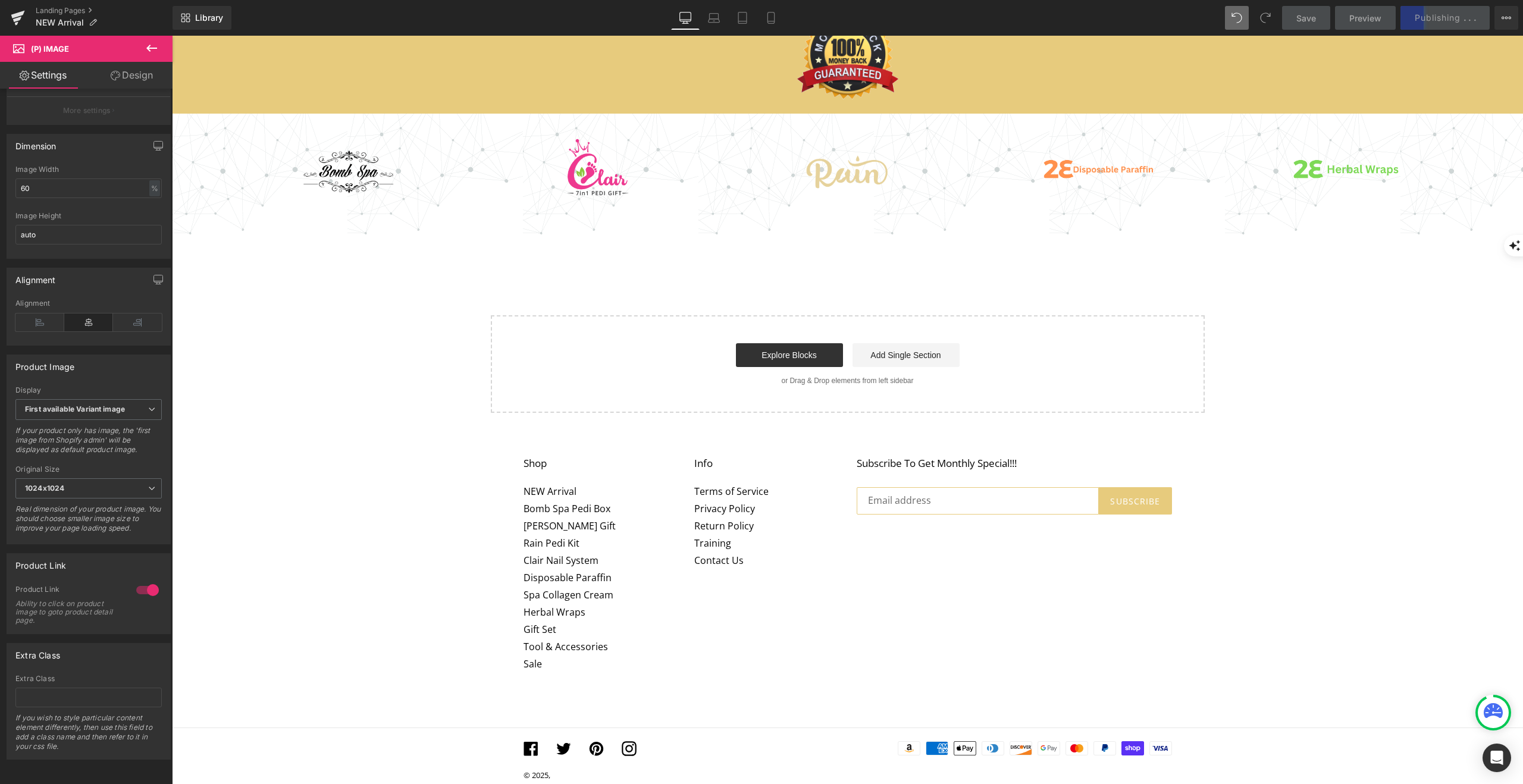
scroll to position [7203, 0]
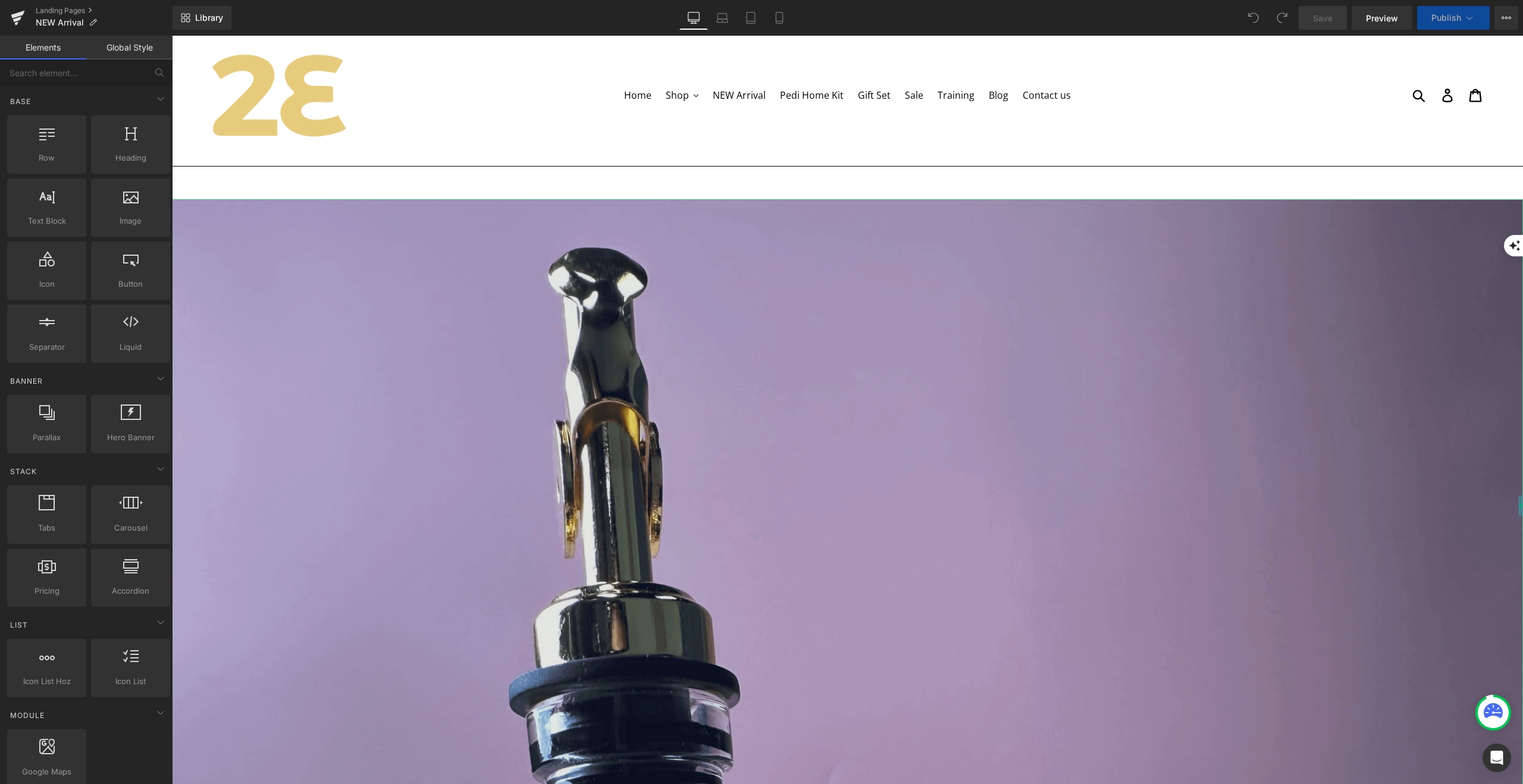
scroll to position [34, 0]
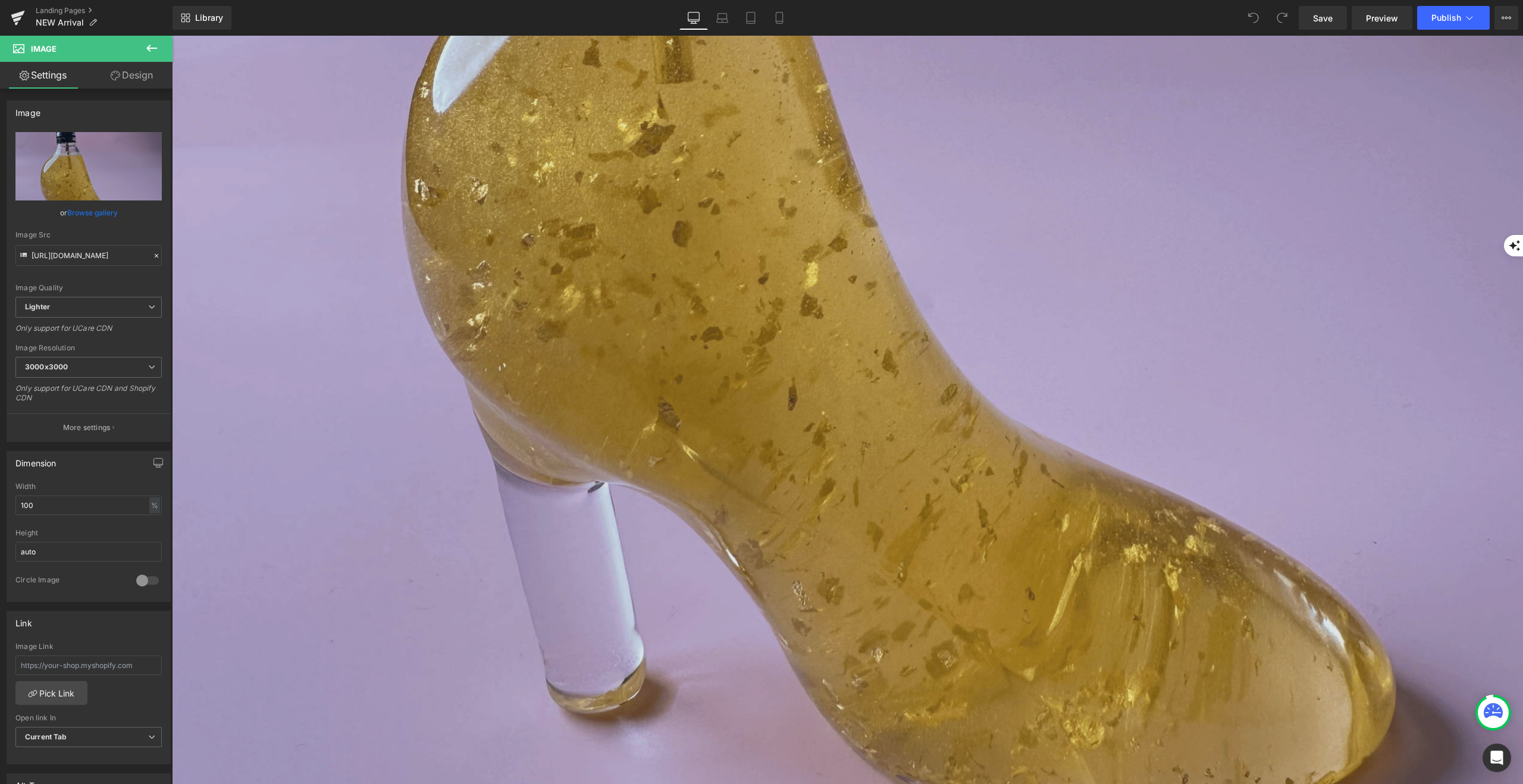
scroll to position [1079, 0]
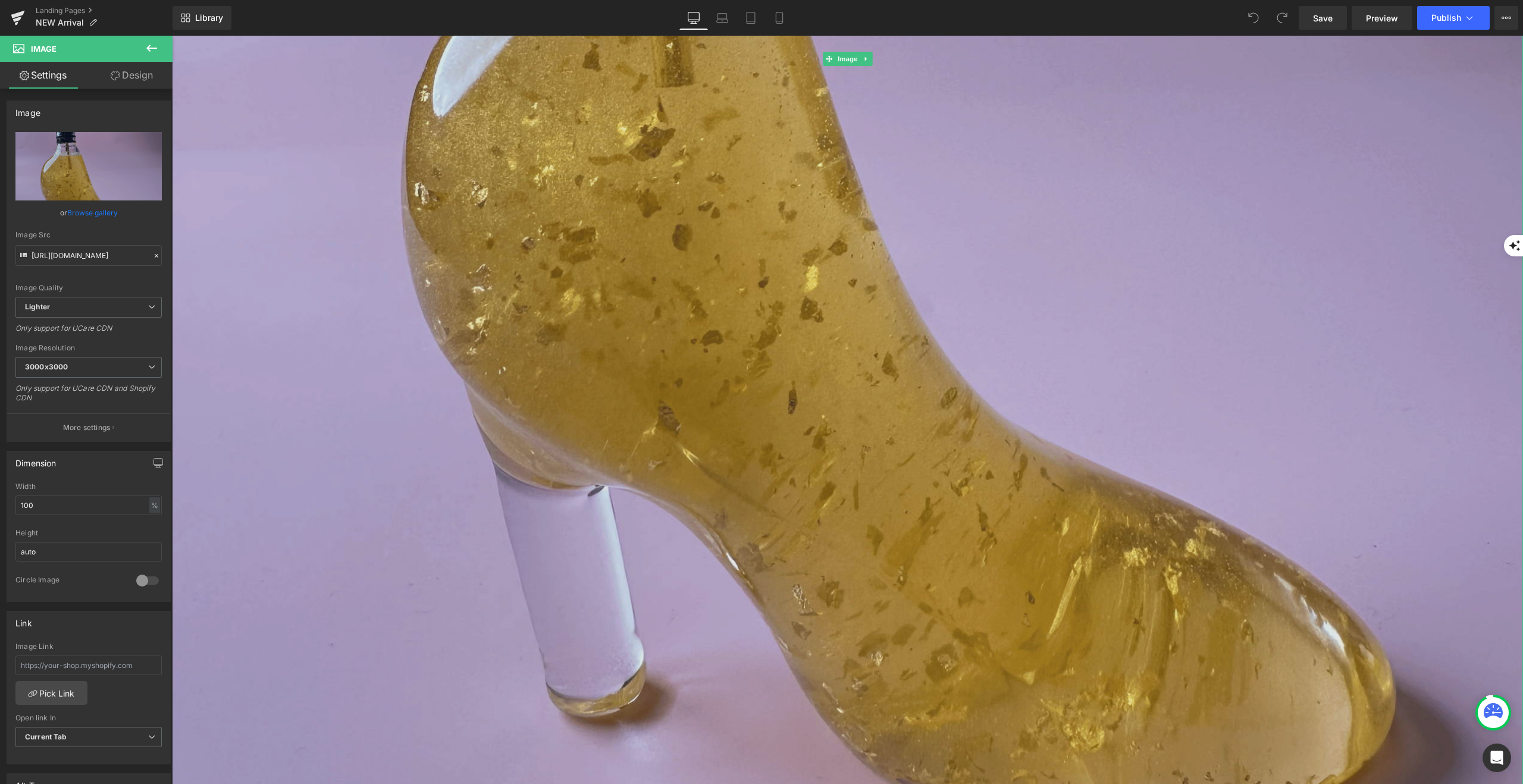
click at [930, 284] on img at bounding box center [848, 58] width 1351 height 1801
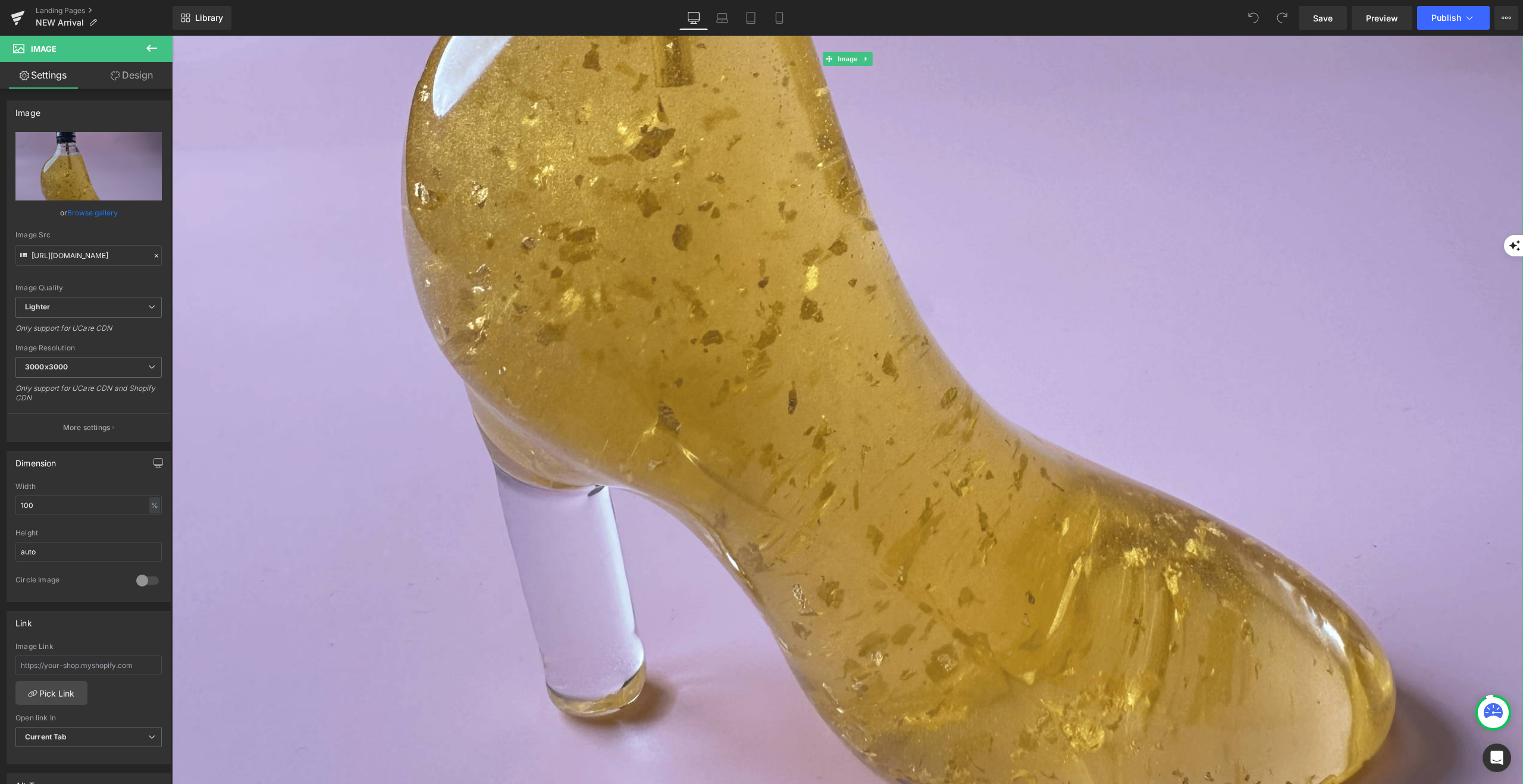
click at [870, 58] on link at bounding box center [866, 58] width 13 height 14
click at [872, 60] on icon at bounding box center [872, 59] width 7 height 7
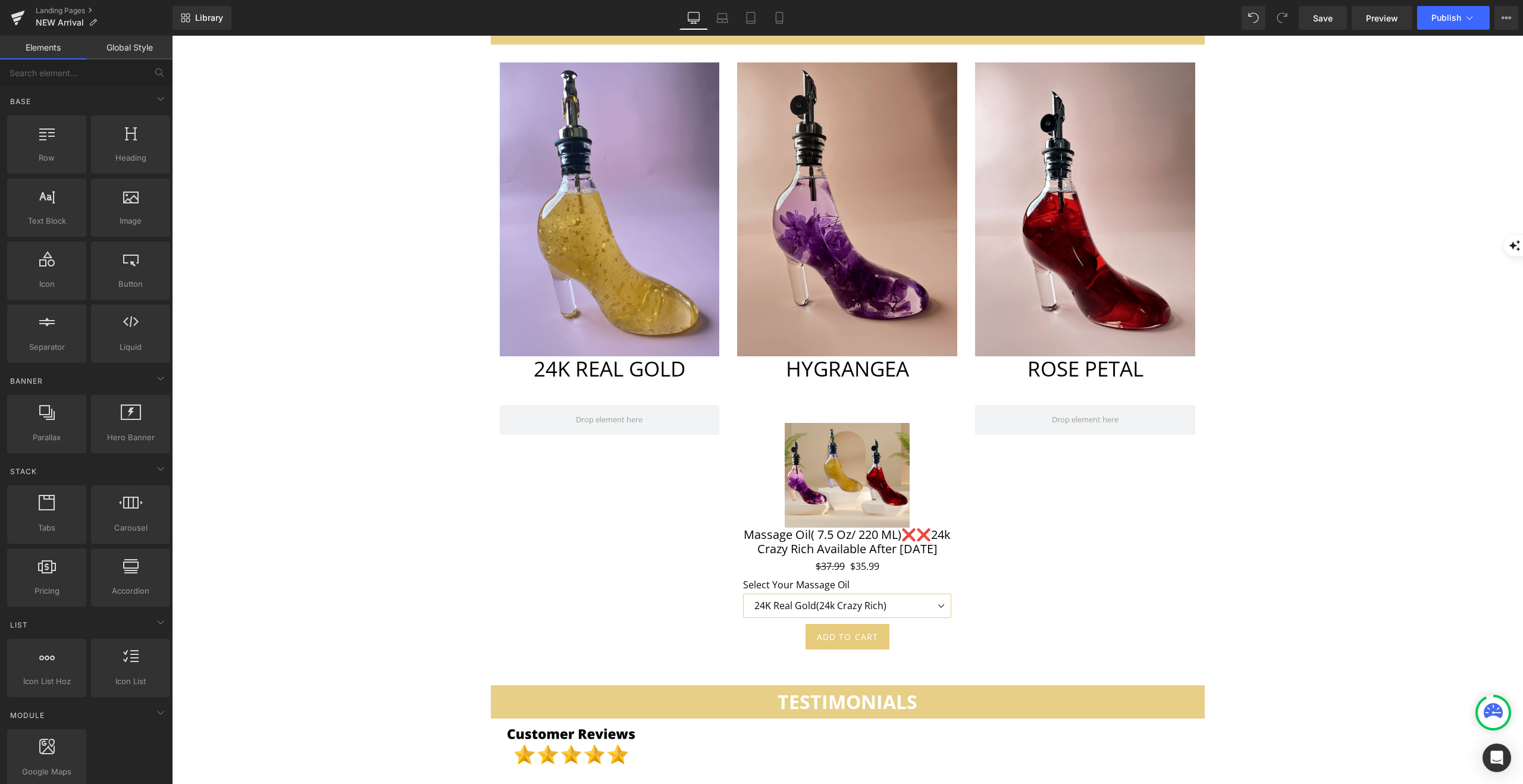
scroll to position [3621, 0]
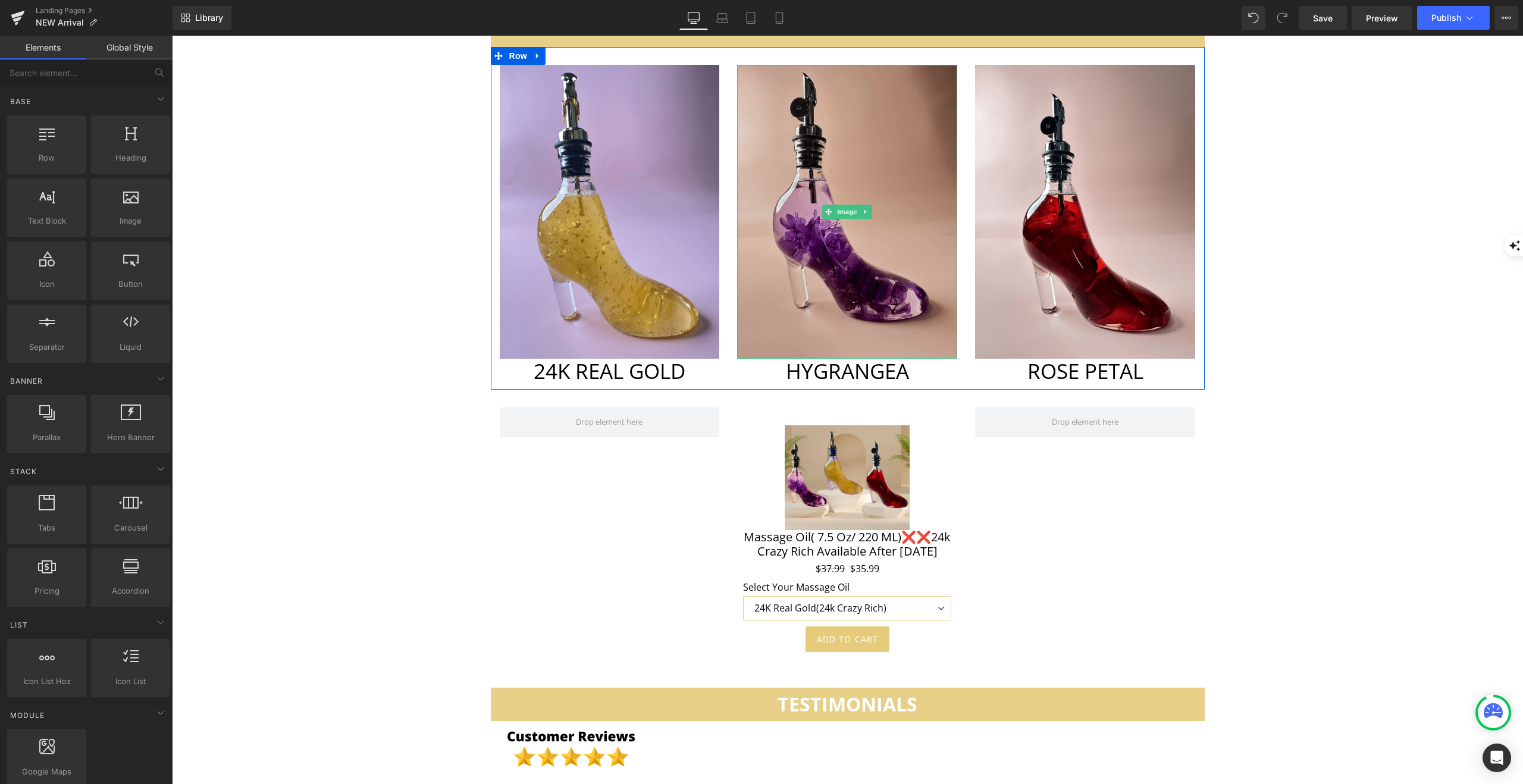
click at [854, 158] on img at bounding box center [848, 211] width 220 height 293
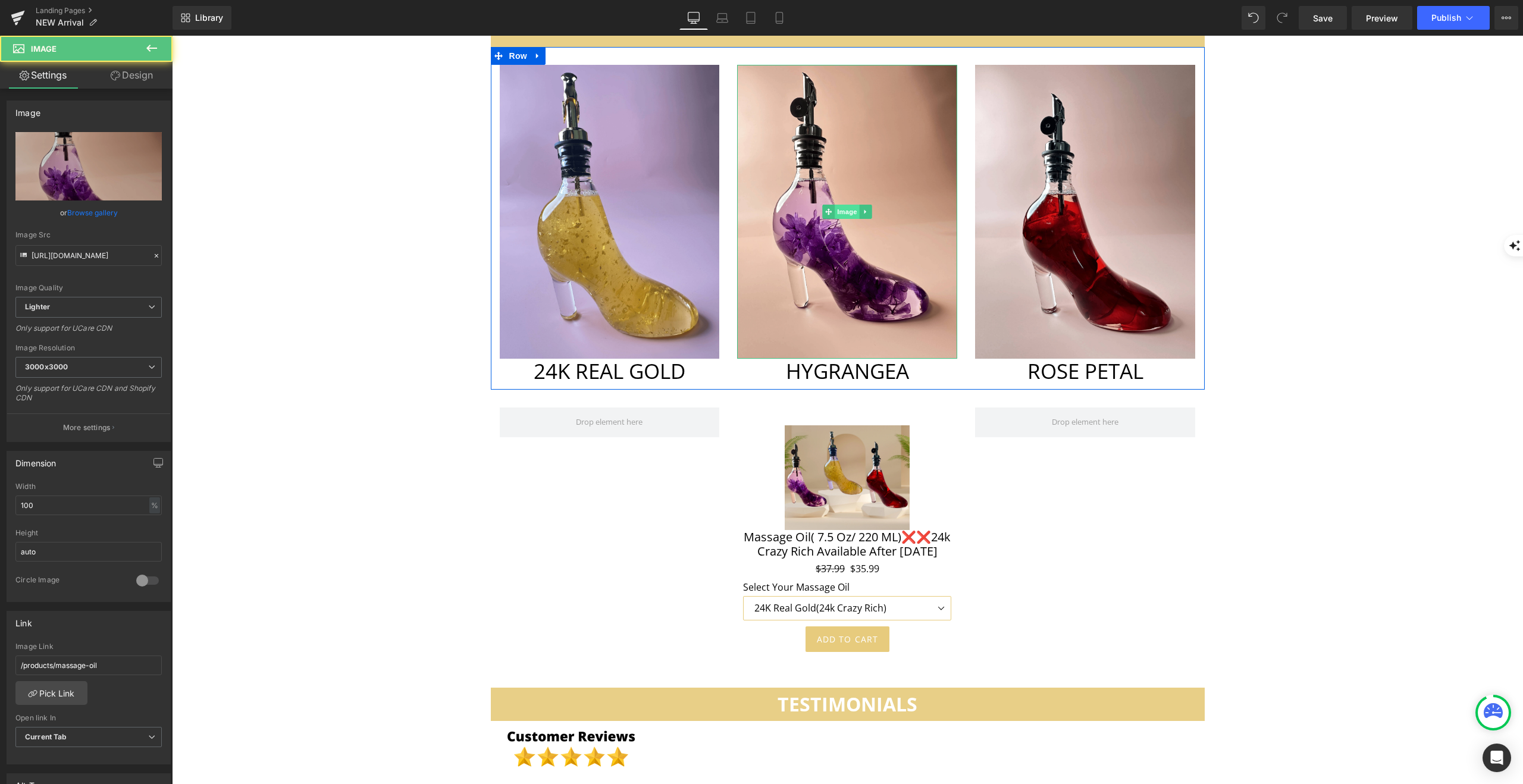
click at [853, 205] on span "Image" at bounding box center [848, 212] width 25 height 14
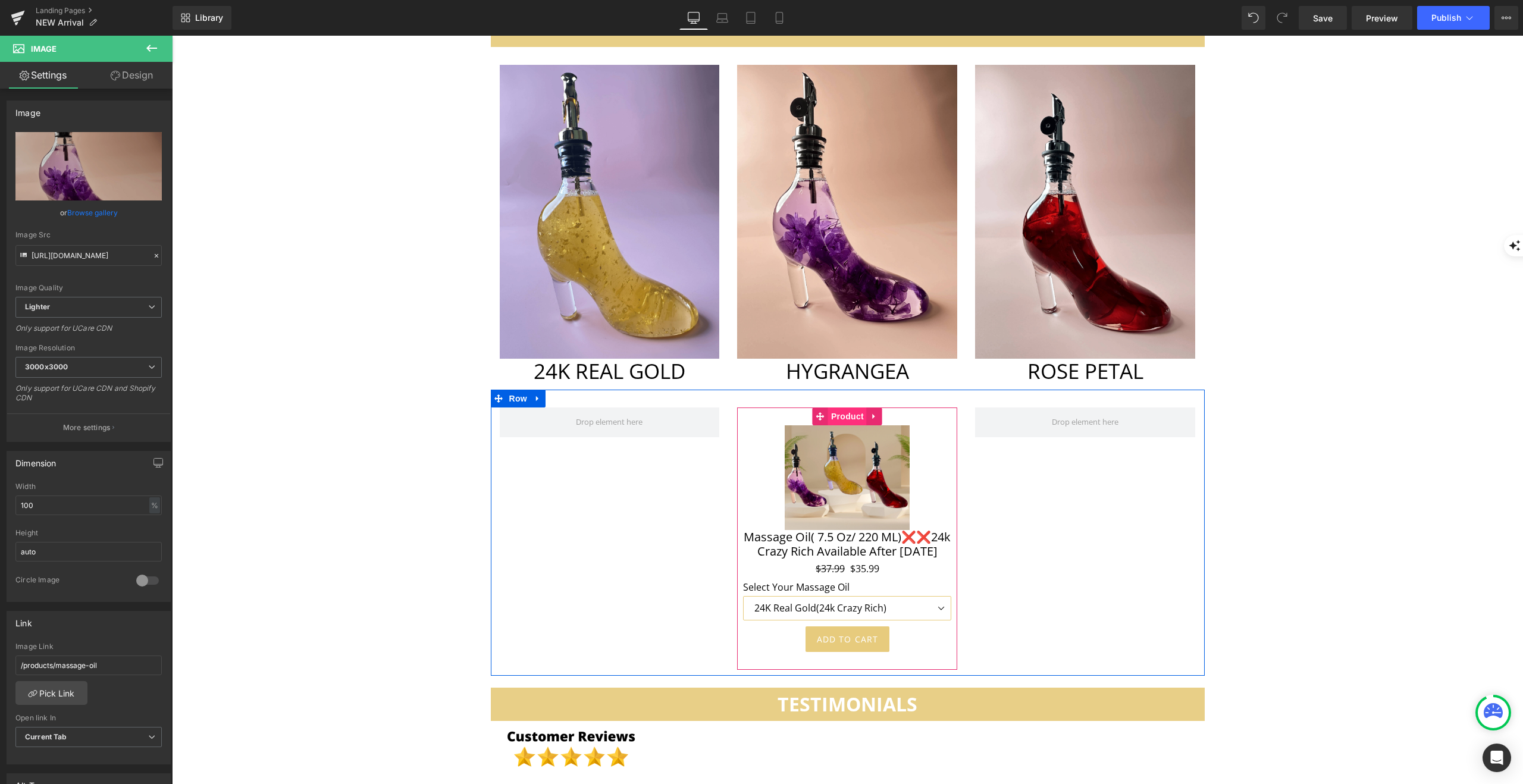
click at [850, 407] on span "Product" at bounding box center [848, 416] width 39 height 18
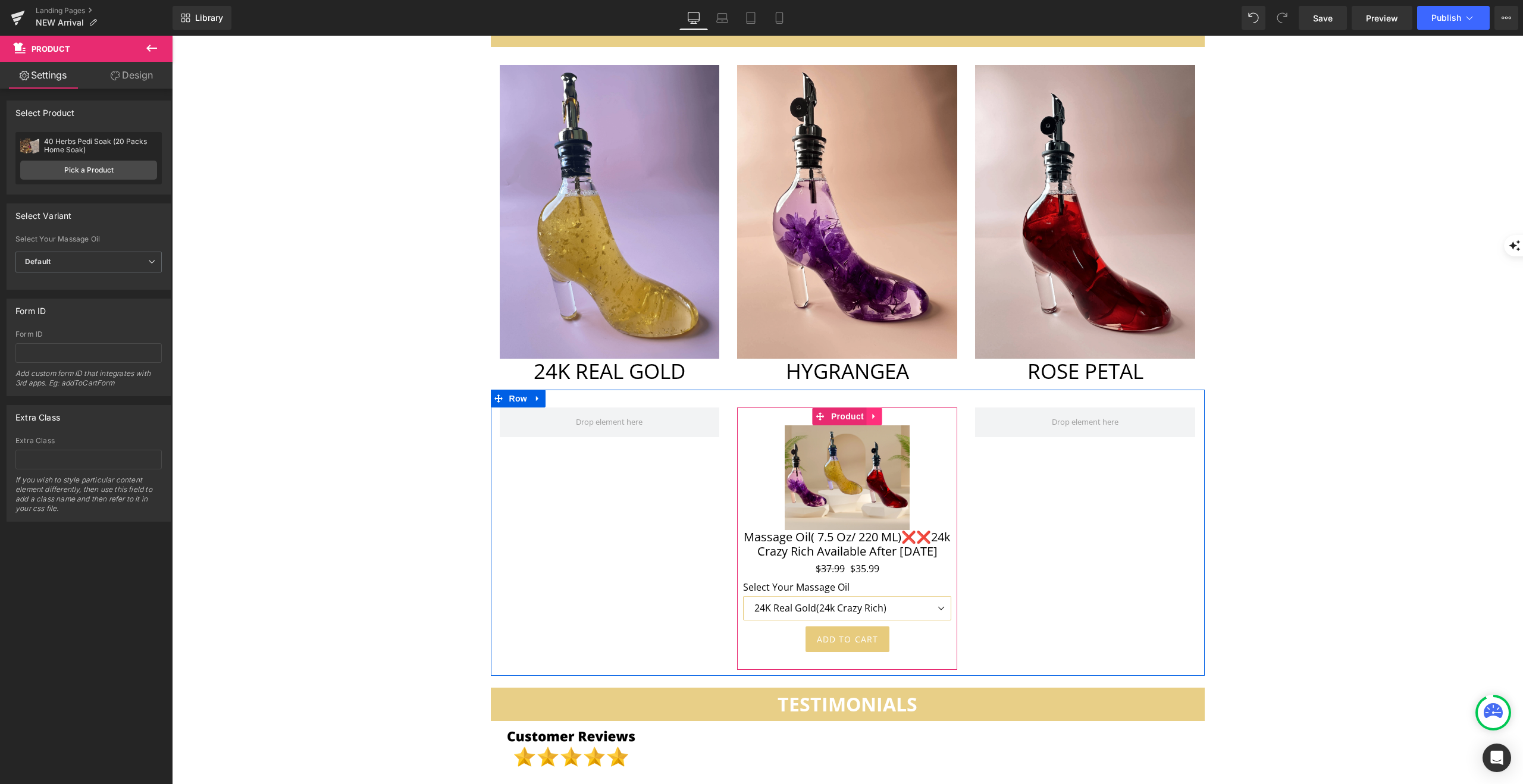
click at [874, 412] on icon at bounding box center [874, 416] width 8 height 9
click at [822, 407] on link "Product" at bounding box center [817, 416] width 54 height 18
click at [1328, 17] on span "Save" at bounding box center [1323, 18] width 19 height 13
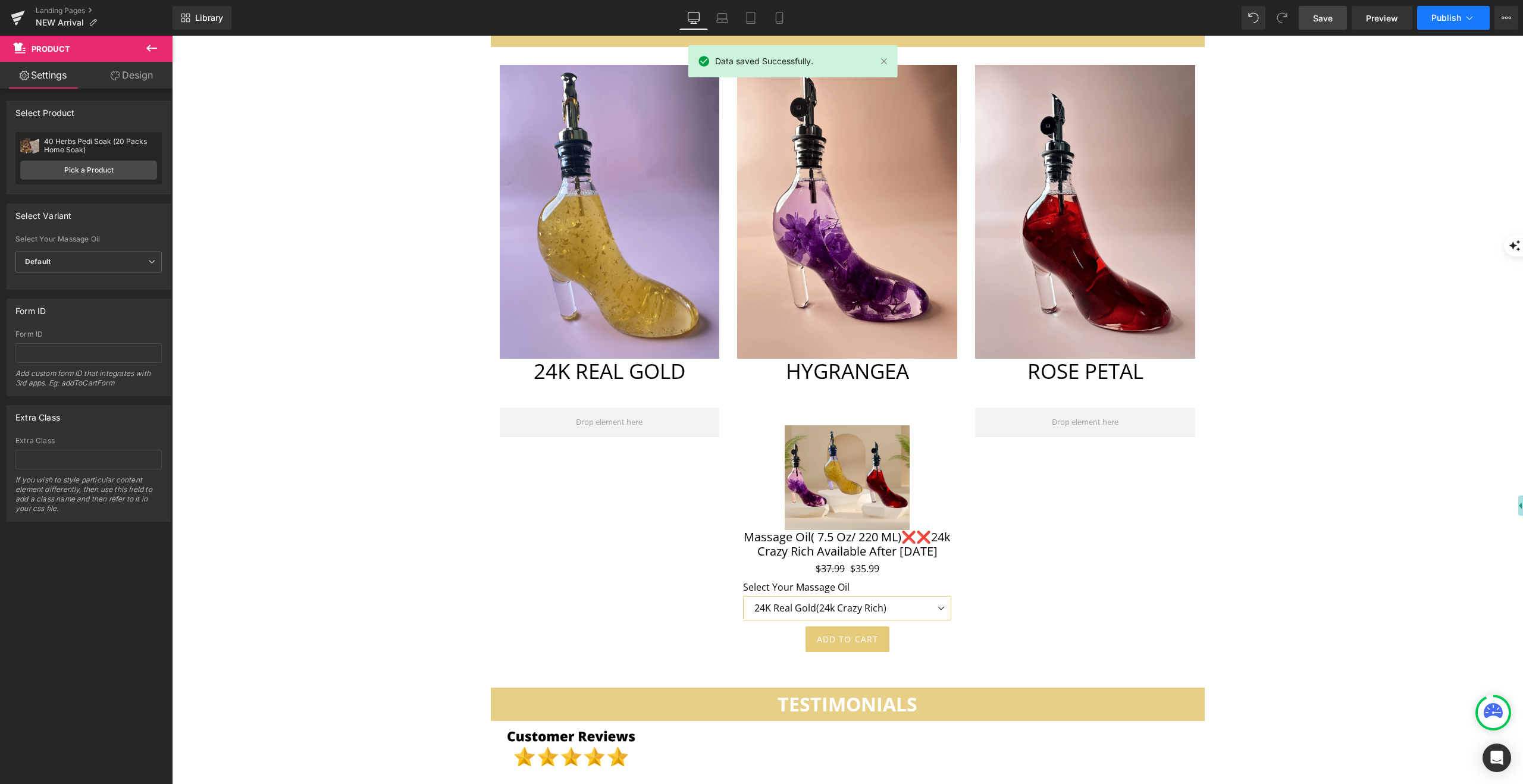
click at [1467, 21] on icon at bounding box center [1470, 18] width 12 height 12
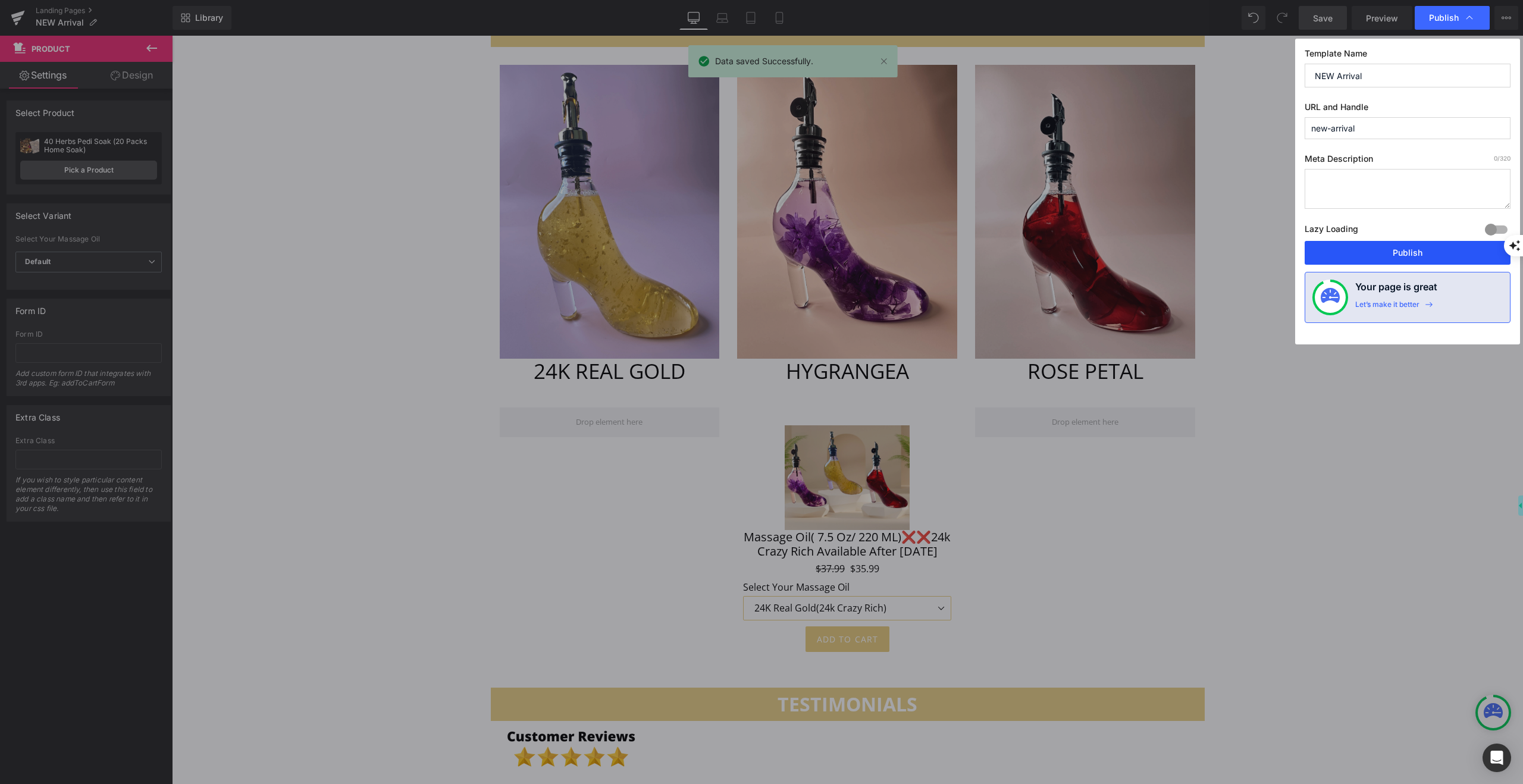
click at [1378, 251] on button "Publish" at bounding box center [1407, 253] width 206 height 24
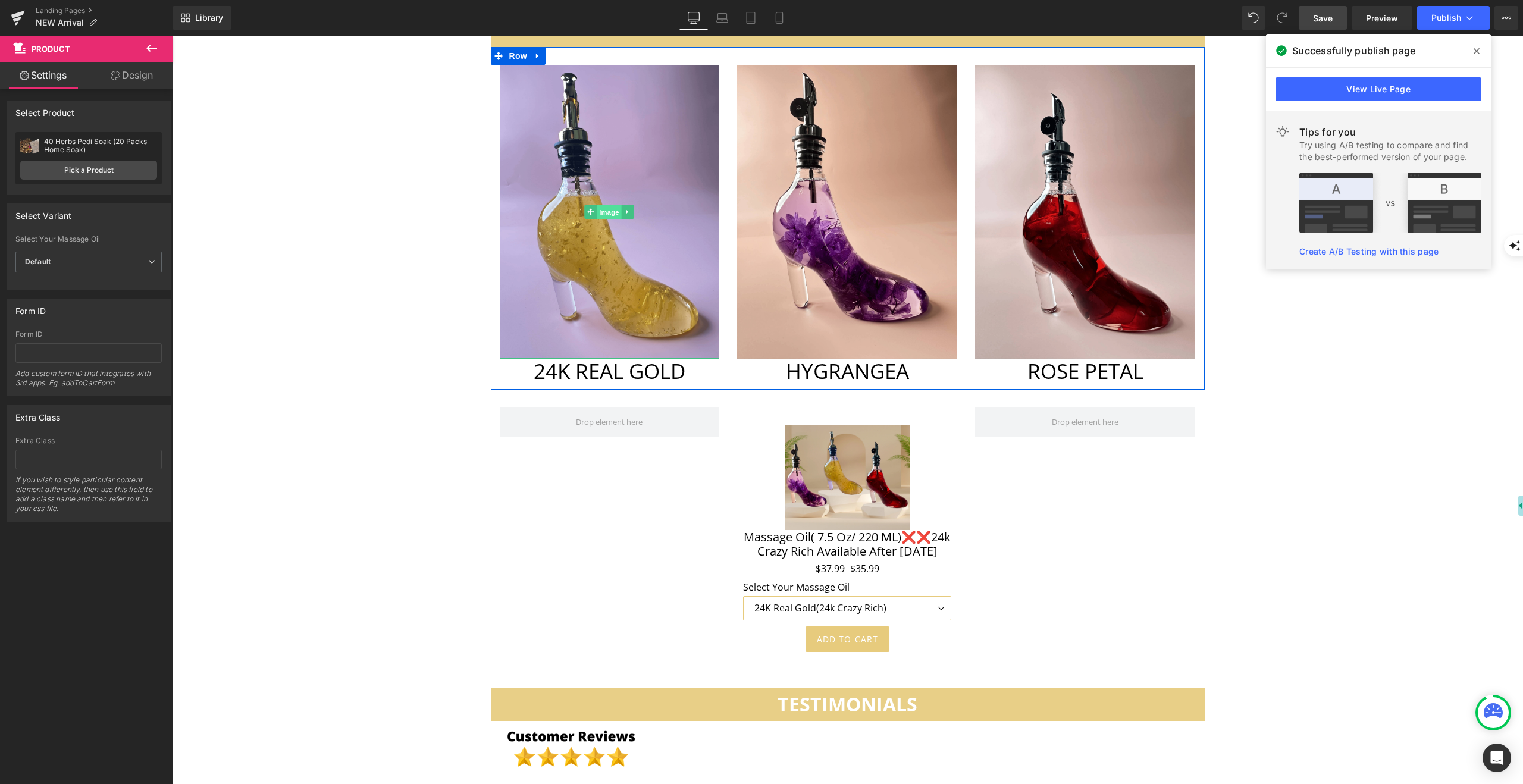
click at [613, 205] on span "Image" at bounding box center [610, 212] width 25 height 14
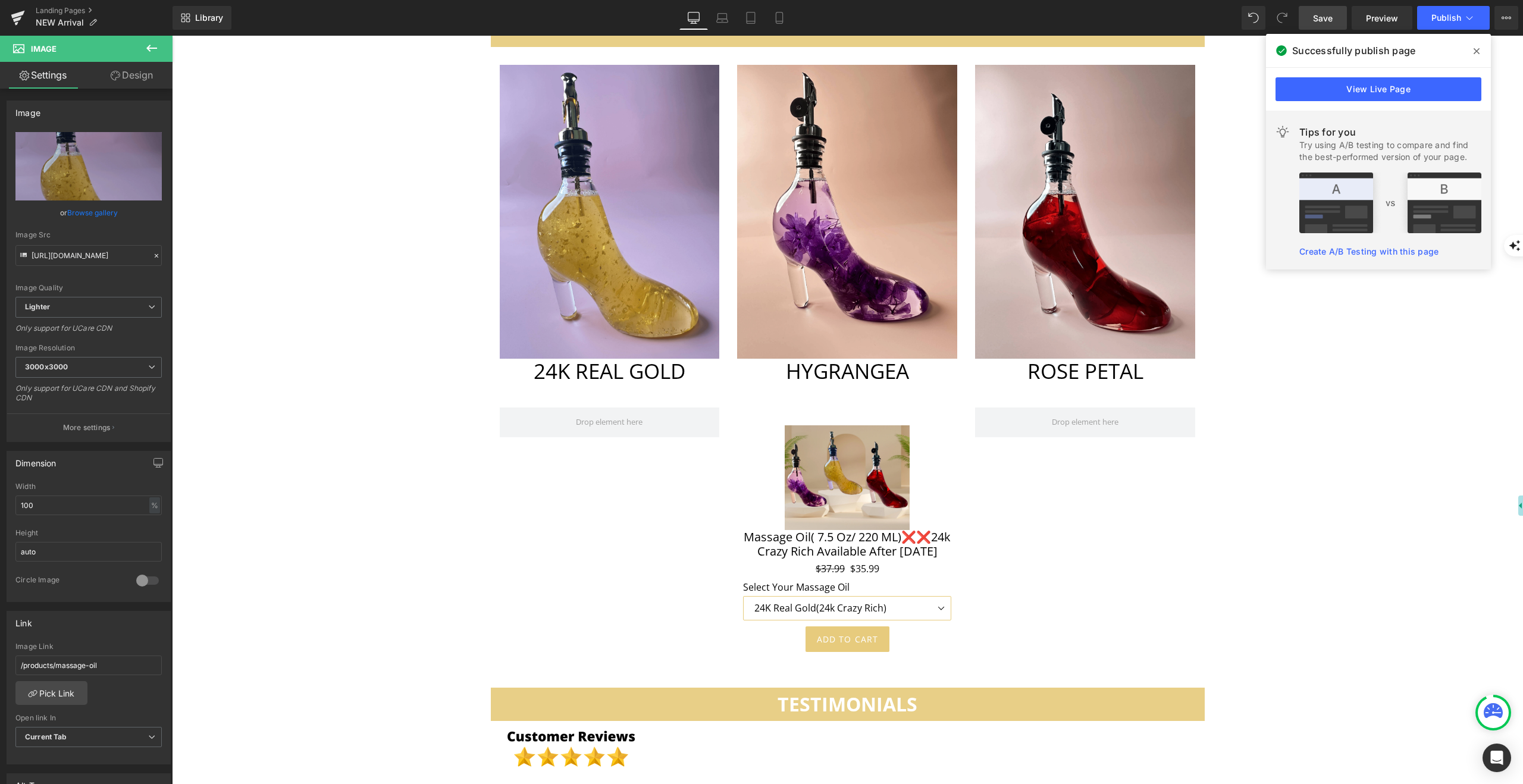
click at [1477, 52] on icon at bounding box center [1477, 51] width 6 height 9
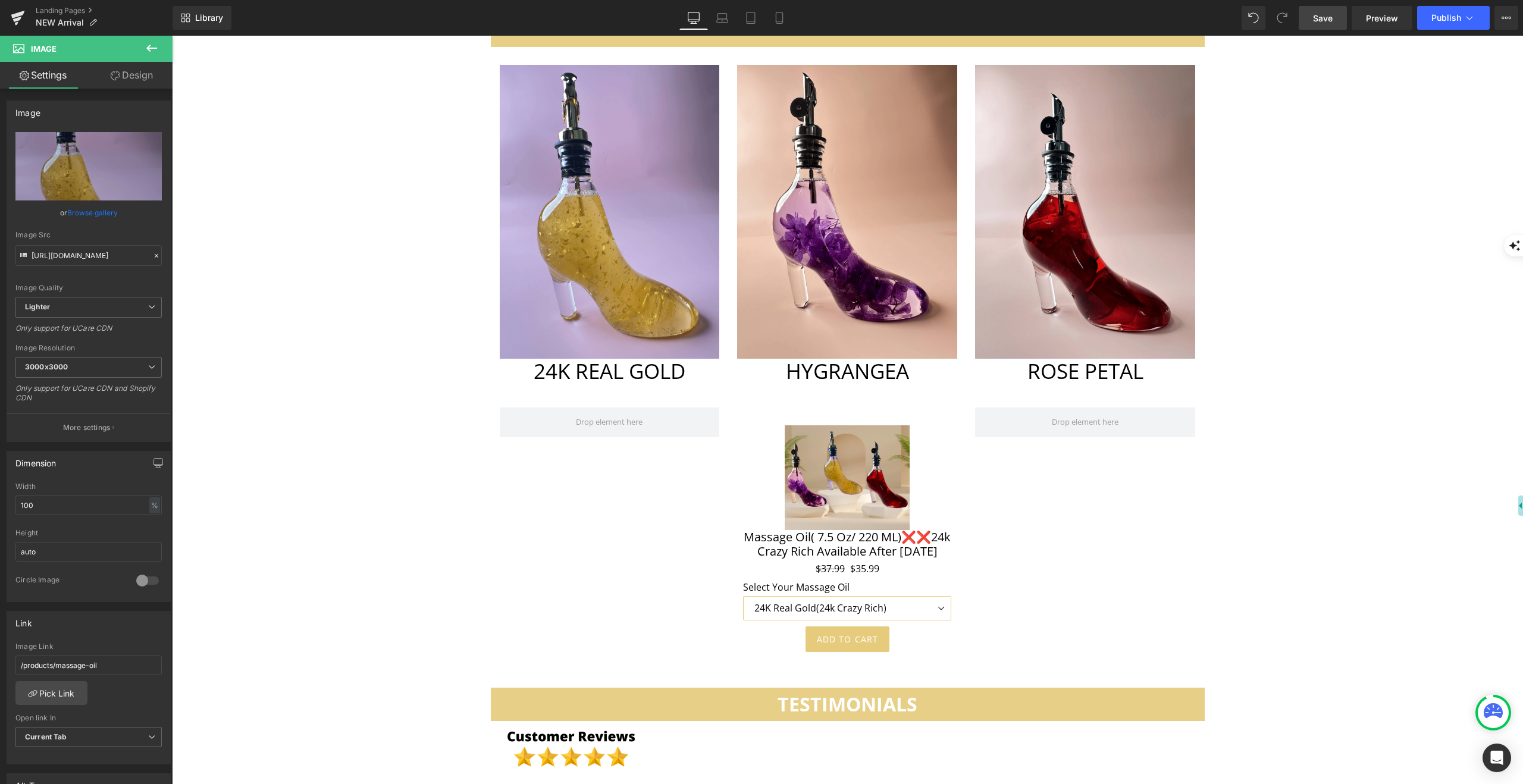
click at [1325, 21] on span "Save" at bounding box center [1323, 18] width 19 height 13
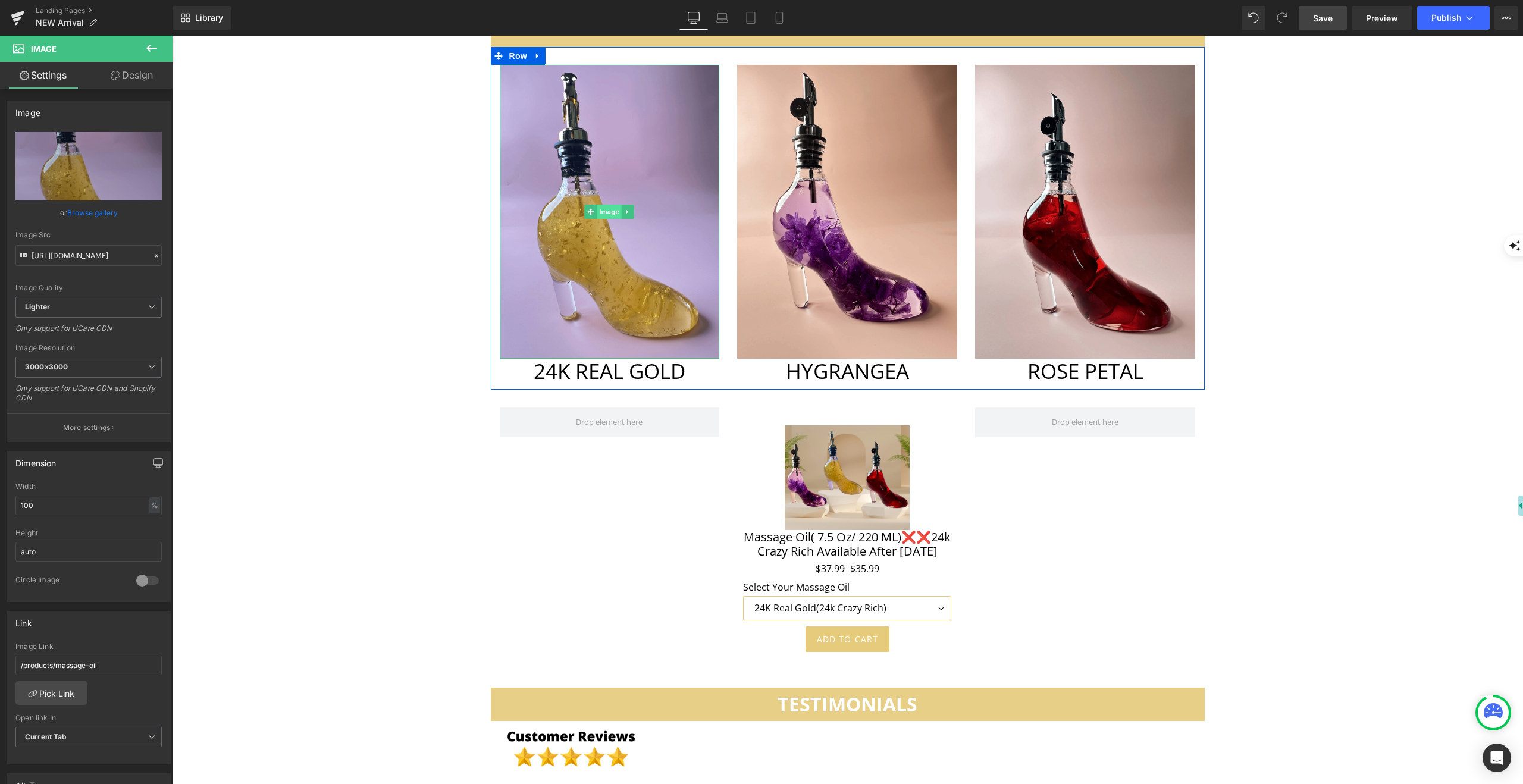
click at [612, 205] on span "Image" at bounding box center [610, 212] width 25 height 14
click at [848, 205] on span "Image" at bounding box center [848, 212] width 25 height 14
click at [1081, 205] on span "Image" at bounding box center [1085, 212] width 25 height 14
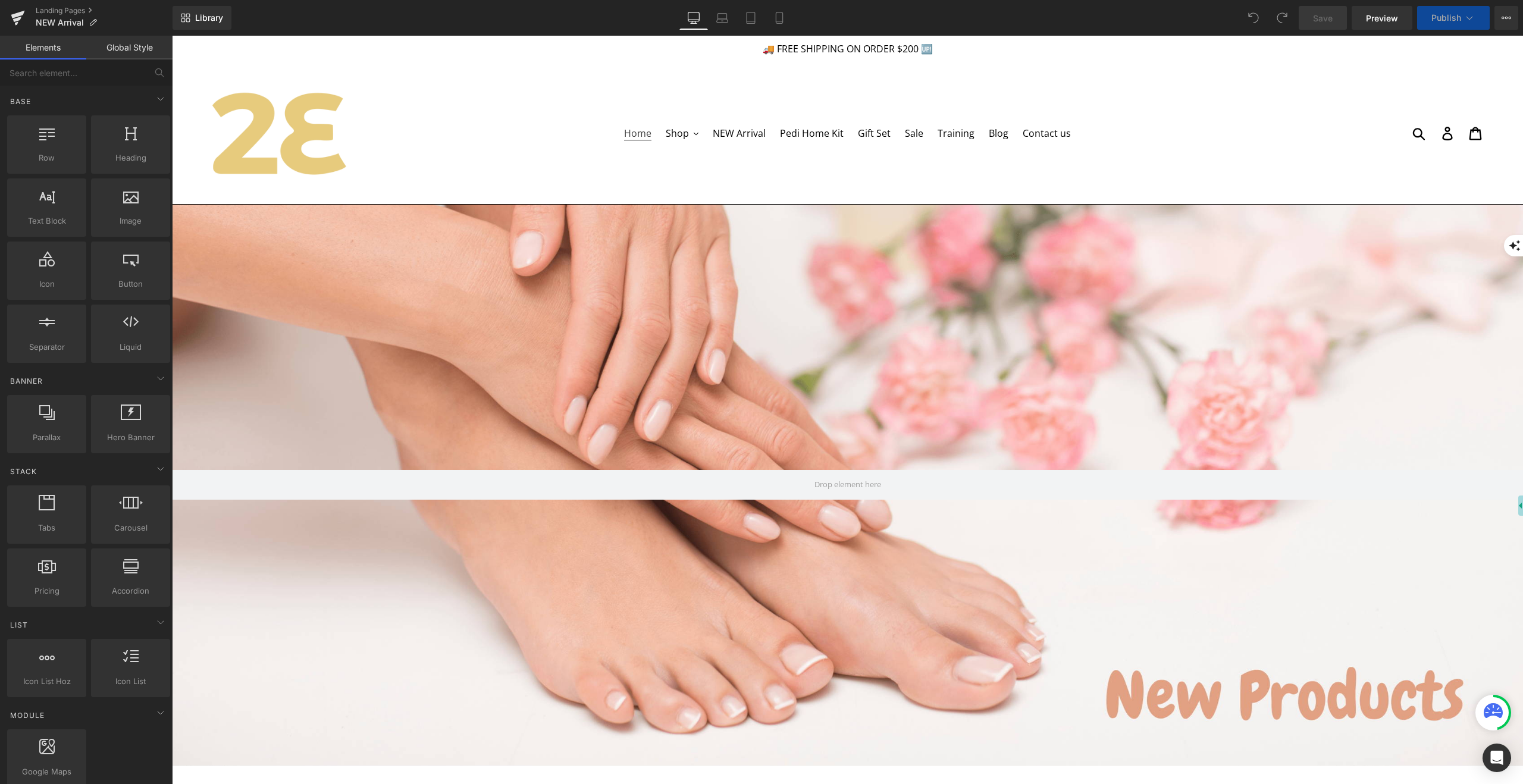
click at [645, 137] on span "Home" at bounding box center [638, 134] width 28 height 13
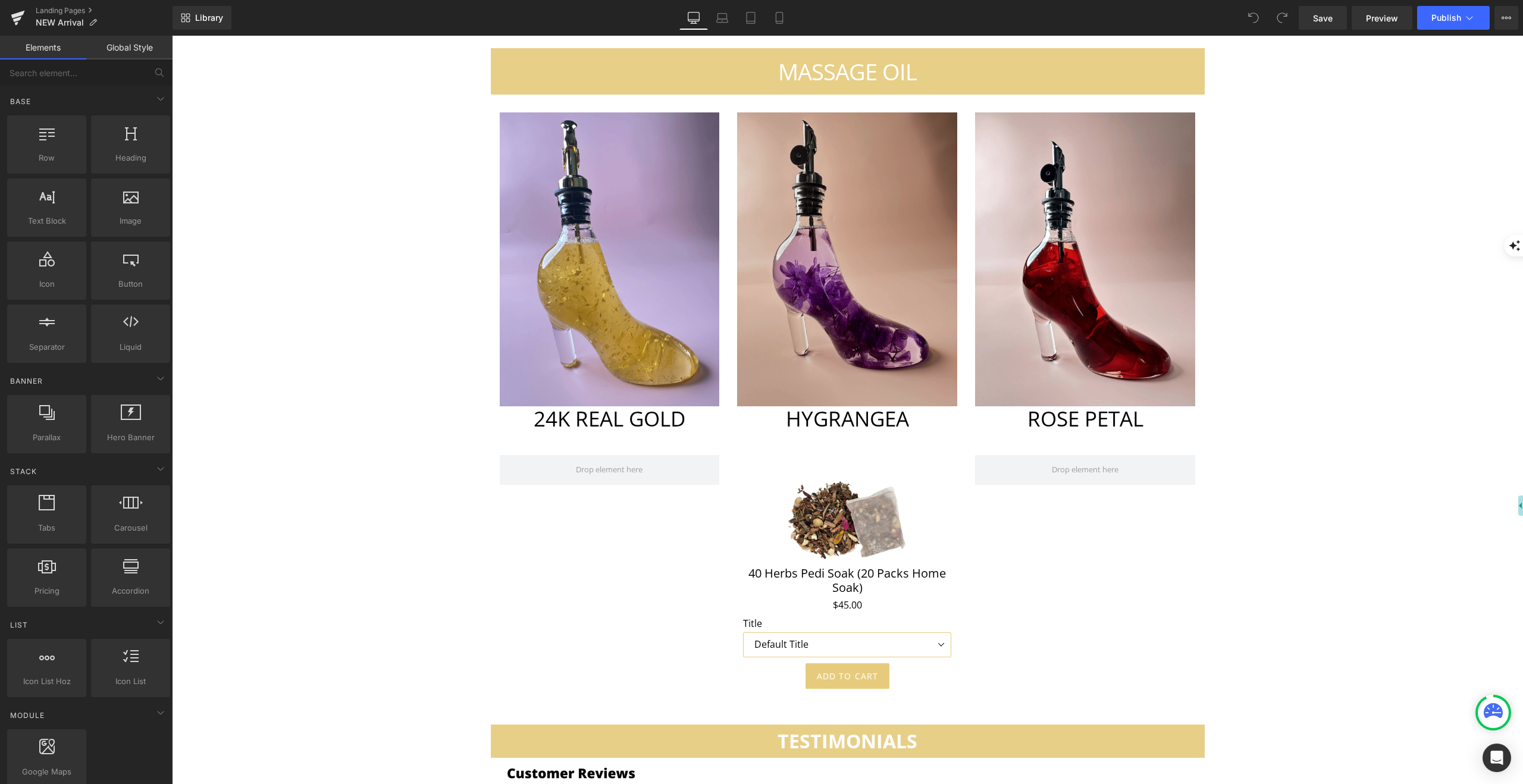
scroll to position [3577, 0]
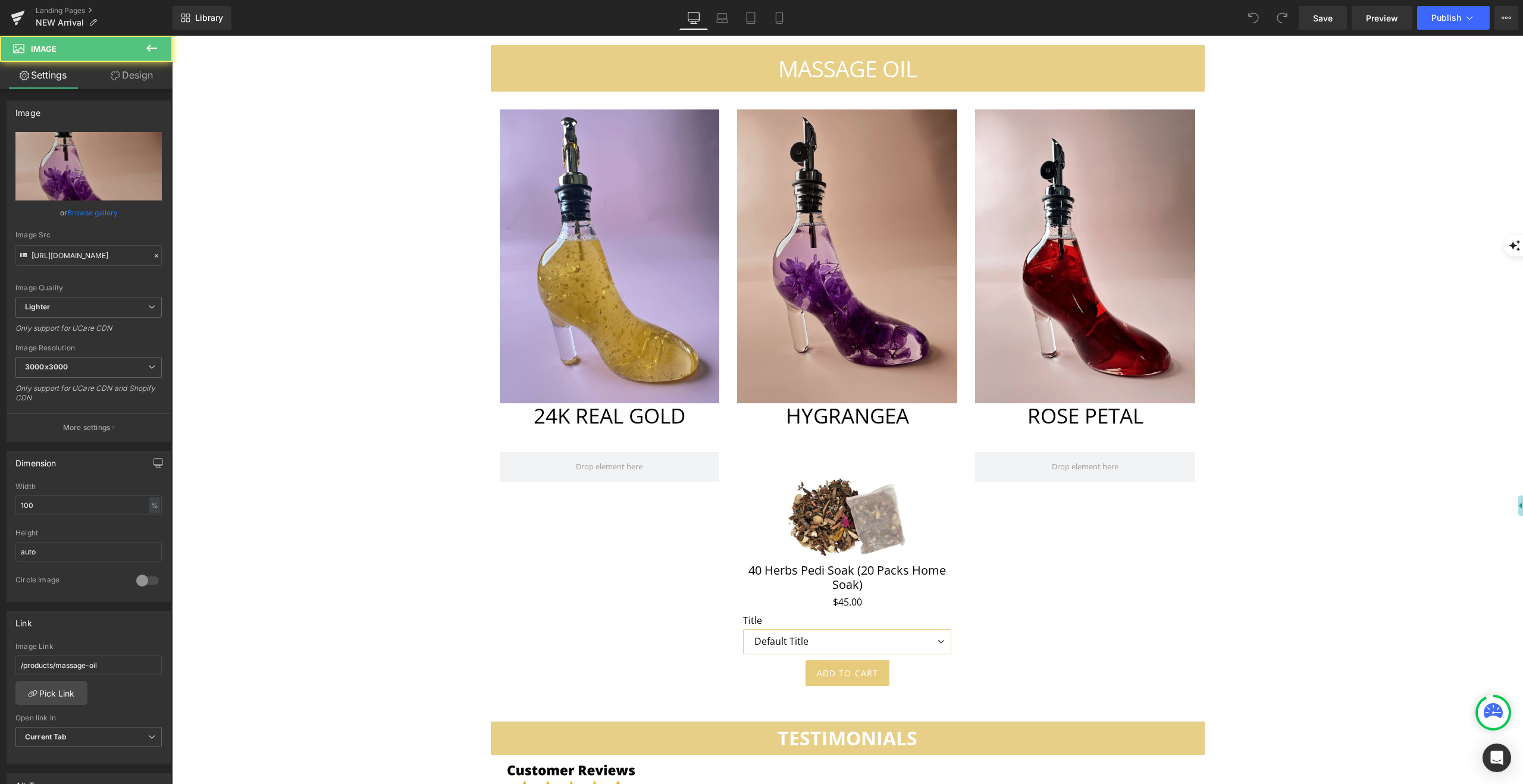
click at [852, 267] on img at bounding box center [848, 256] width 220 height 293
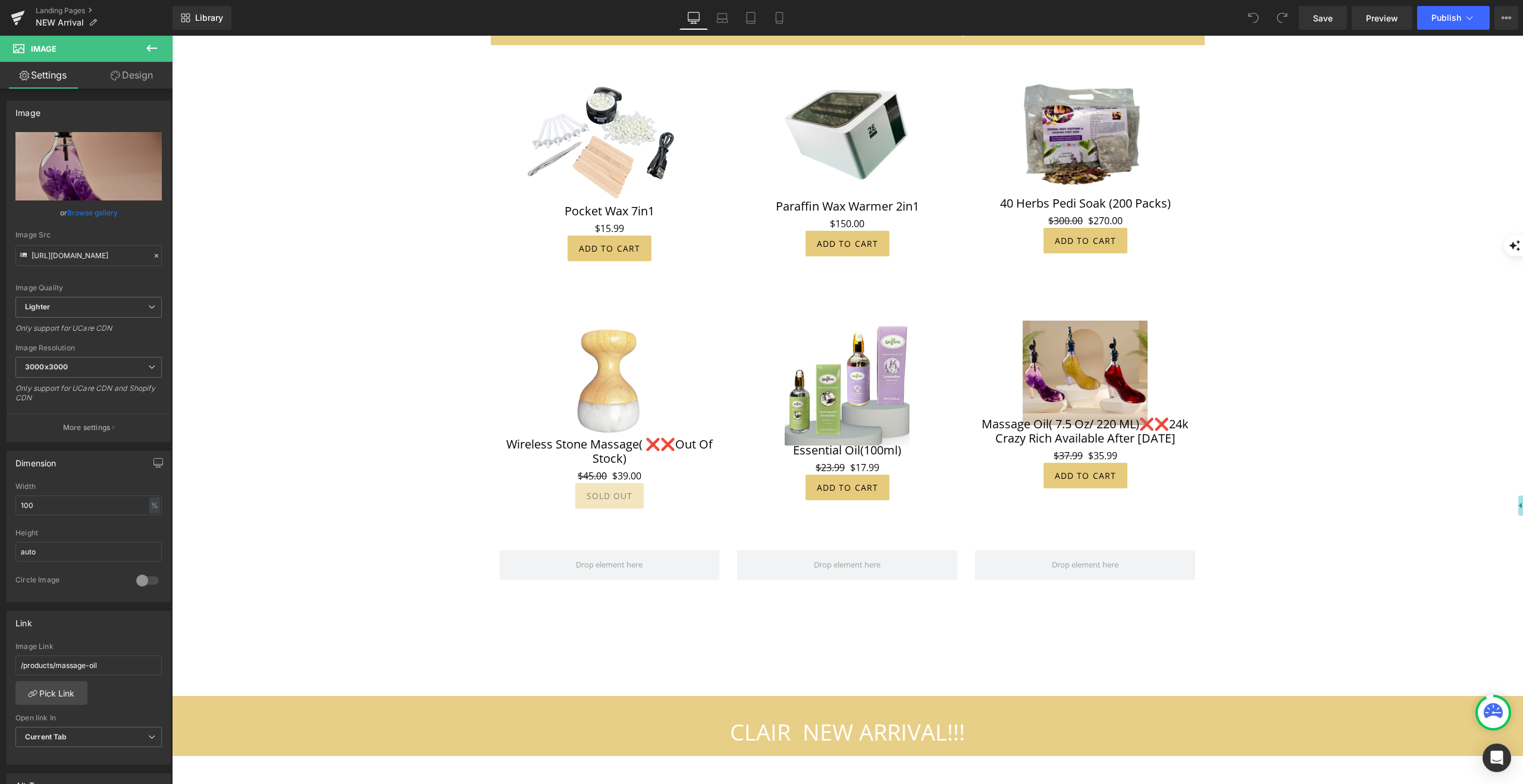
scroll to position [1312, 0]
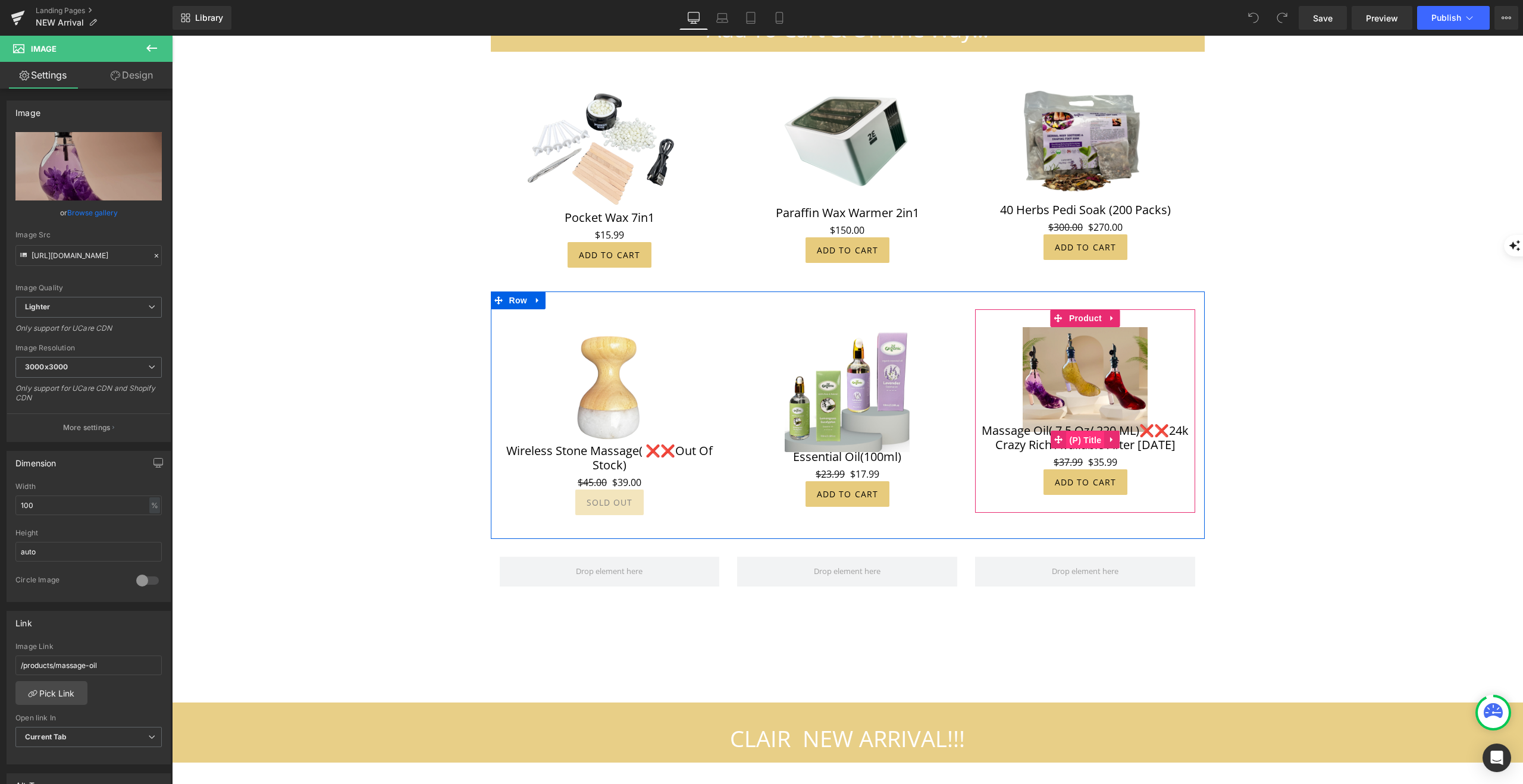
click at [1092, 431] on span "(P) Title" at bounding box center [1085, 440] width 38 height 18
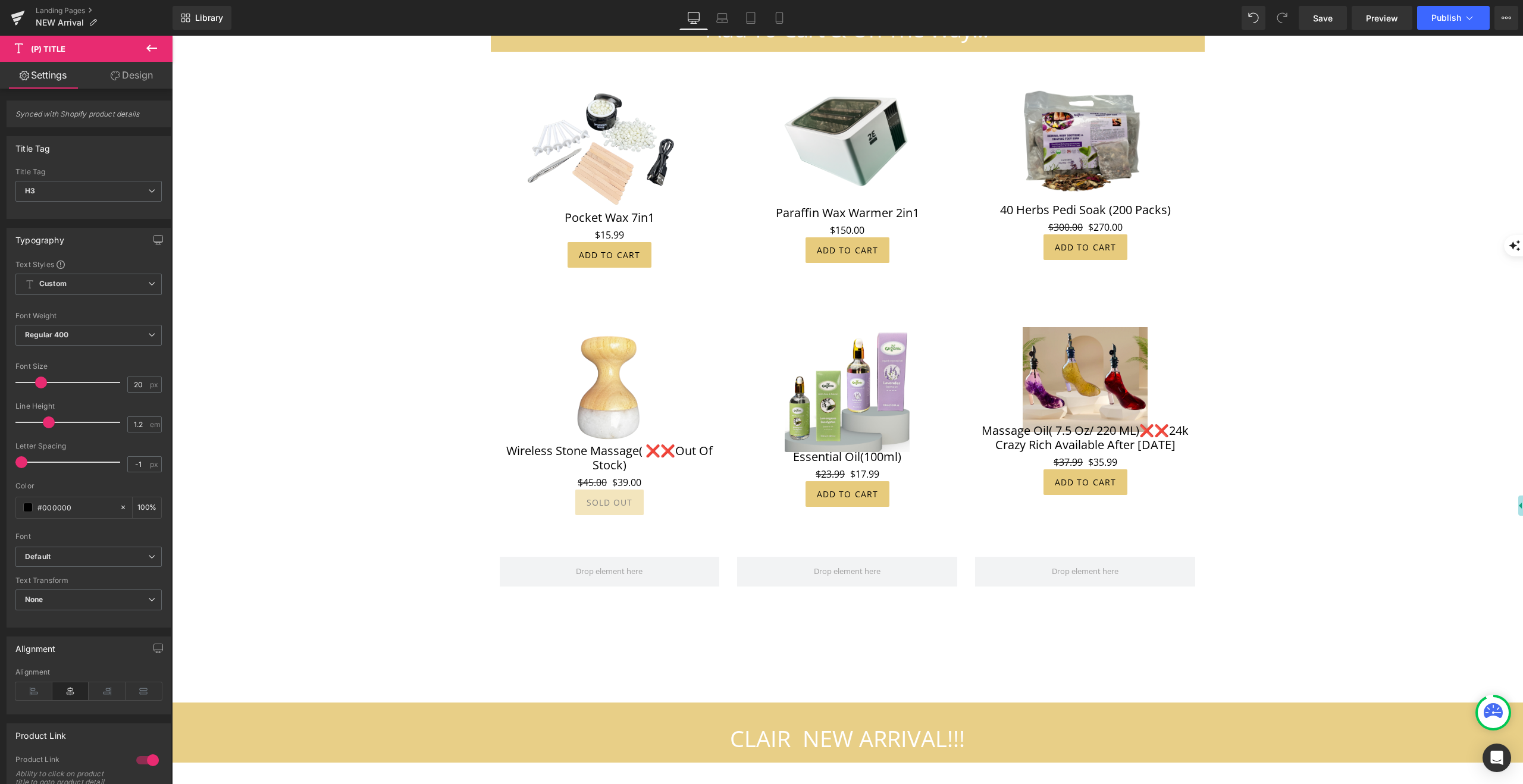
click at [135, 73] on link "Design" at bounding box center [132, 75] width 86 height 27
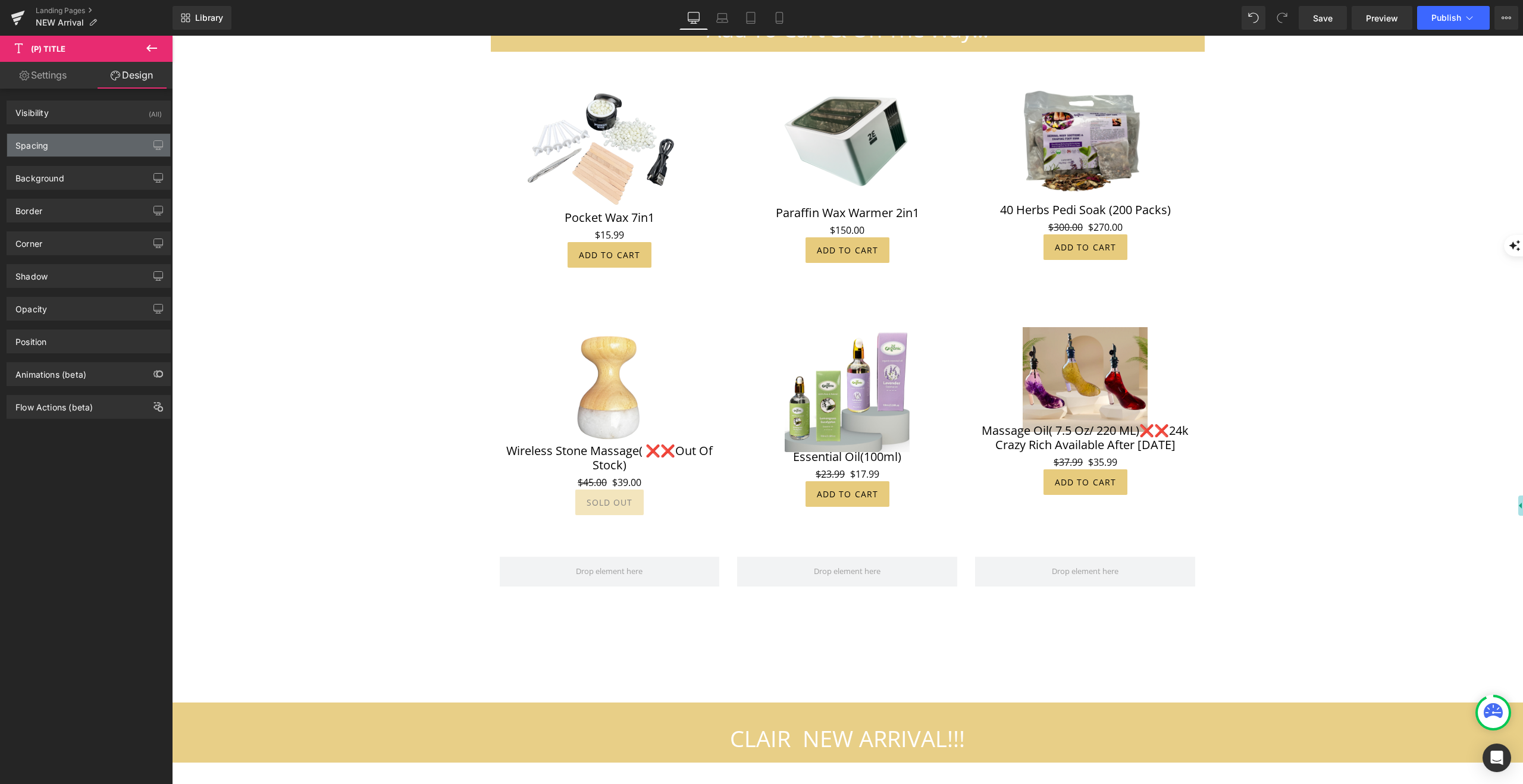
click at [28, 148] on div "Spacing" at bounding box center [32, 142] width 33 height 17
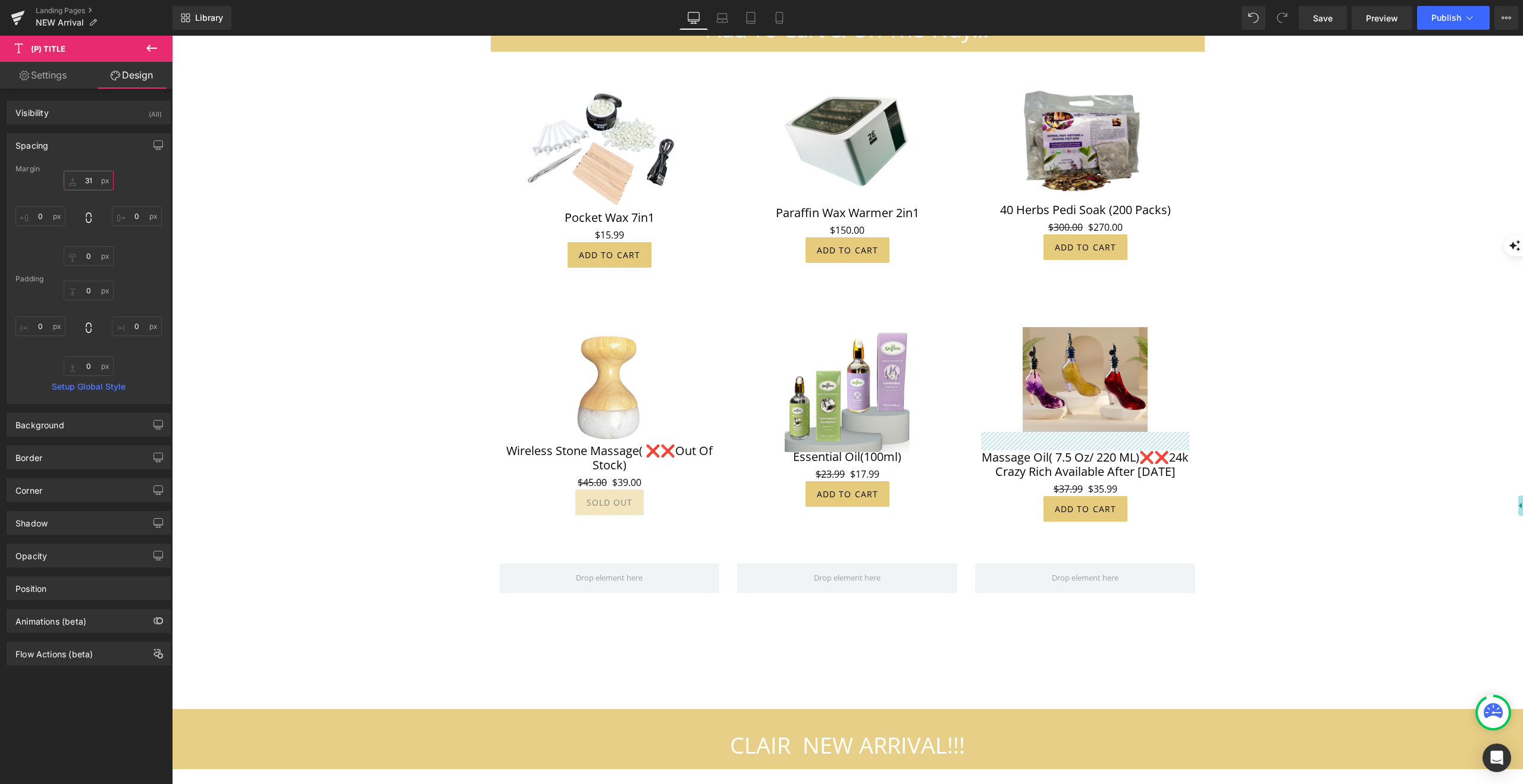
drag, startPoint x: 67, startPoint y: 182, endPoint x: 83, endPoint y: 155, distance: 31.4
click at [83, 155] on div "Spacing [GEOGRAPHIC_DATA] -14 0 0 0 [GEOGRAPHIC_DATA] 0 0 0 0 Setup Global Style" at bounding box center [89, 268] width 164 height 271
click at [847, 447] on span "(P) Title" at bounding box center [848, 455] width 38 height 18
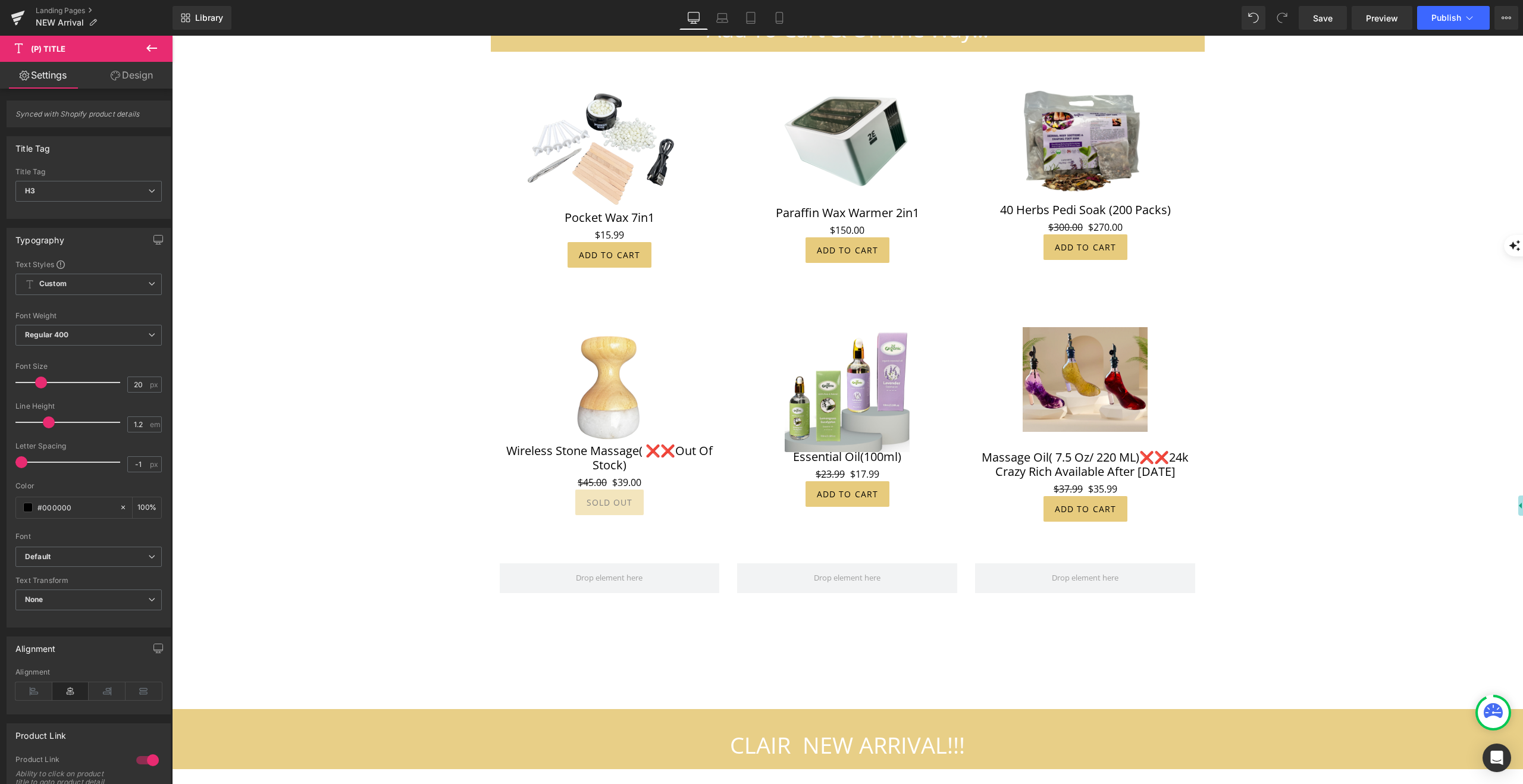
drag, startPoint x: 138, startPoint y: 76, endPoint x: 97, endPoint y: 96, distance: 45.6
click at [137, 76] on link "Design" at bounding box center [132, 75] width 86 height 27
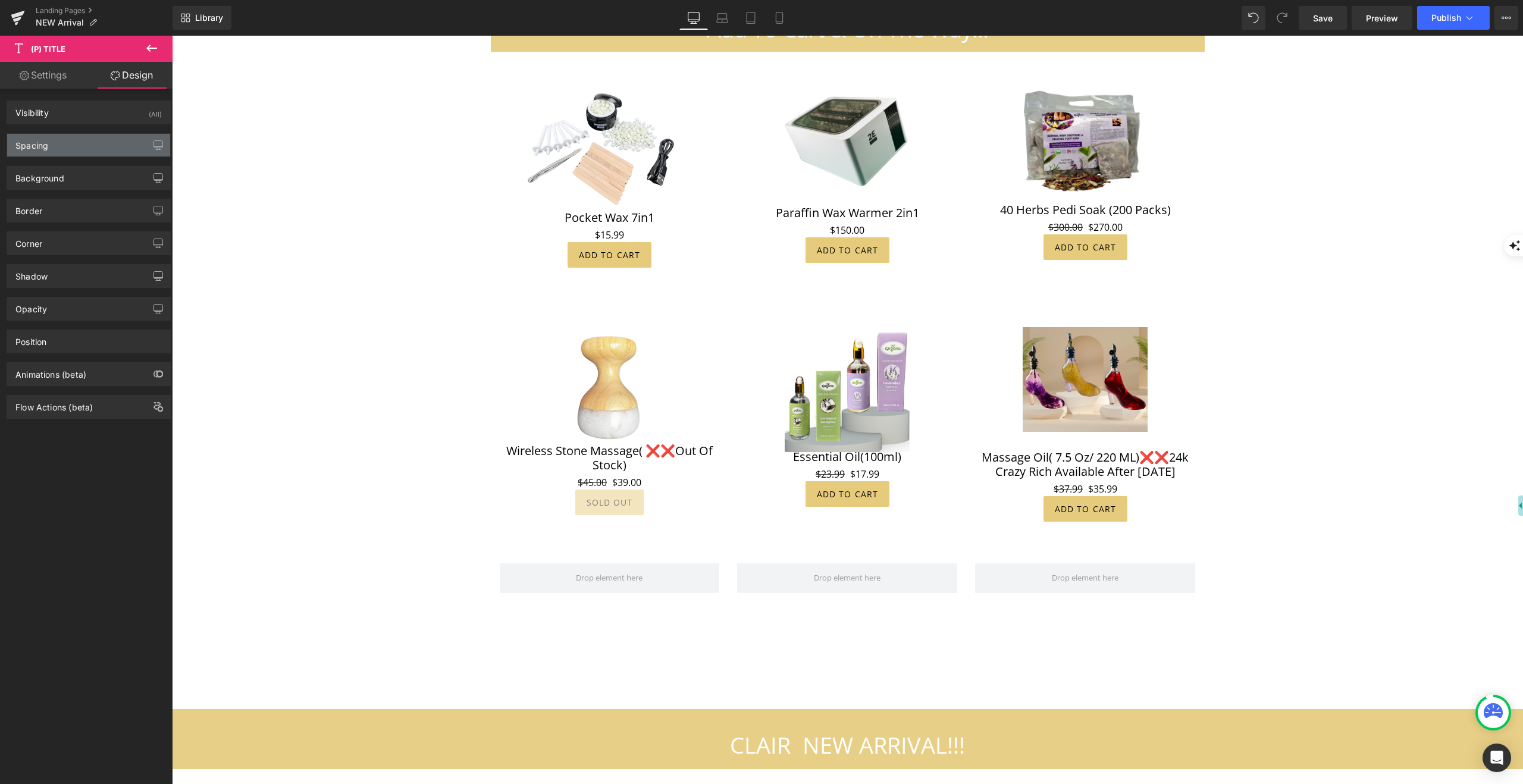
click at [44, 148] on div "Spacing" at bounding box center [32, 142] width 33 height 17
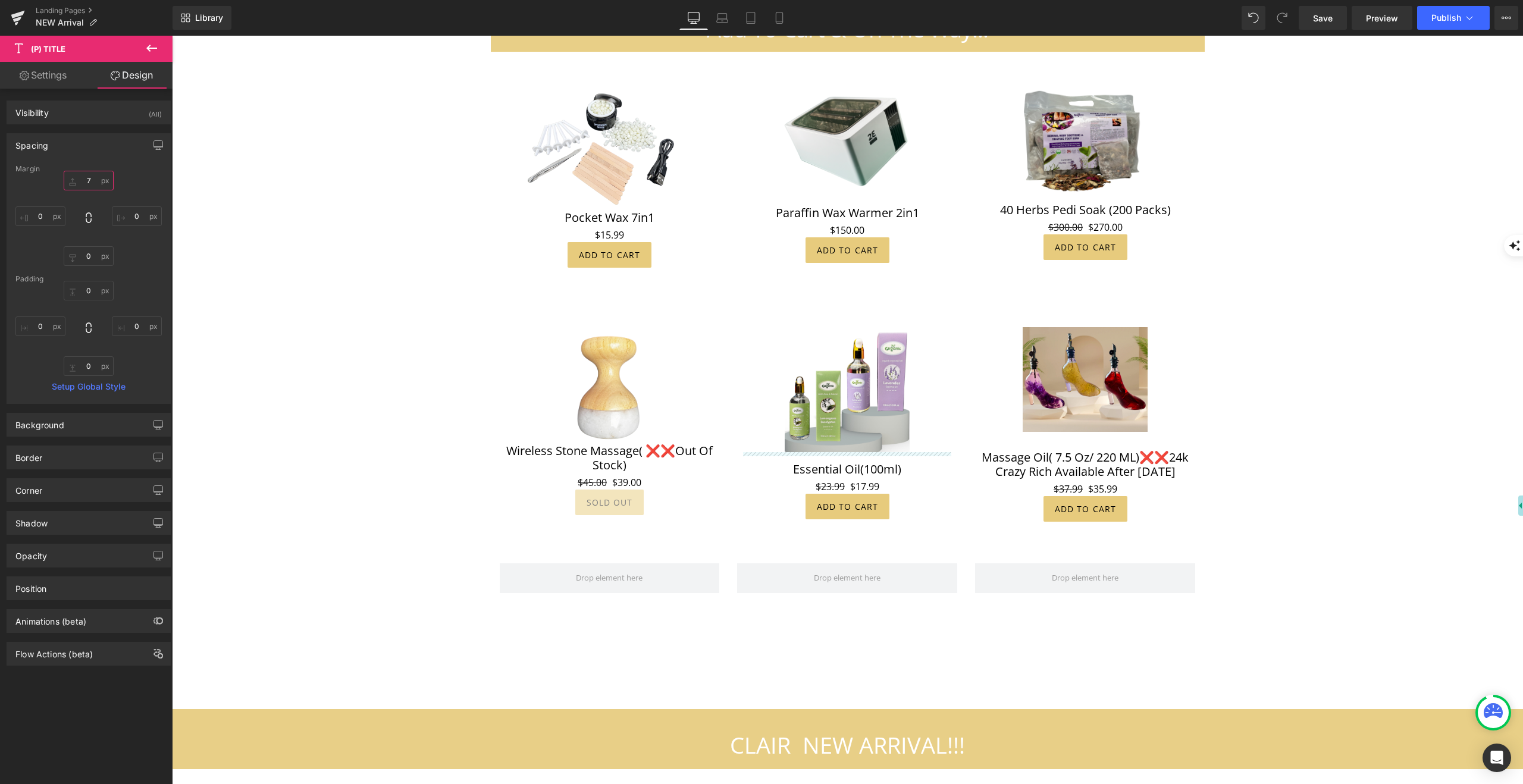
click at [68, 179] on input "-14" at bounding box center [89, 180] width 50 height 19
drag, startPoint x: 69, startPoint y: 179, endPoint x: 68, endPoint y: 189, distance: 10.0
click at [67, 191] on div "-14 0 0 0" at bounding box center [89, 218] width 147 height 95
click at [91, 179] on input "-14" at bounding box center [89, 180] width 50 height 19
type input "7"
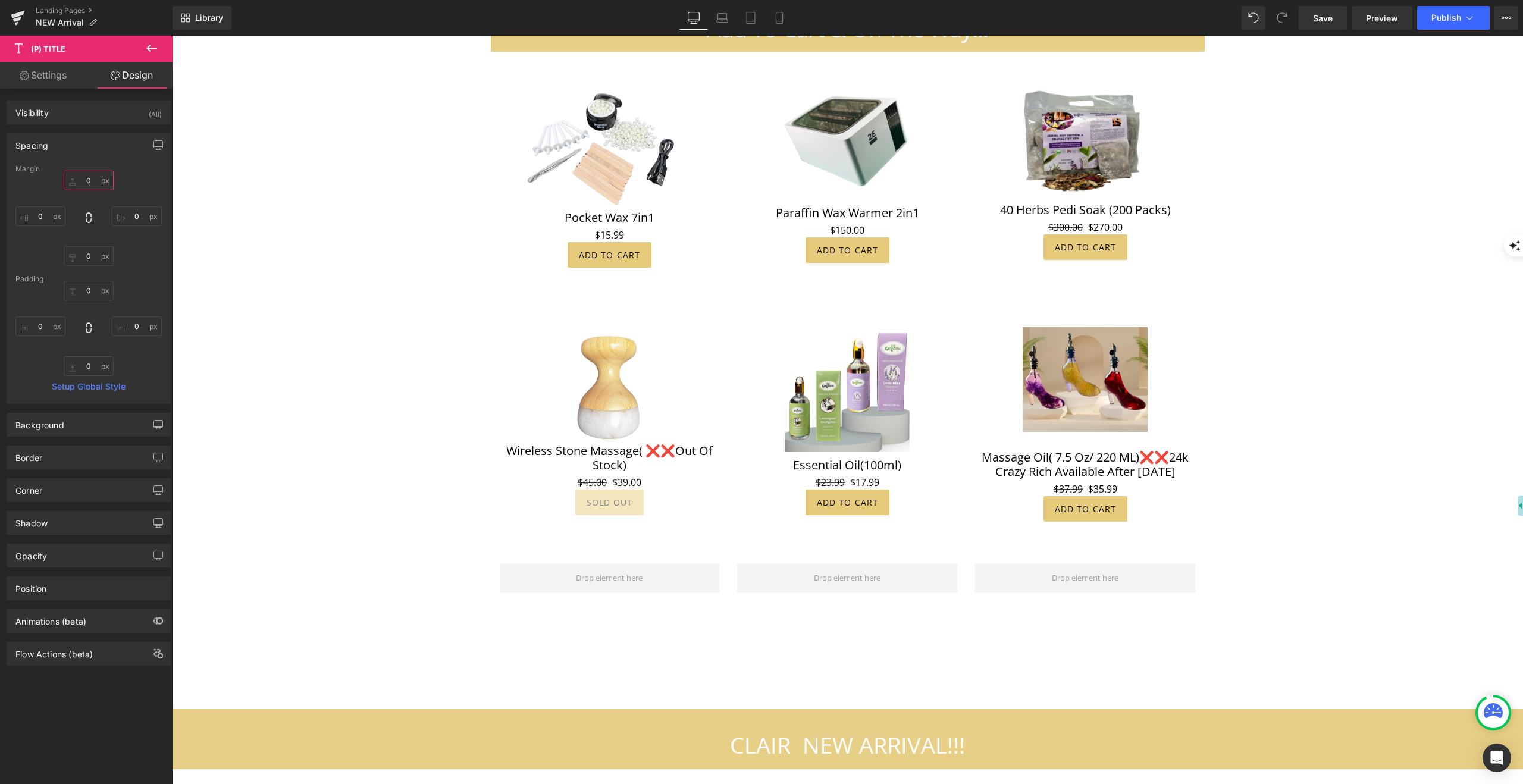
type input "2"
click at [1100, 458] on span "(P) Title" at bounding box center [1085, 467] width 38 height 18
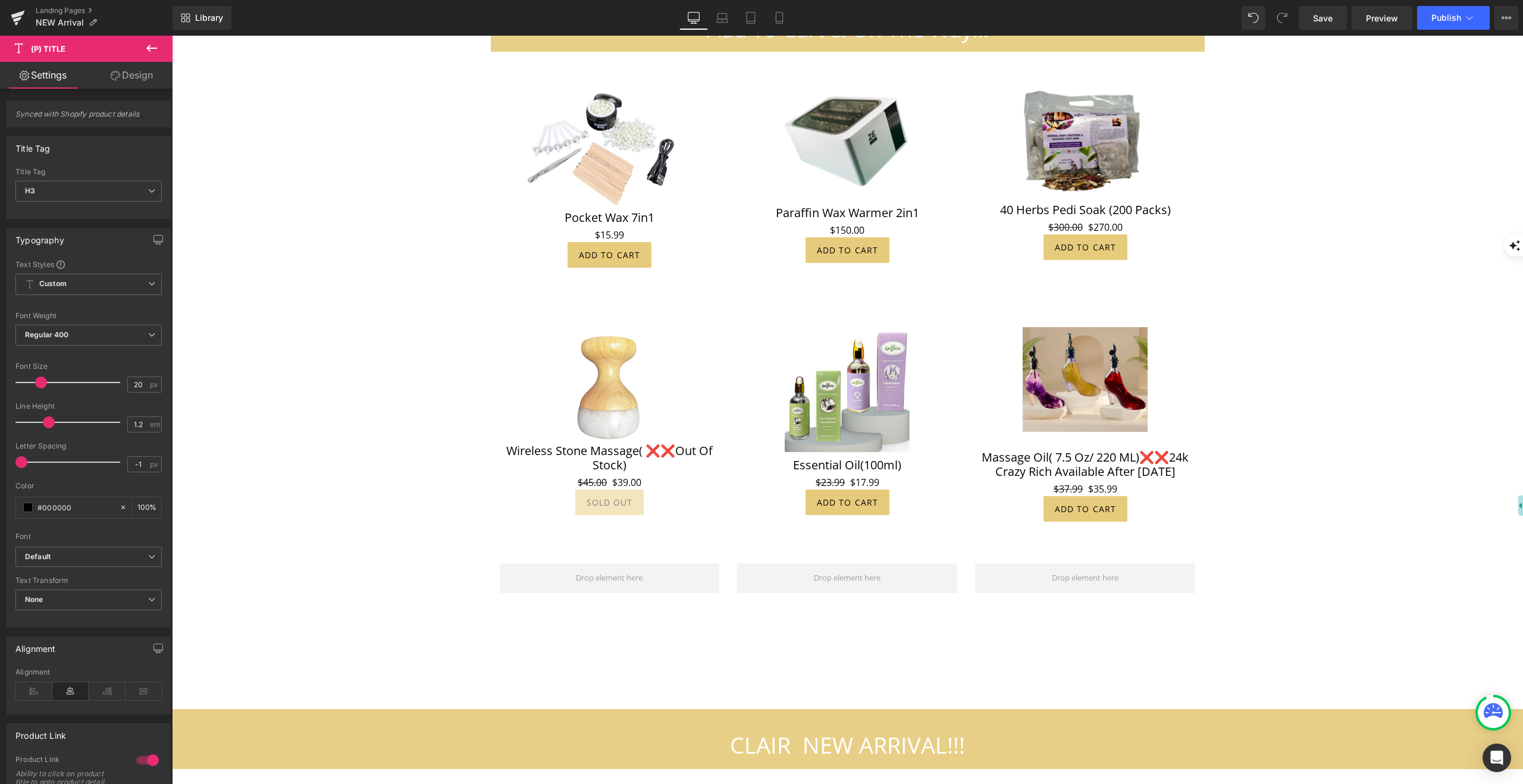
click at [136, 74] on link "Design" at bounding box center [132, 75] width 86 height 27
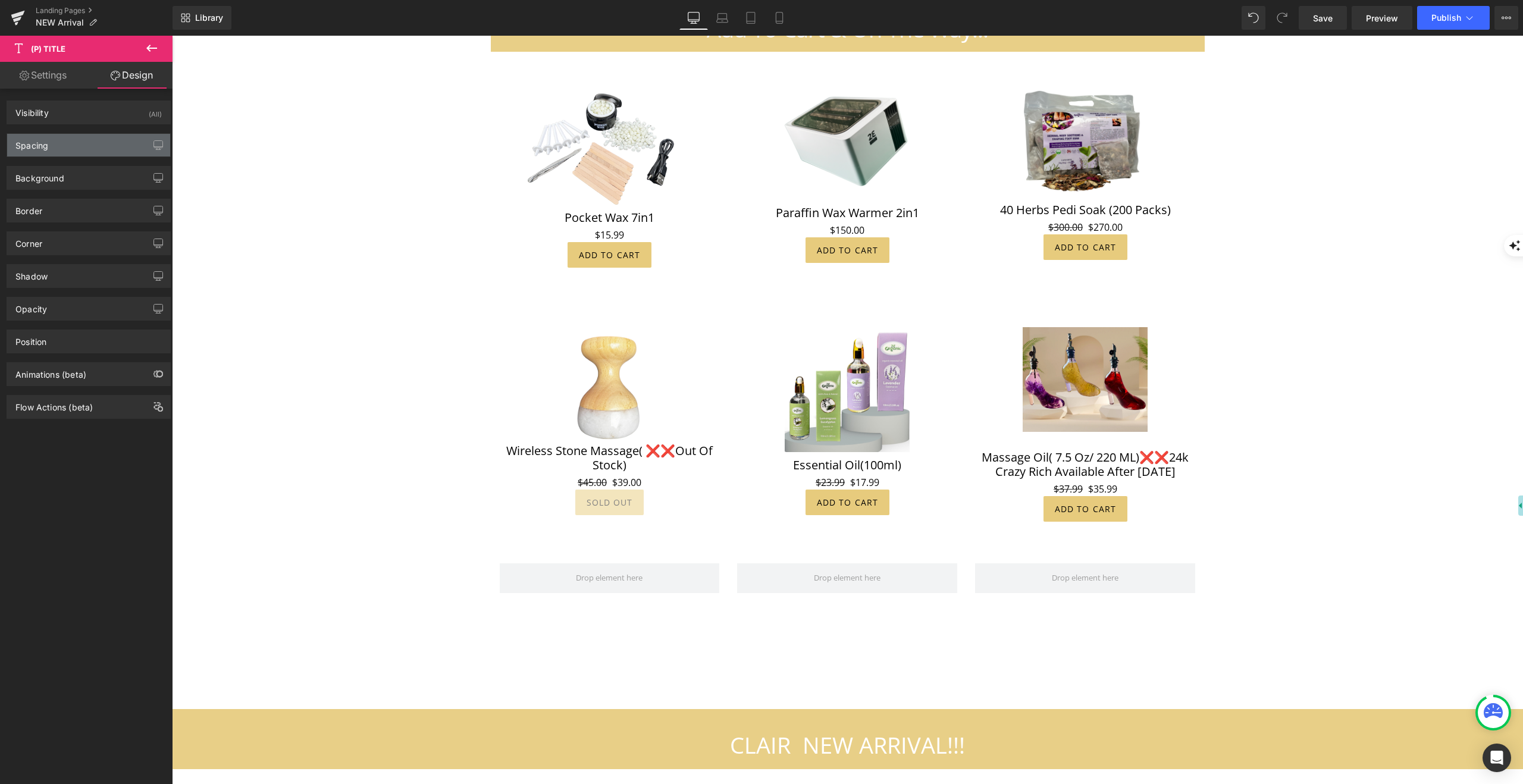
drag, startPoint x: 42, startPoint y: 140, endPoint x: 48, endPoint y: 140, distance: 6.0
click at [42, 140] on div "Spacing" at bounding box center [32, 142] width 33 height 17
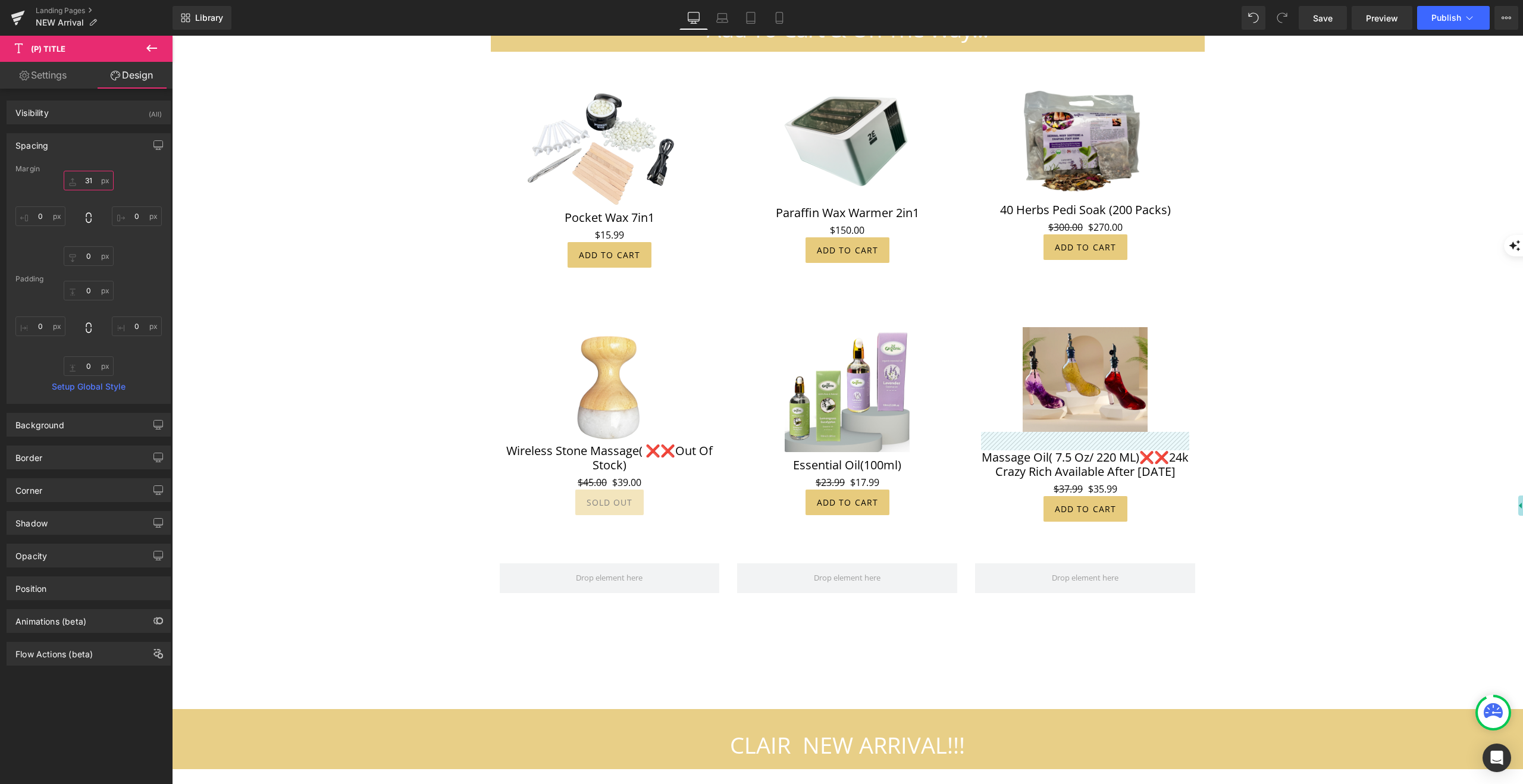
drag, startPoint x: 65, startPoint y: 181, endPoint x: 65, endPoint y: 189, distance: 8.0
click at [65, 189] on input "text" at bounding box center [89, 180] width 50 height 19
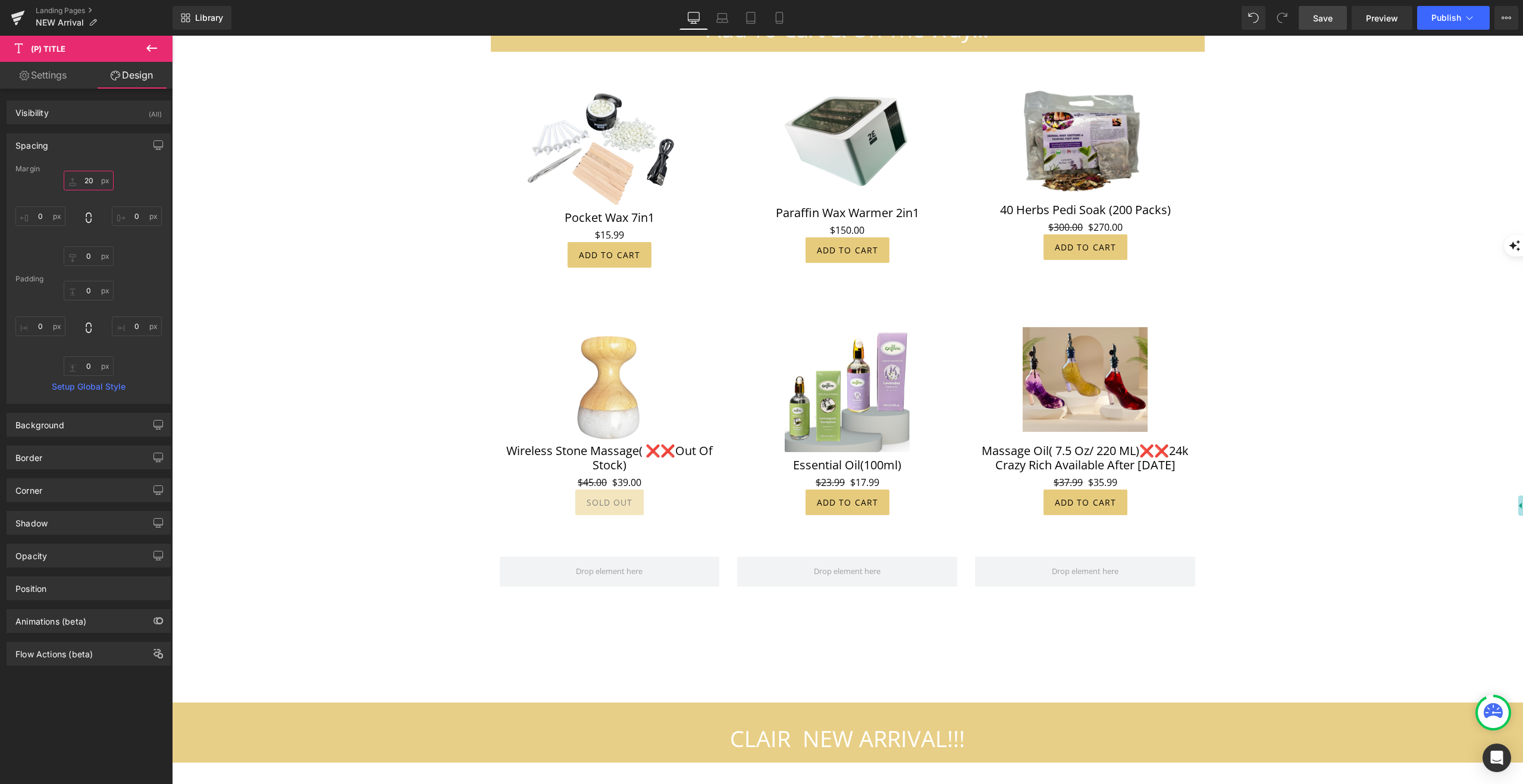
type input "20"
click at [1315, 21] on span "Save" at bounding box center [1323, 18] width 19 height 13
click at [1469, 20] on icon at bounding box center [1470, 18] width 12 height 12
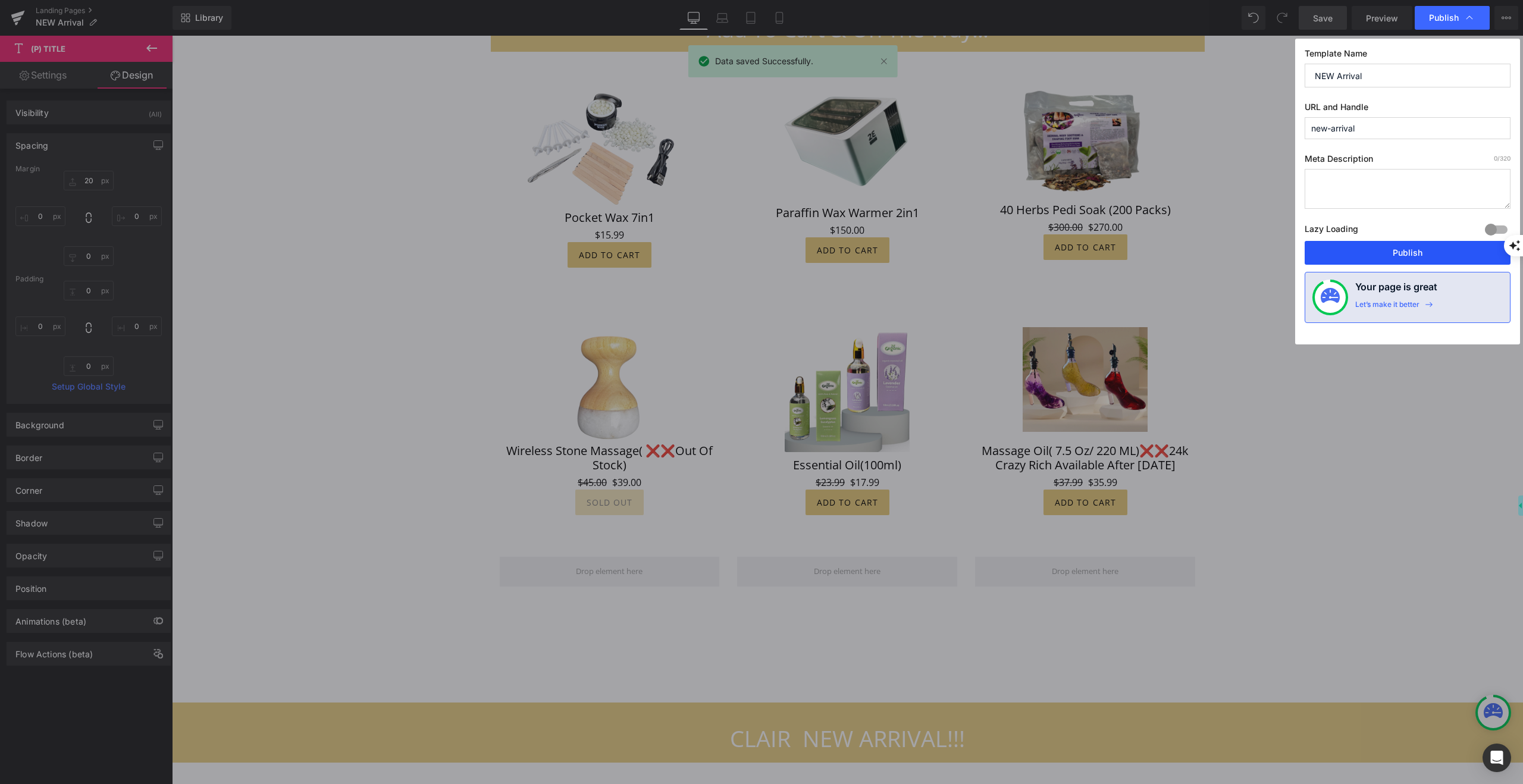
click at [1400, 251] on button "Publish" at bounding box center [1407, 253] width 206 height 24
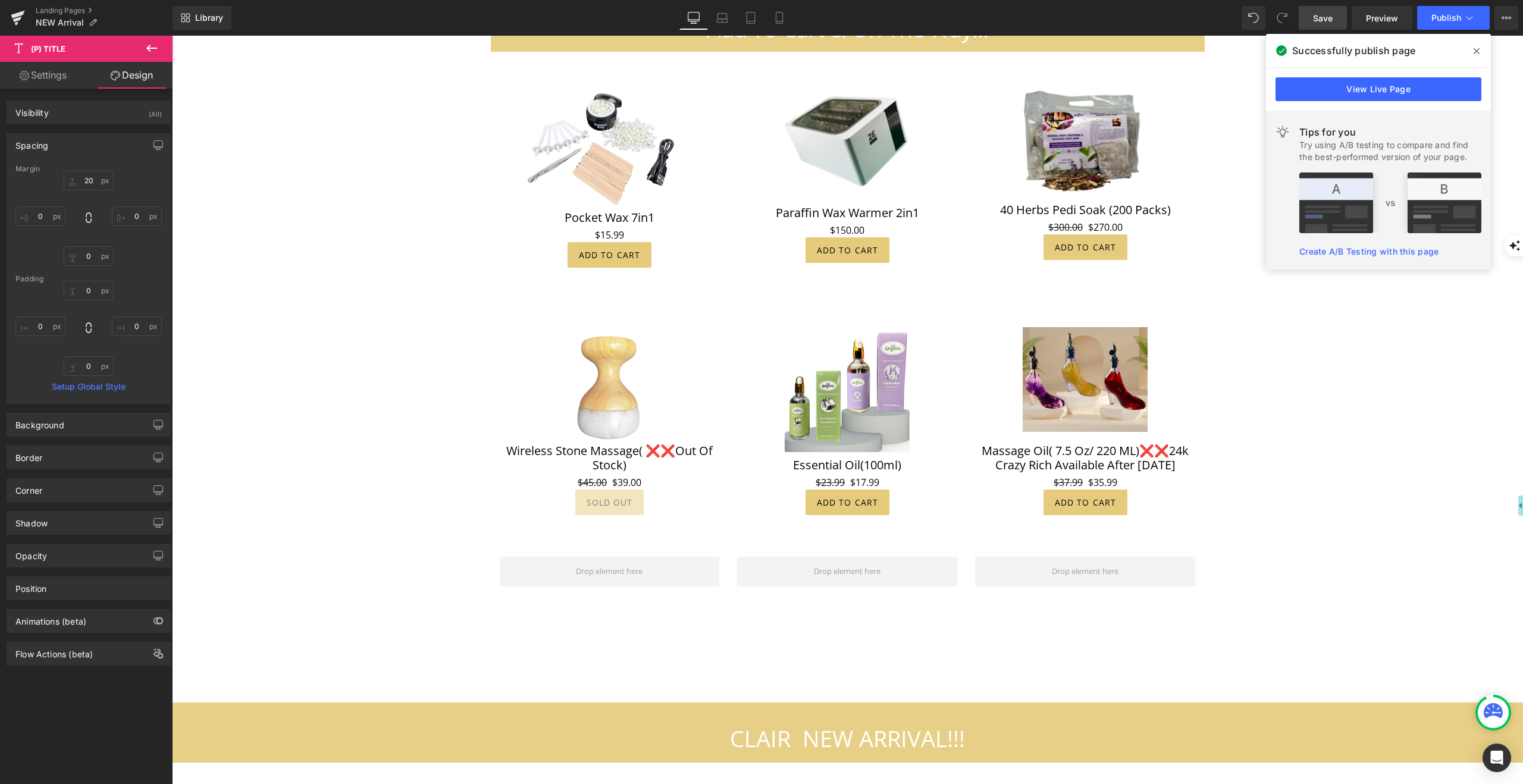
click at [1476, 50] on icon at bounding box center [1477, 51] width 6 height 6
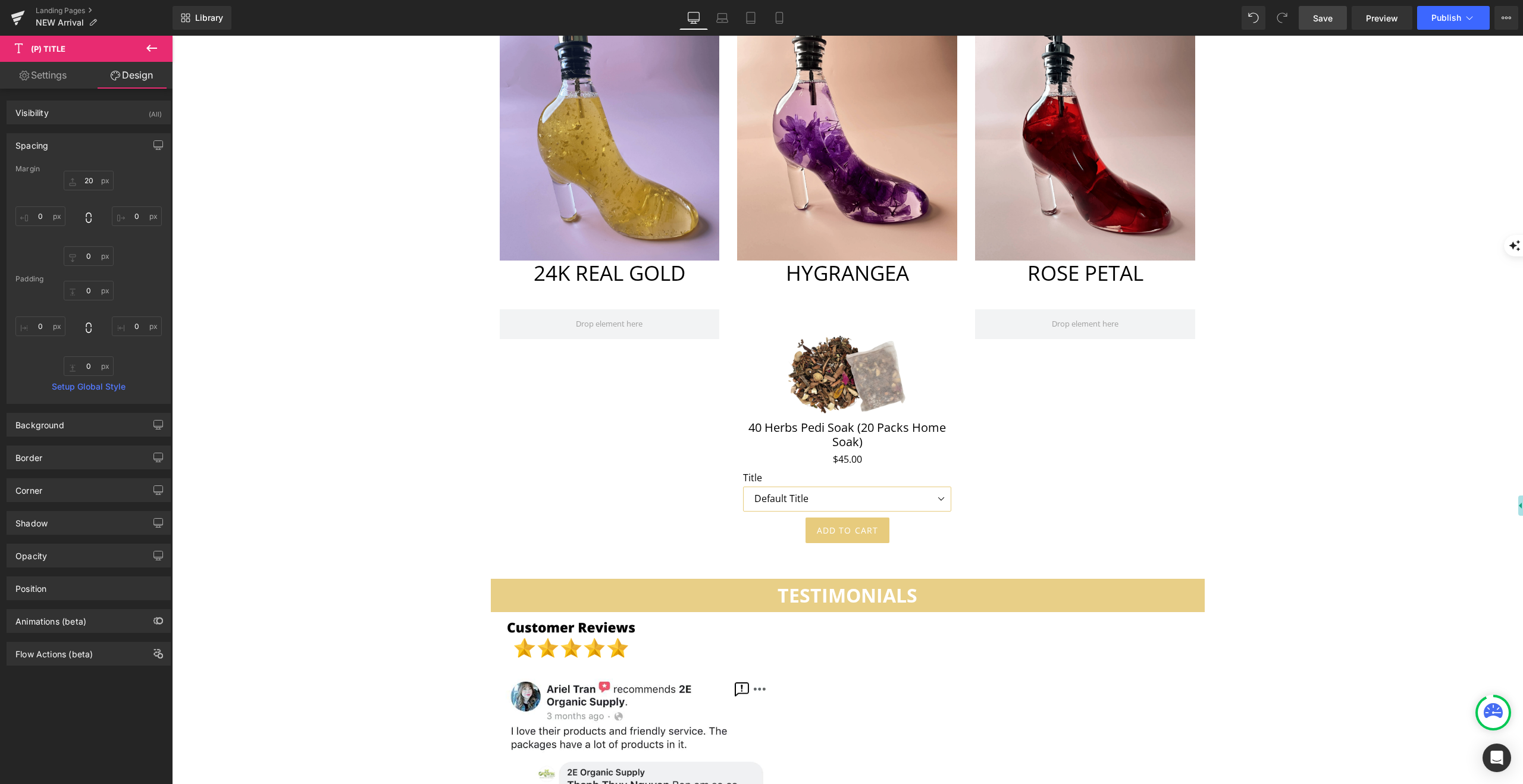
scroll to position [3718, 0]
click at [614, 107] on span "Image" at bounding box center [610, 114] width 25 height 14
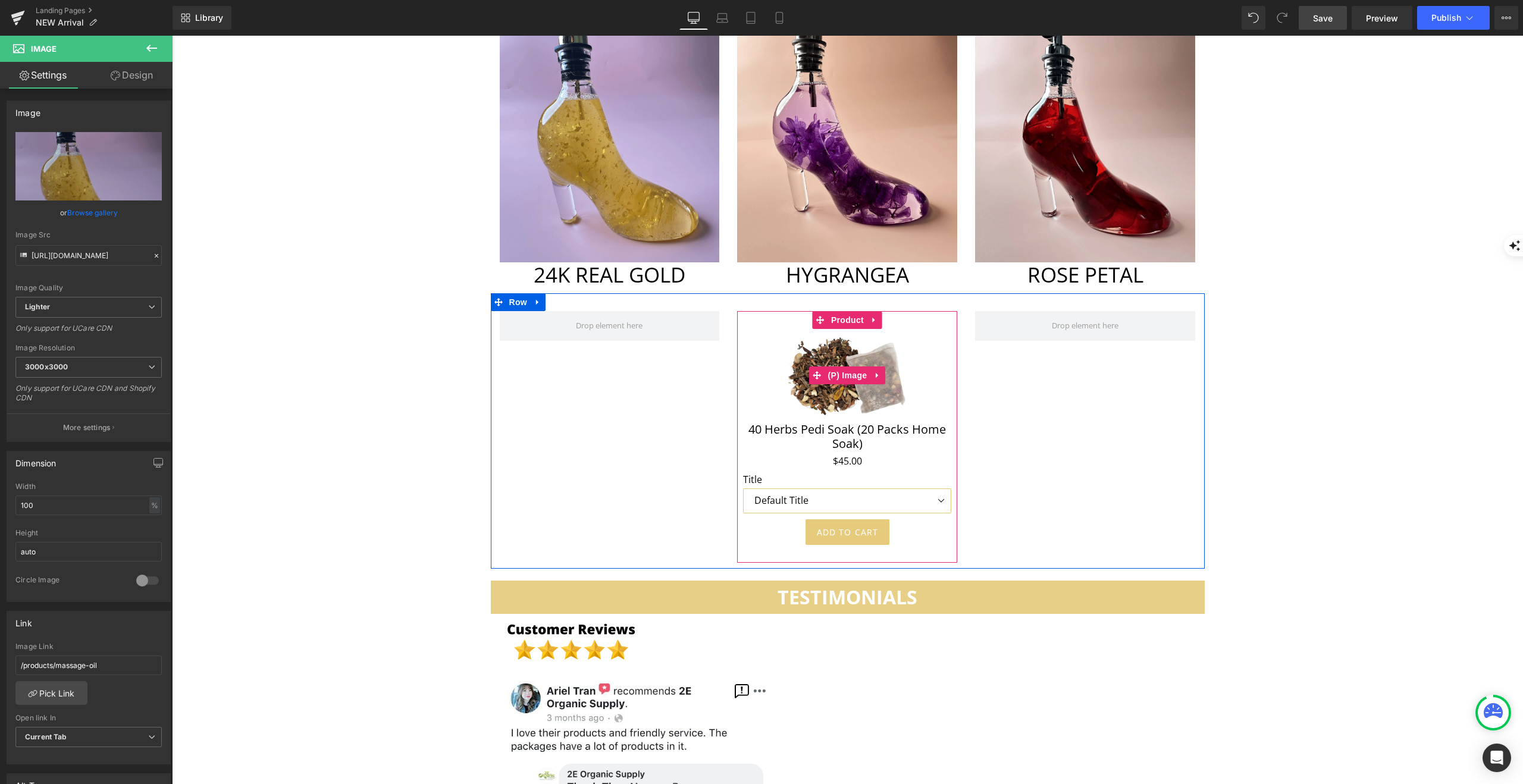
click at [843, 329] on img at bounding box center [848, 376] width 125 height 93
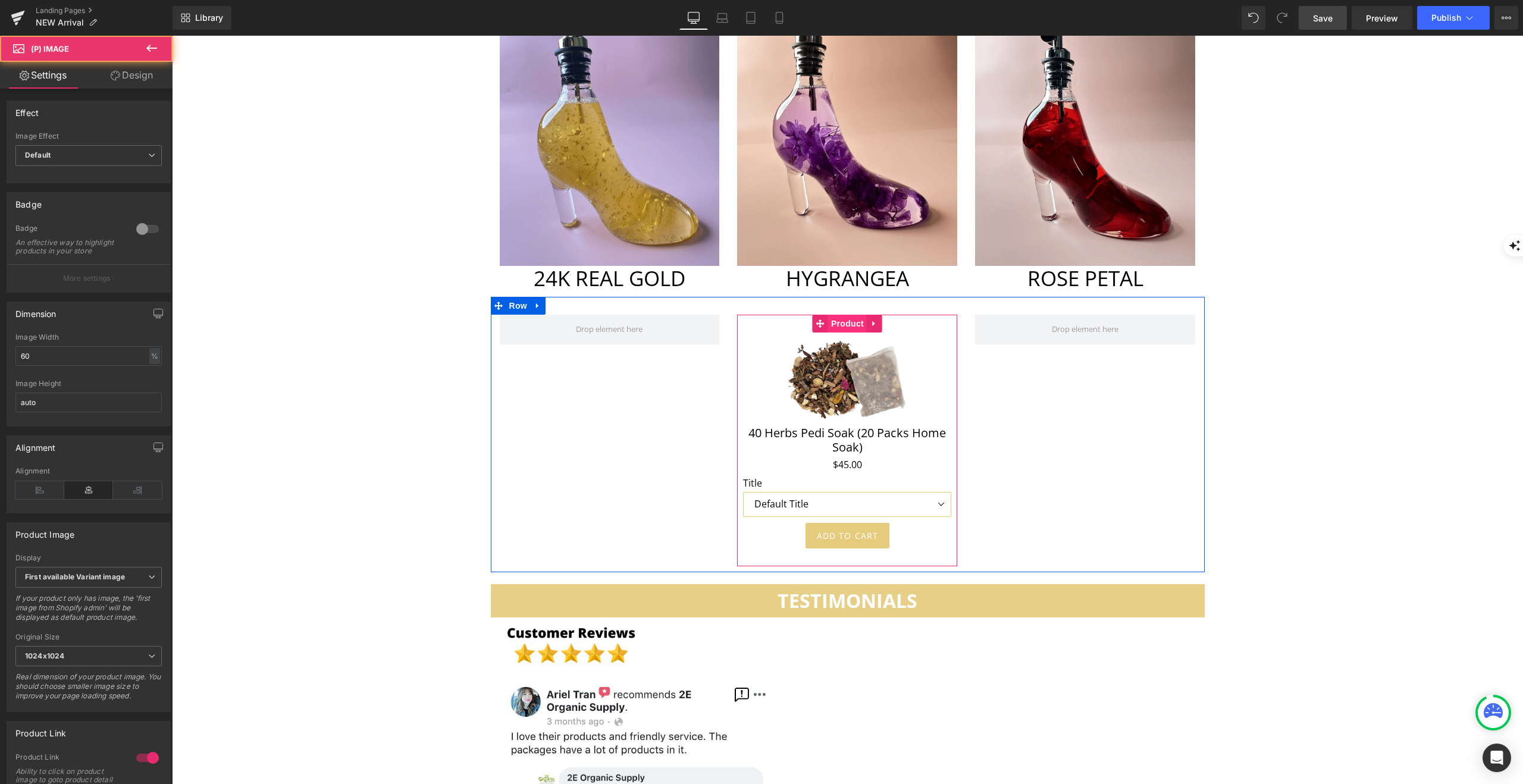
click at [850, 314] on span "Product" at bounding box center [848, 323] width 39 height 18
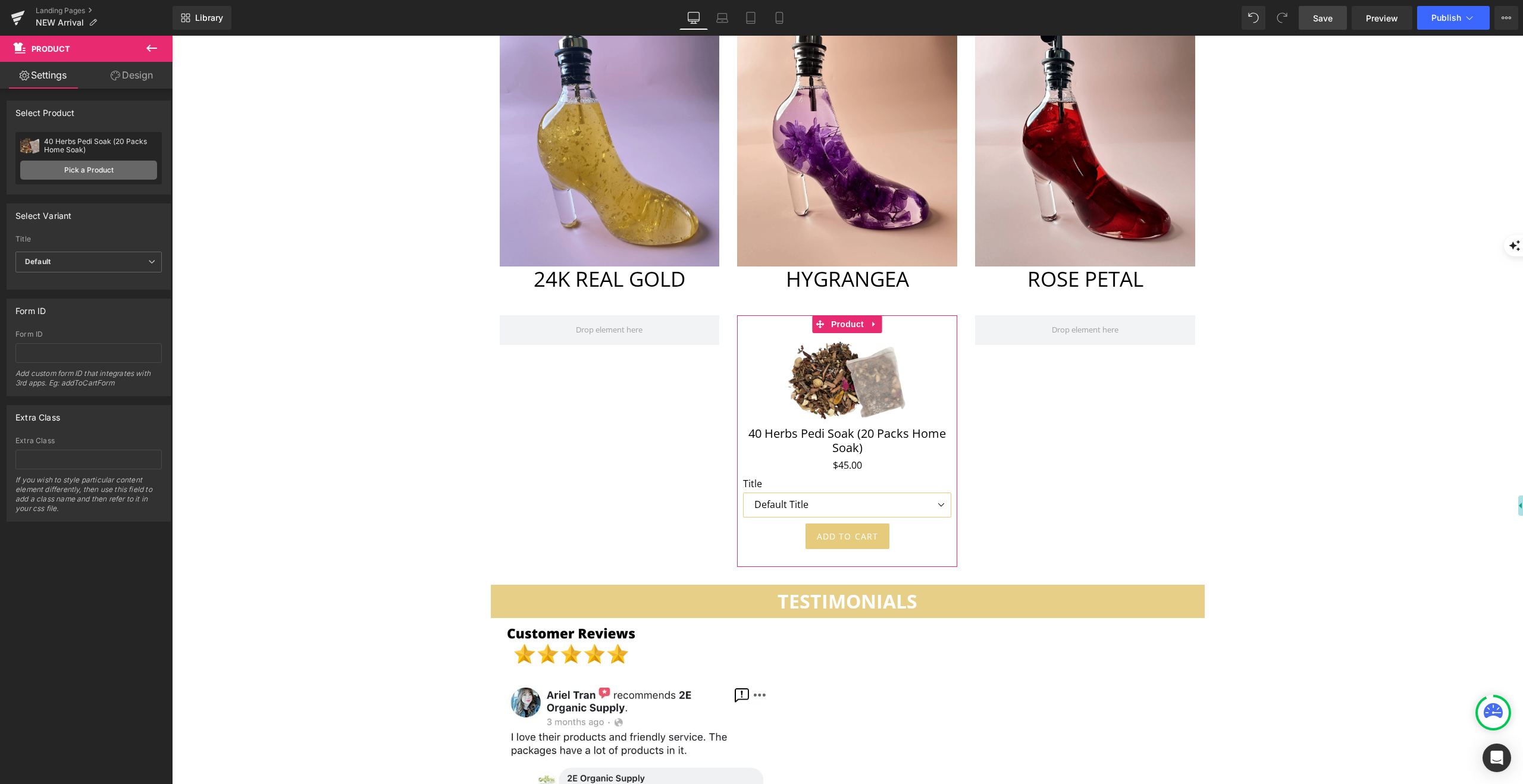
click at [86, 169] on link "Pick a Product" at bounding box center [89, 170] width 137 height 19
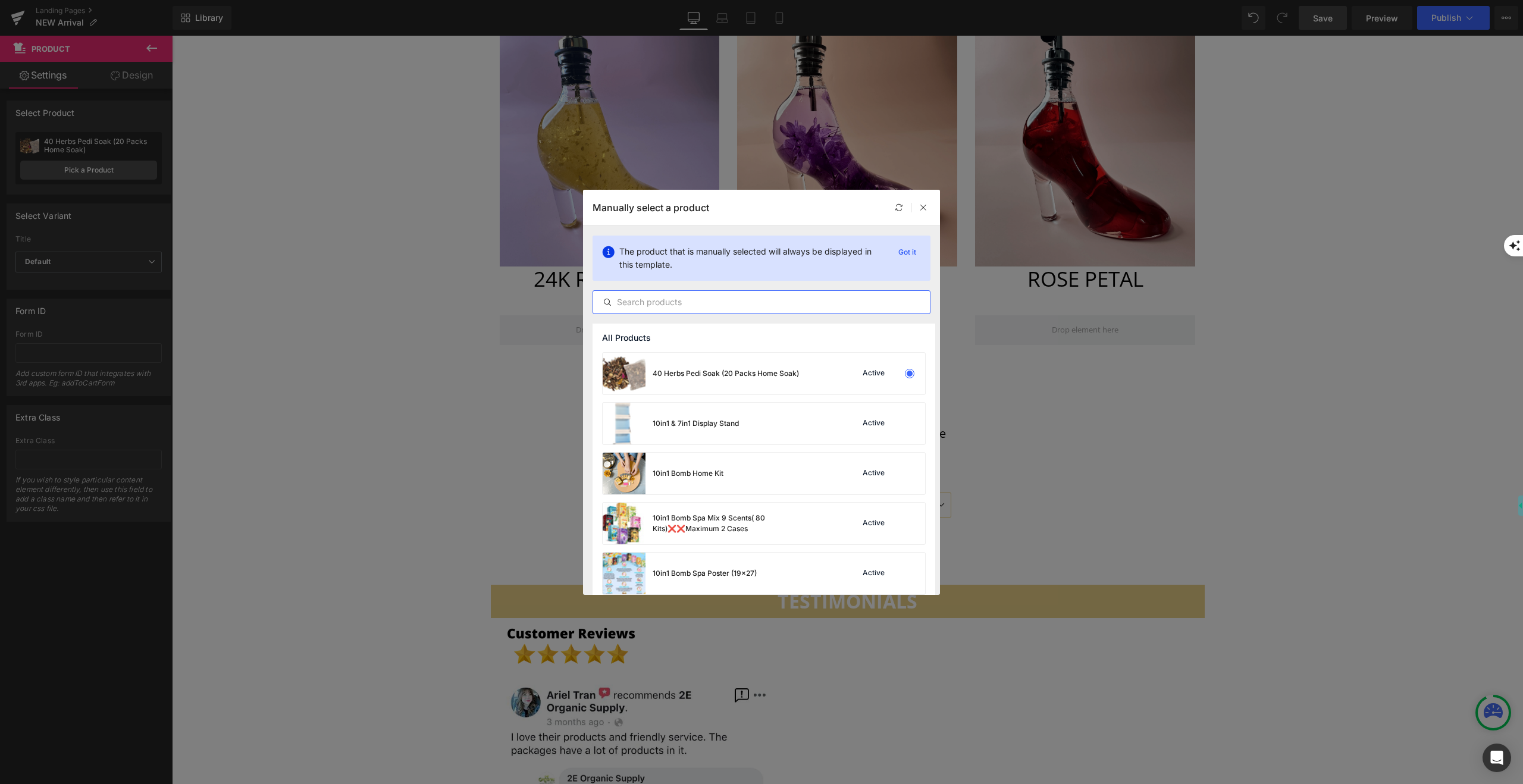
click at [682, 299] on input "text" at bounding box center [762, 302] width 337 height 14
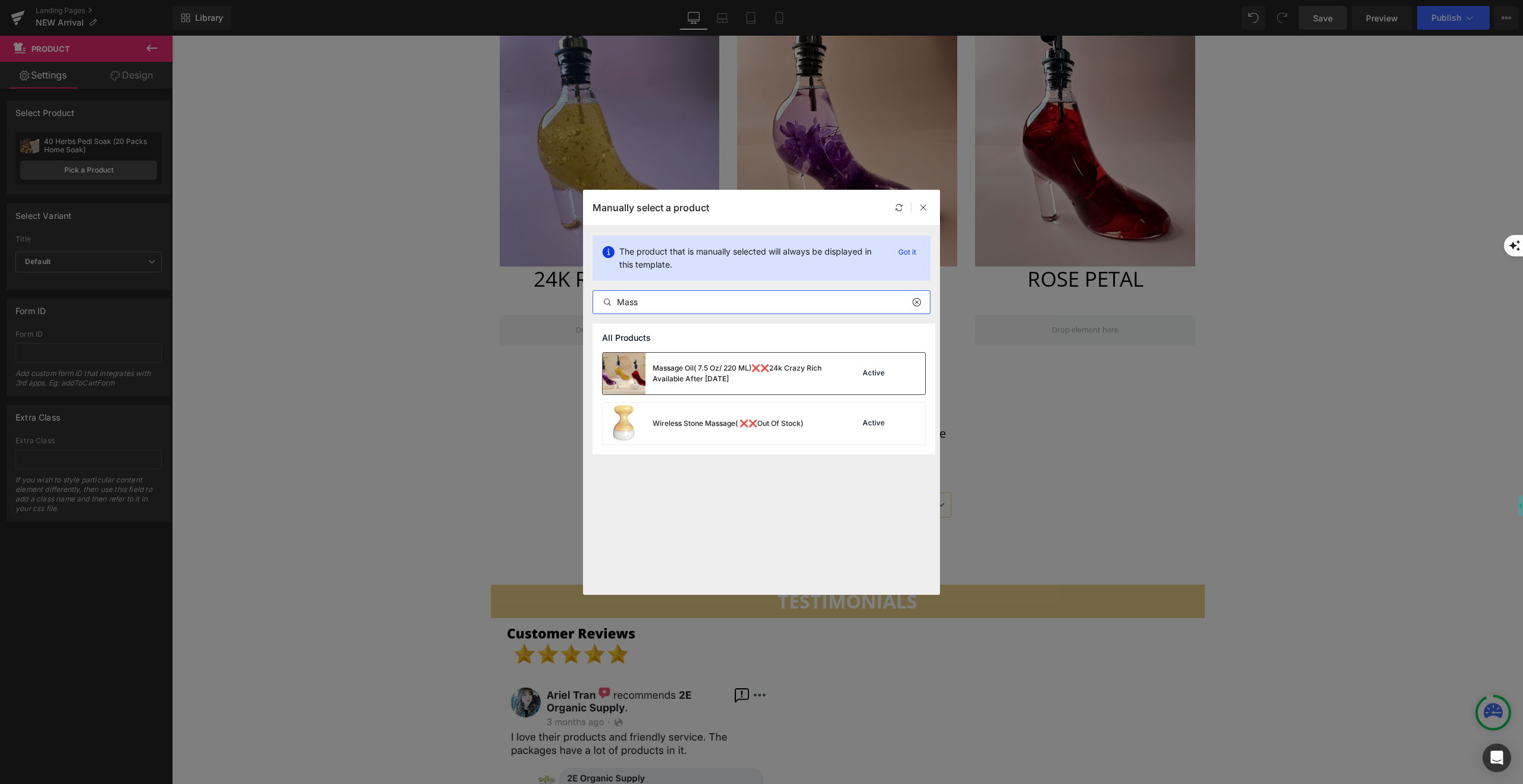
type input "Mass"
drag, startPoint x: 656, startPoint y: 360, endPoint x: 485, endPoint y: 325, distance: 174.5
click at [656, 360] on div "Massage Oil( 7.5 Oz/ 220 ML)❌❌24k Crazy Rich Available After [DATE]" at bounding box center [717, 374] width 229 height 42
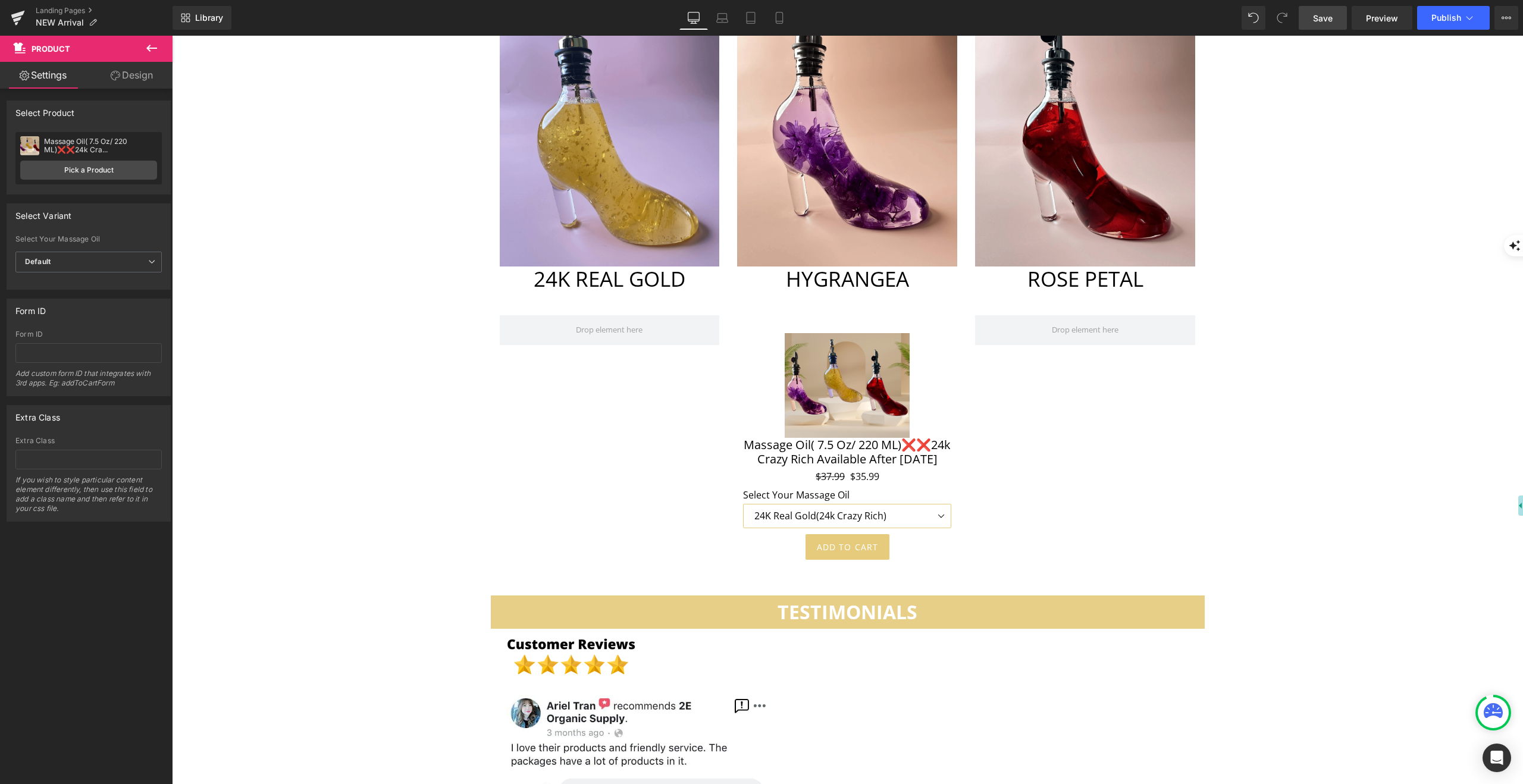
click at [1334, 18] on link "Save" at bounding box center [1323, 17] width 48 height 24
click at [1460, 25] on button "Publish" at bounding box center [1454, 17] width 73 height 24
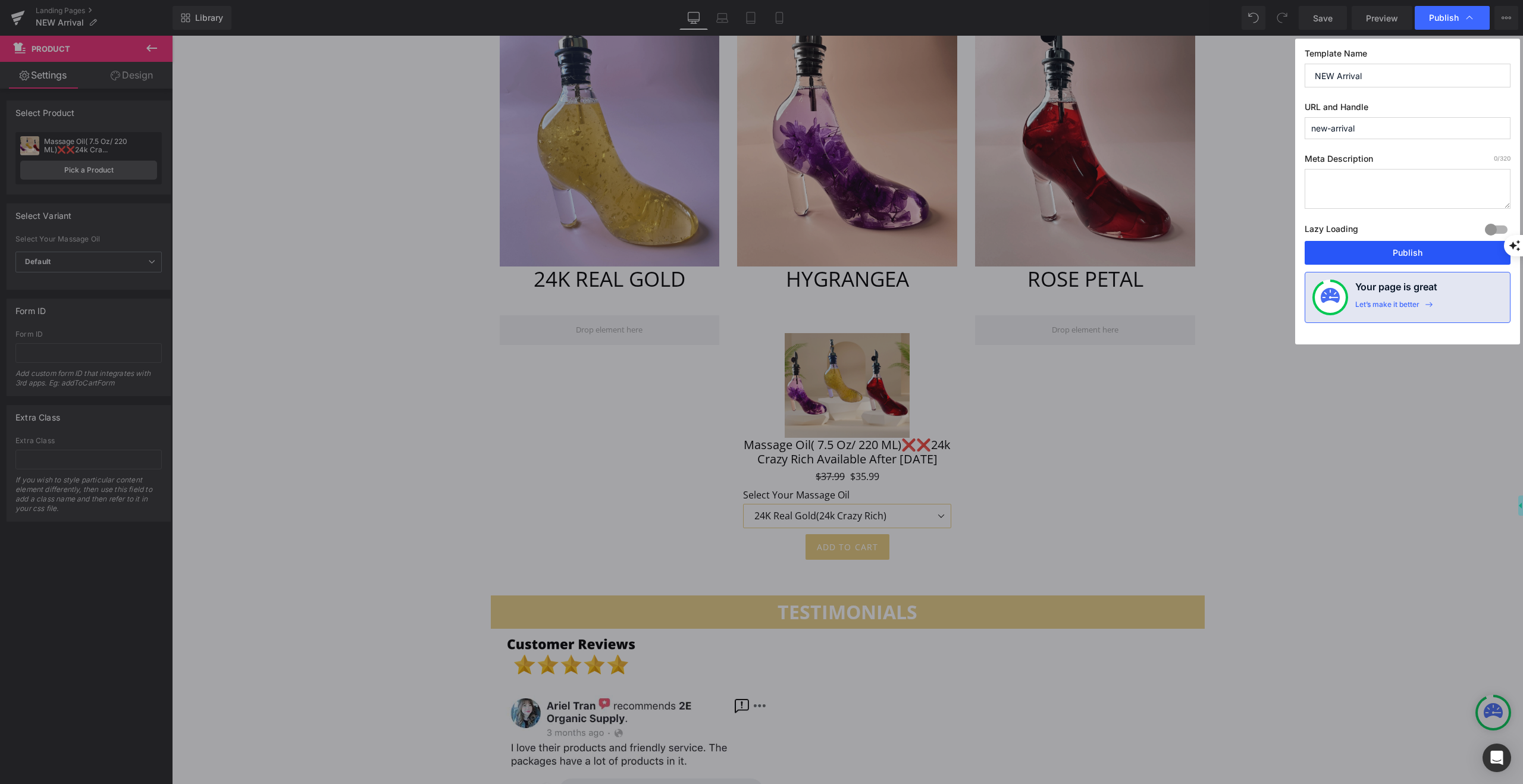
click at [1438, 252] on button "Publish" at bounding box center [1407, 253] width 206 height 24
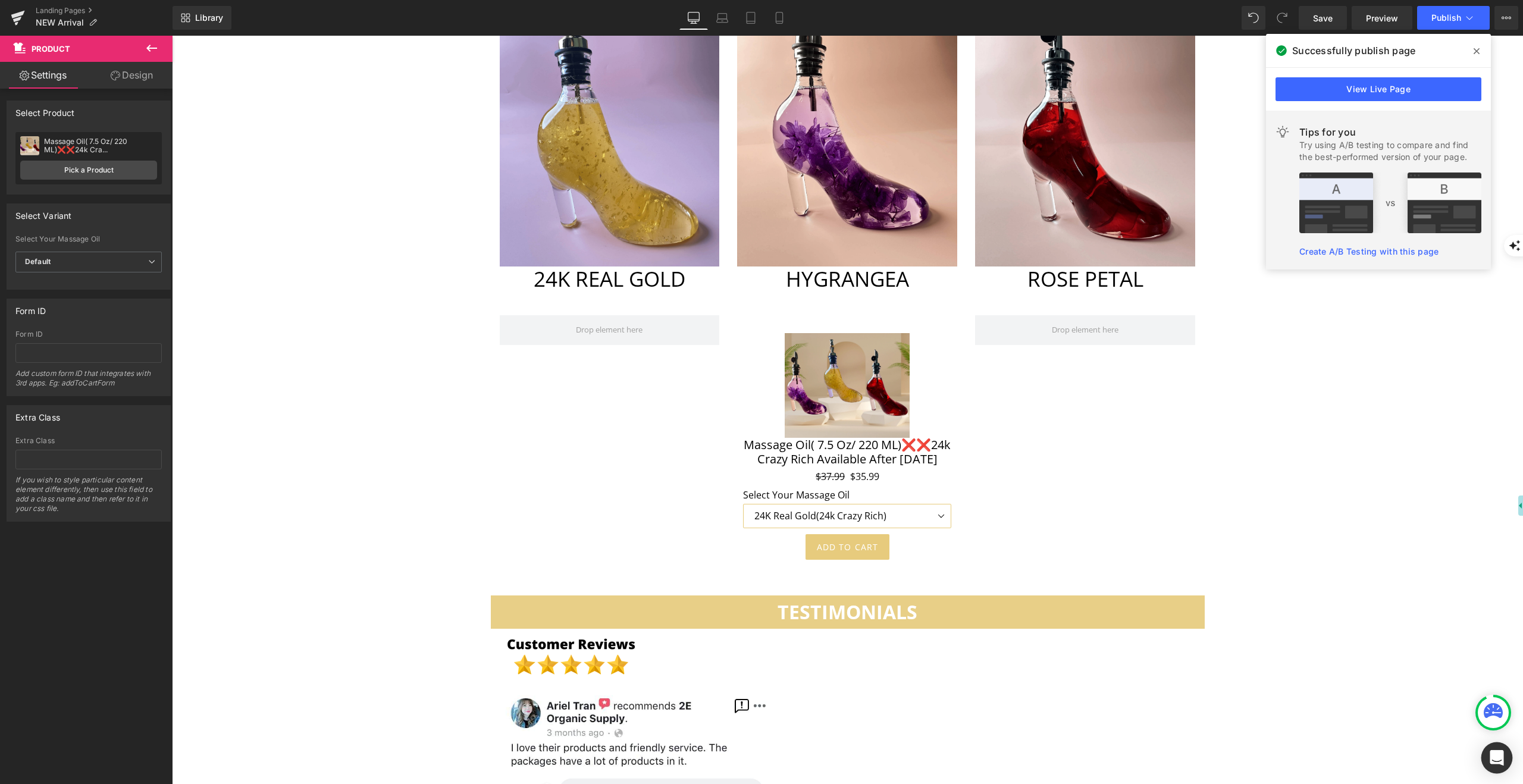
click at [1498, 758] on icon "Open Intercom Messenger" at bounding box center [1497, 757] width 13 height 15
